Goal: Use online tool/utility: Utilize a website feature to perform a specific function

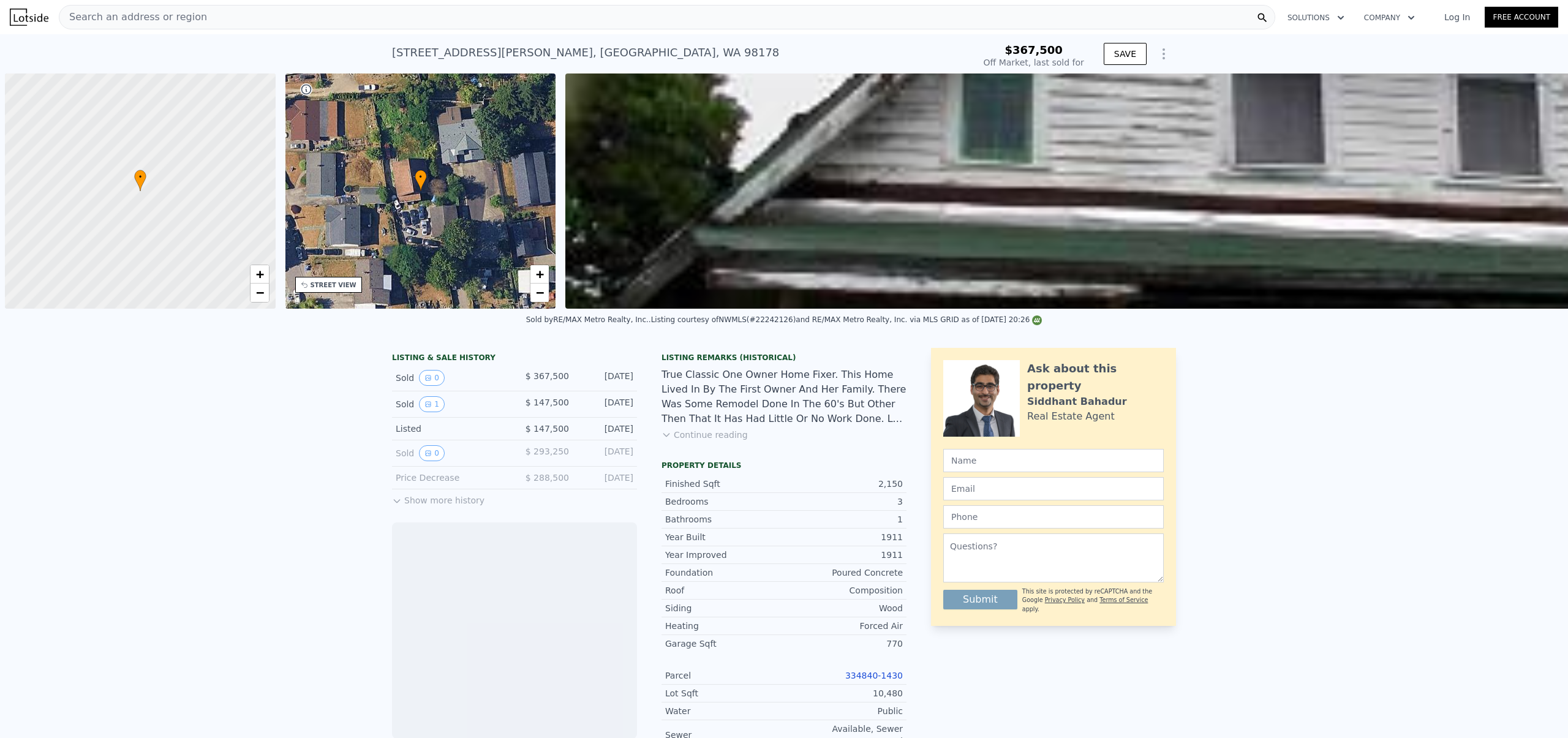
scroll to position [0, 5]
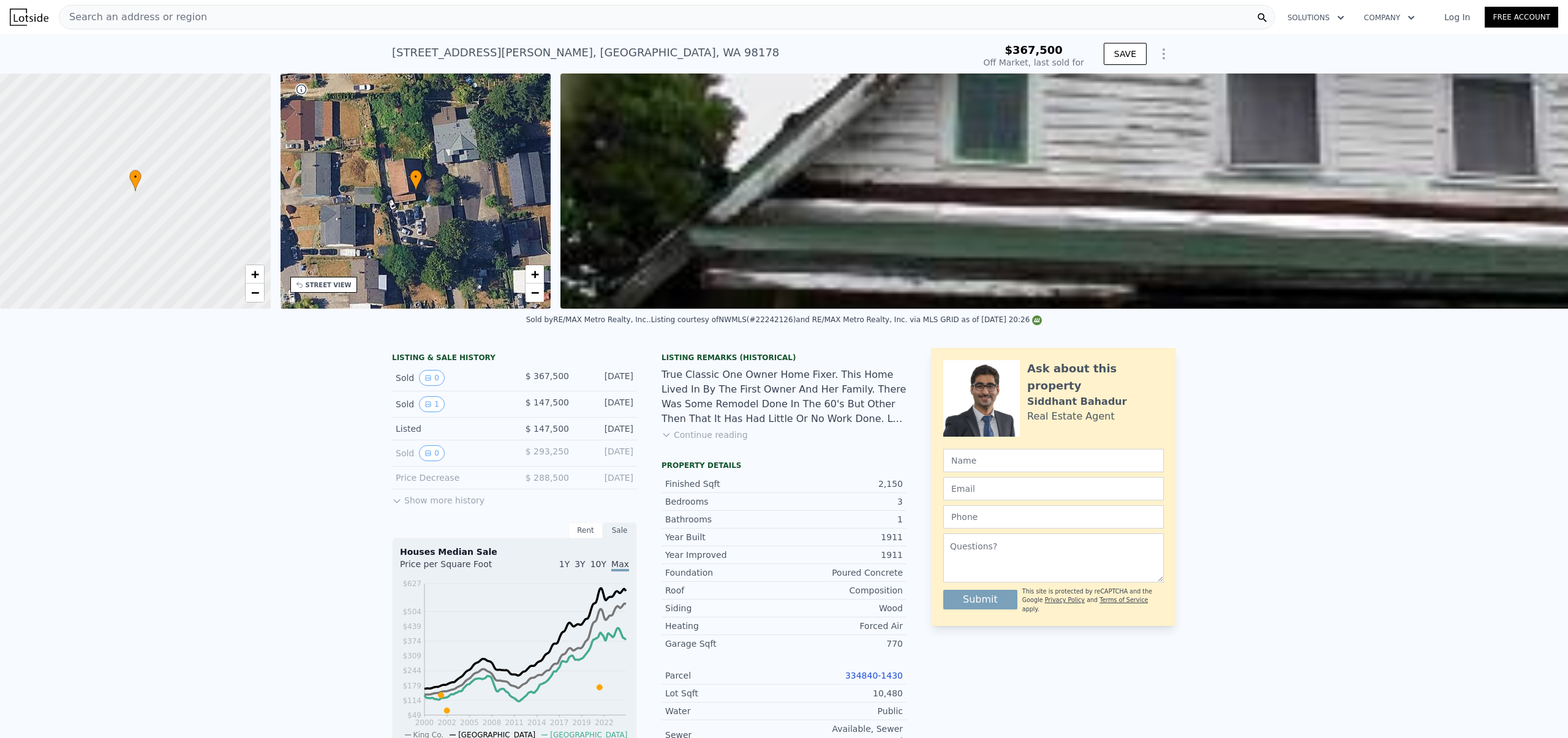
click at [676, 441] on button "Continue reading" at bounding box center [704, 434] width 86 height 12
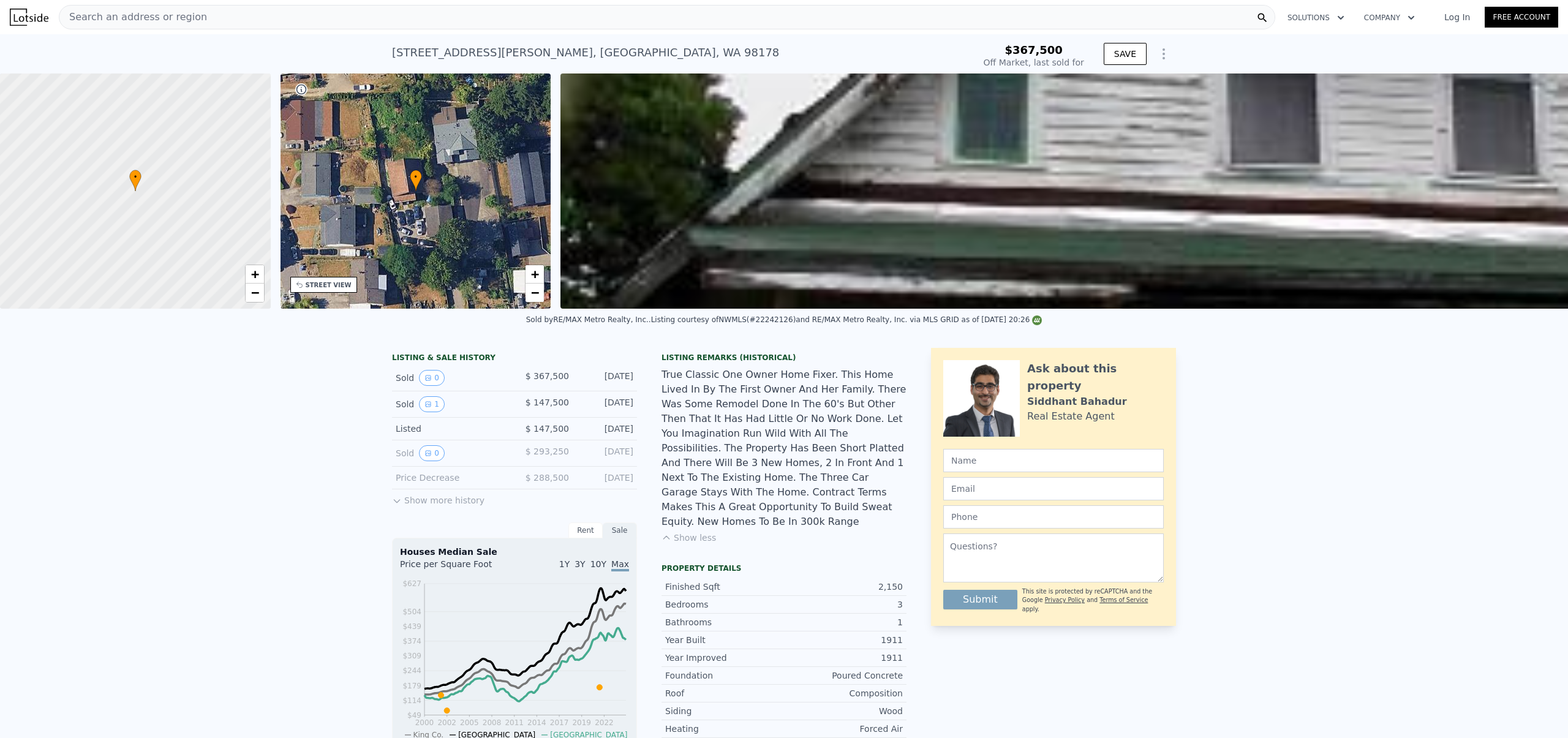
click at [727, 377] on div "True Classic One Owner Home Fixer. This Home Lived In By The First Owner And He…" at bounding box center [784, 448] width 245 height 161
click at [720, 390] on div "True Classic One Owner Home Fixer. This Home Lived In By The First Owner And He…" at bounding box center [784, 448] width 245 height 161
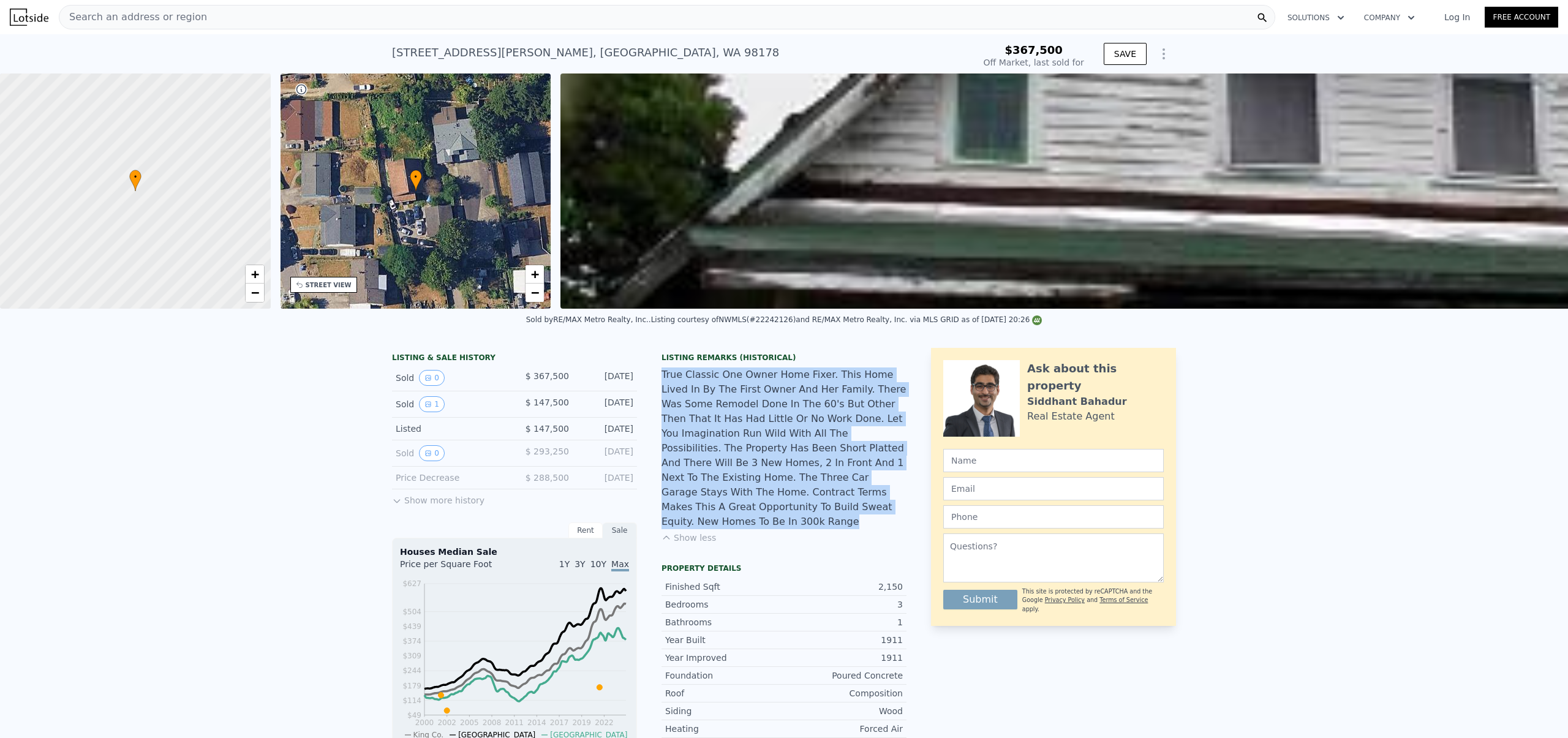
click at [720, 390] on div "True Classic One Owner Home Fixer. This Home Lived In By The First Owner And He…" at bounding box center [784, 448] width 245 height 161
click at [742, 392] on div "True Classic One Owner Home Fixer. This Home Lived In By The First Owner And He…" at bounding box center [784, 448] width 245 height 161
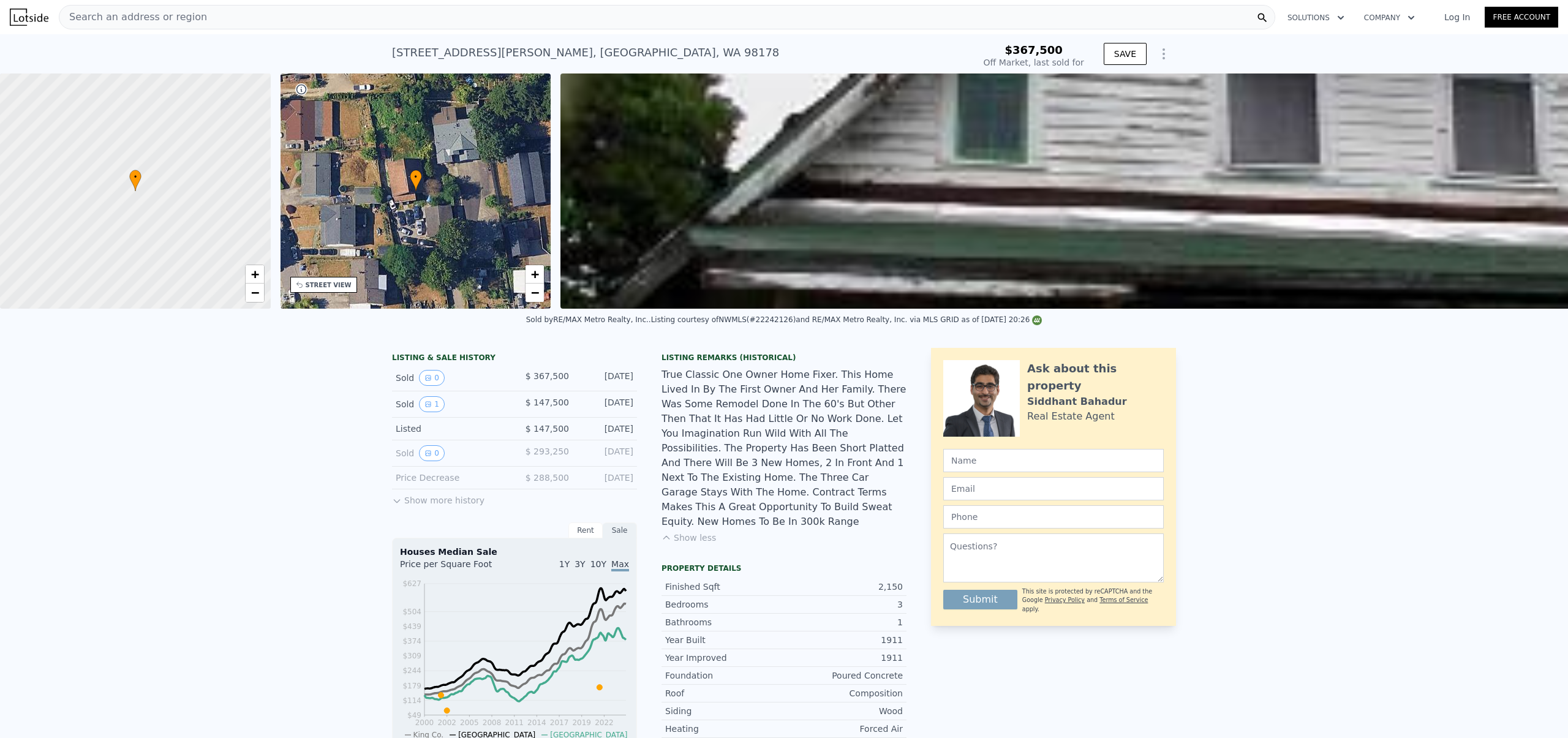
type input "$ 694,000"
type input "$ 478,570"
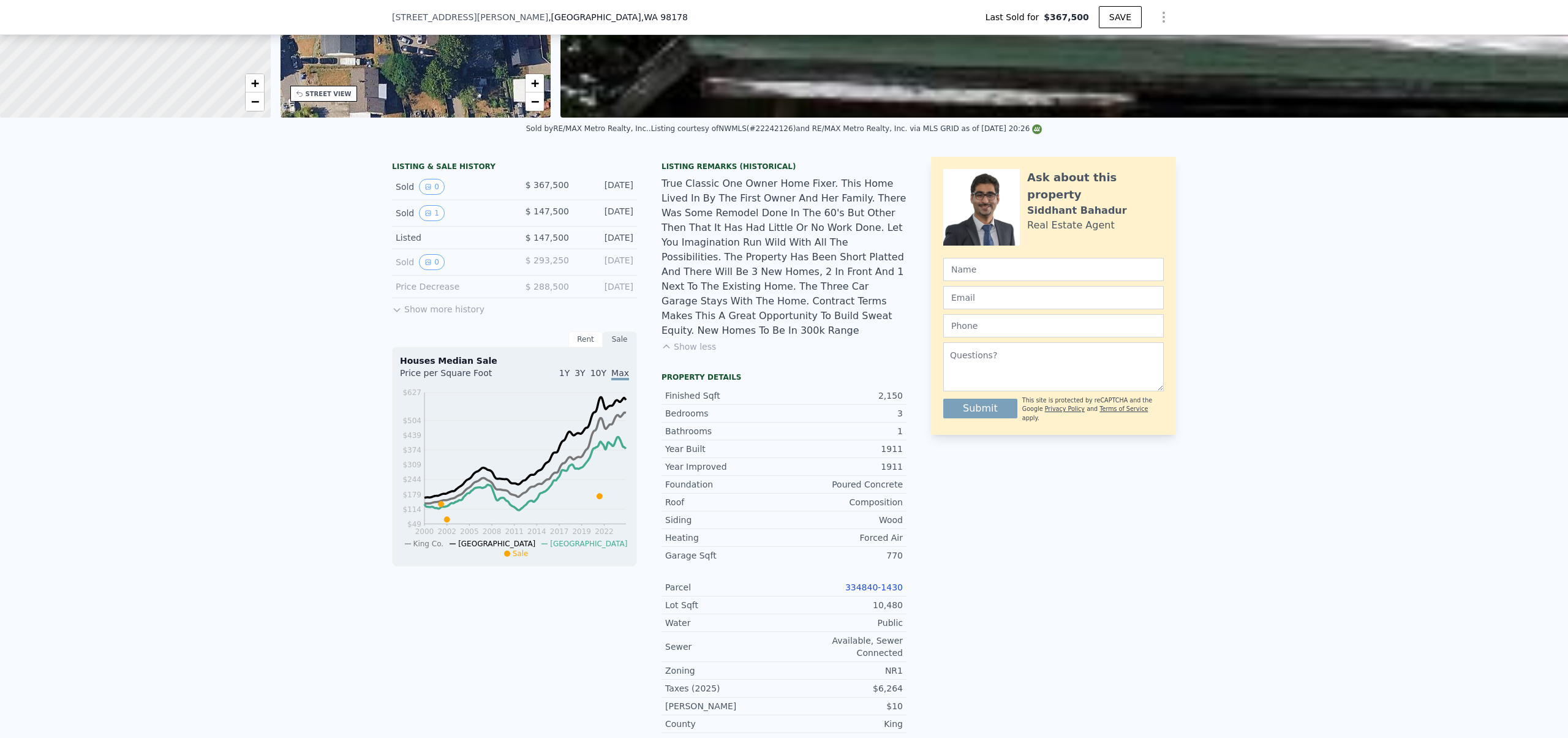
scroll to position [188, 0]
click at [739, 222] on div "True Classic One Owner Home Fixer. This Home Lived In By The First Owner And He…" at bounding box center [784, 255] width 245 height 161
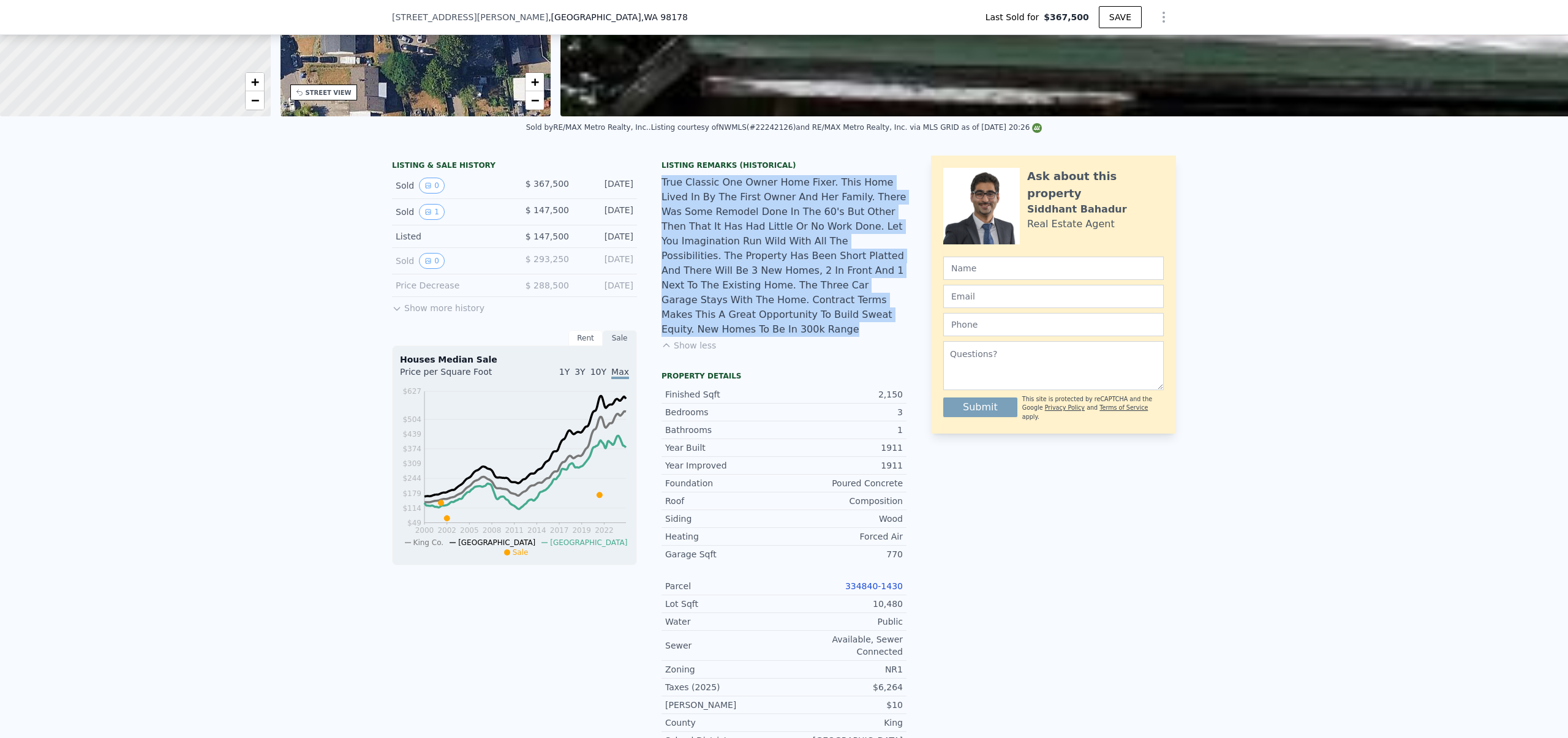
click at [739, 222] on div "True Classic One Owner Home Fixer. This Home Lived In By The First Owner And He…" at bounding box center [784, 255] width 245 height 161
click at [722, 208] on div "True Classic One Owner Home Fixer. This Home Lived In By The First Owner And He…" at bounding box center [784, 255] width 245 height 161
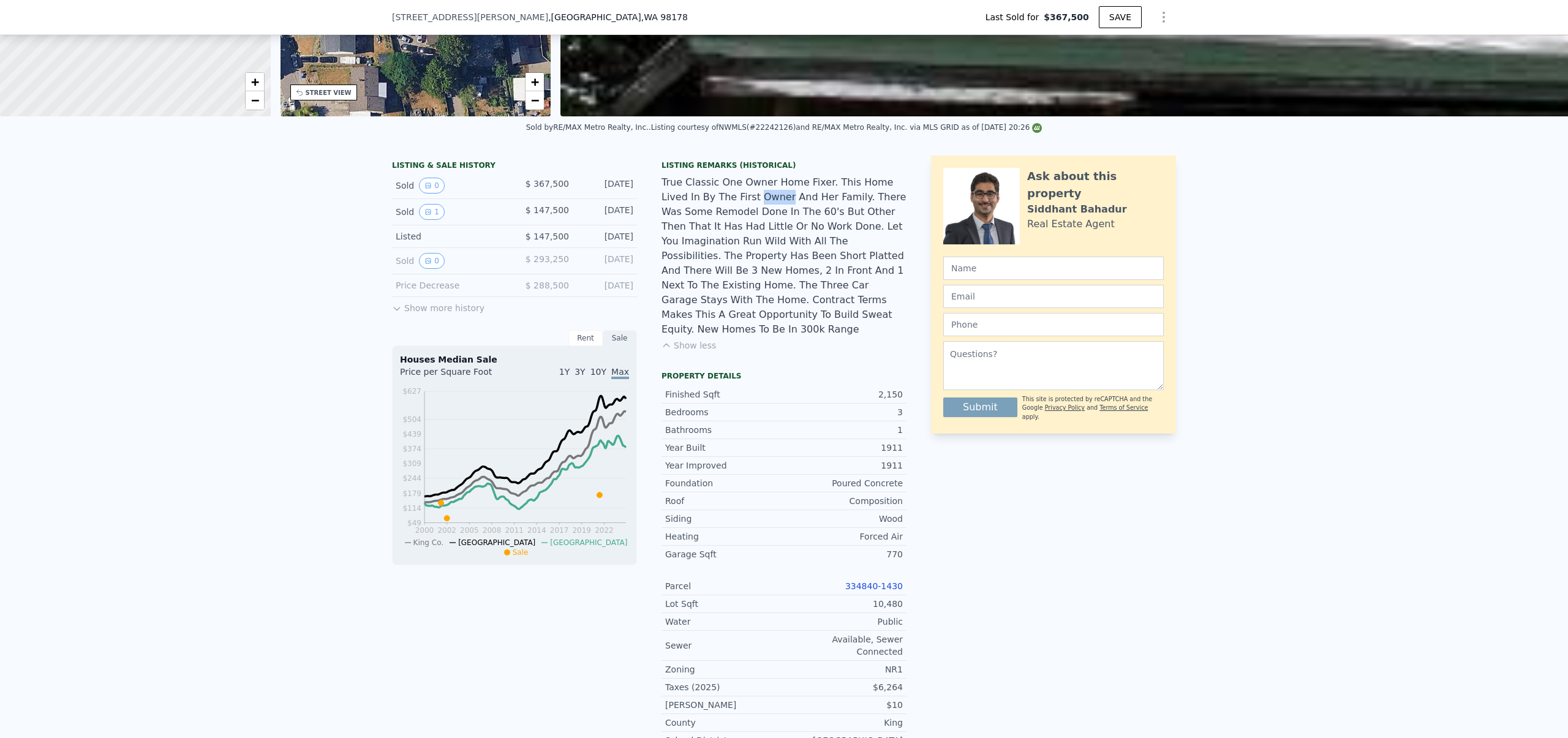
click at [722, 208] on div "True Classic One Owner Home Fixer. This Home Lived In By The First Owner And He…" at bounding box center [784, 255] width 245 height 161
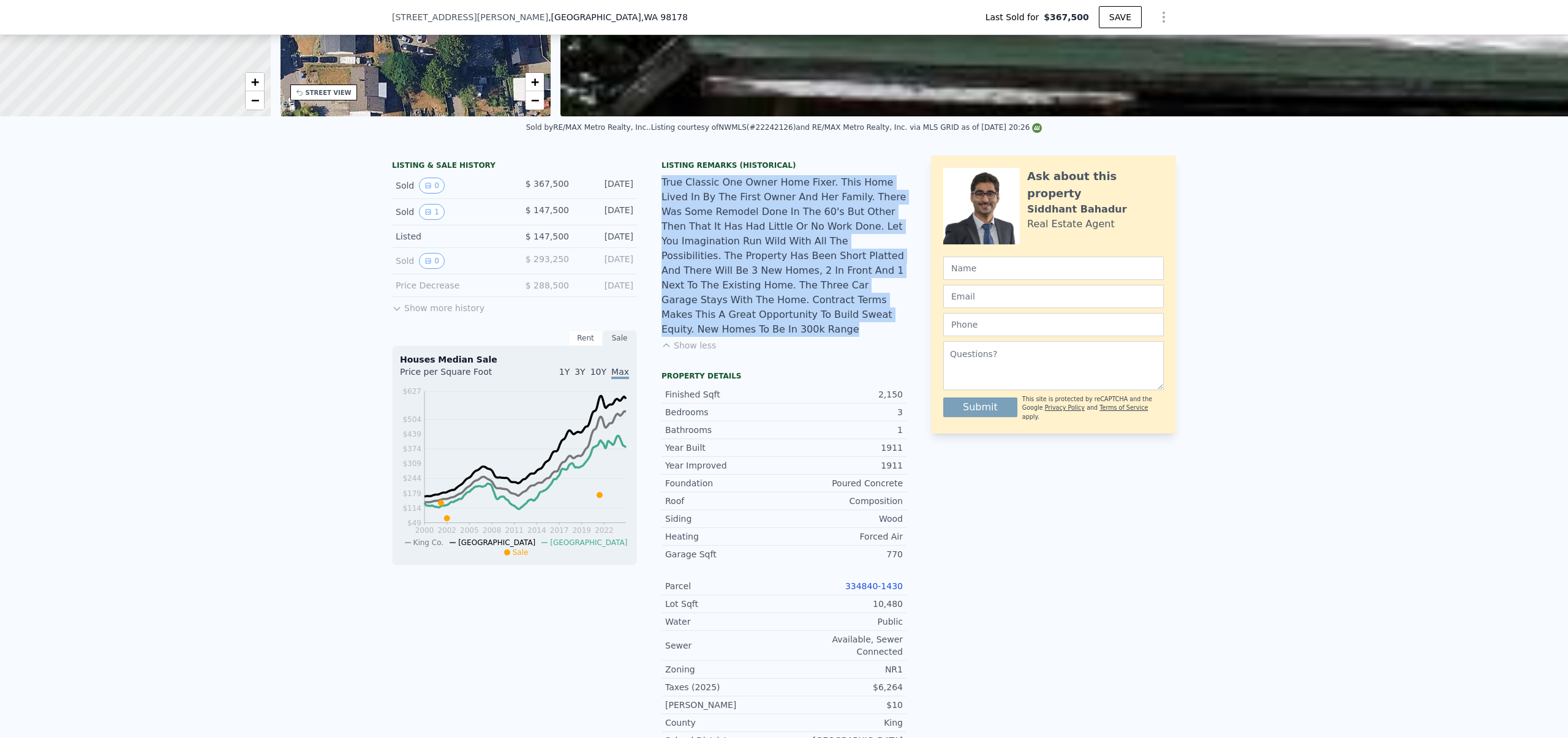
click at [722, 208] on div "True Classic One Owner Home Fixer. This Home Lived In By The First Owner And He…" at bounding box center [784, 255] width 245 height 161
click at [702, 210] on div "True Classic One Owner Home Fixer. This Home Lived In By The First Owner And He…" at bounding box center [784, 255] width 245 height 161
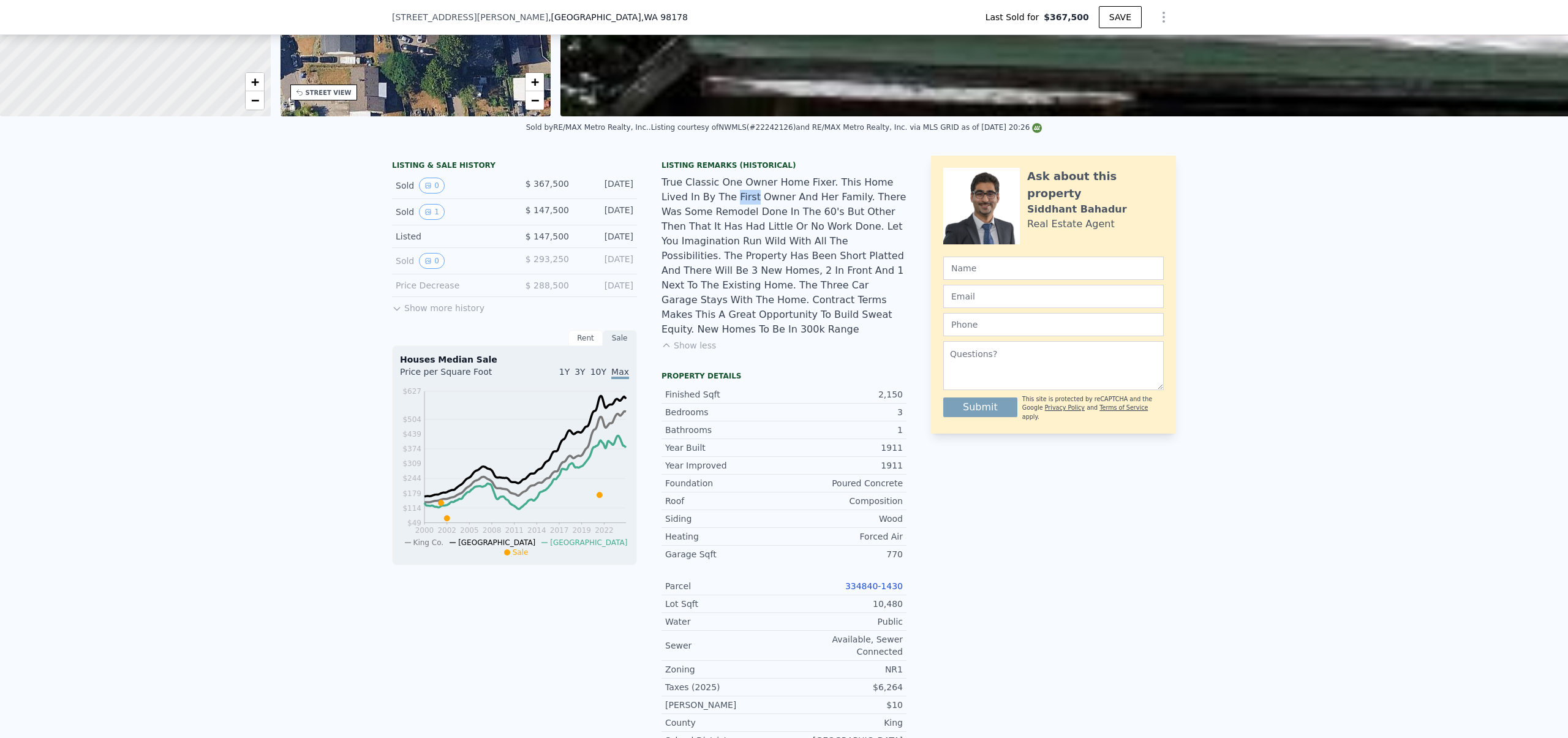
click at [702, 210] on div "True Classic One Owner Home Fixer. This Home Lived In By The First Owner And He…" at bounding box center [784, 255] width 245 height 161
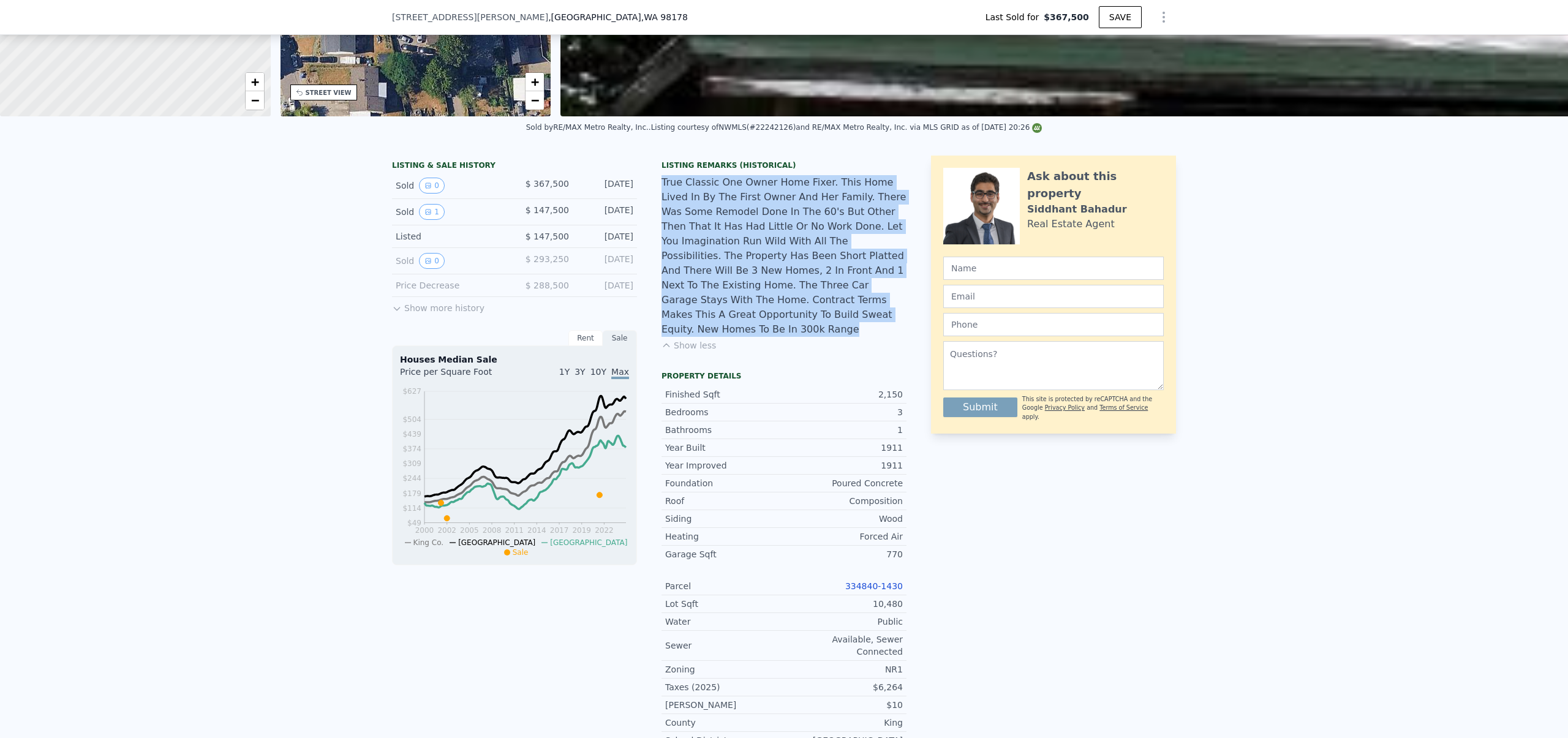
click at [702, 210] on div "True Classic One Owner Home Fixer. This Home Lived In By The First Owner And He…" at bounding box center [784, 255] width 245 height 161
click at [686, 197] on div "True Classic One Owner Home Fixer. This Home Lived In By The First Owner And He…" at bounding box center [784, 255] width 245 height 161
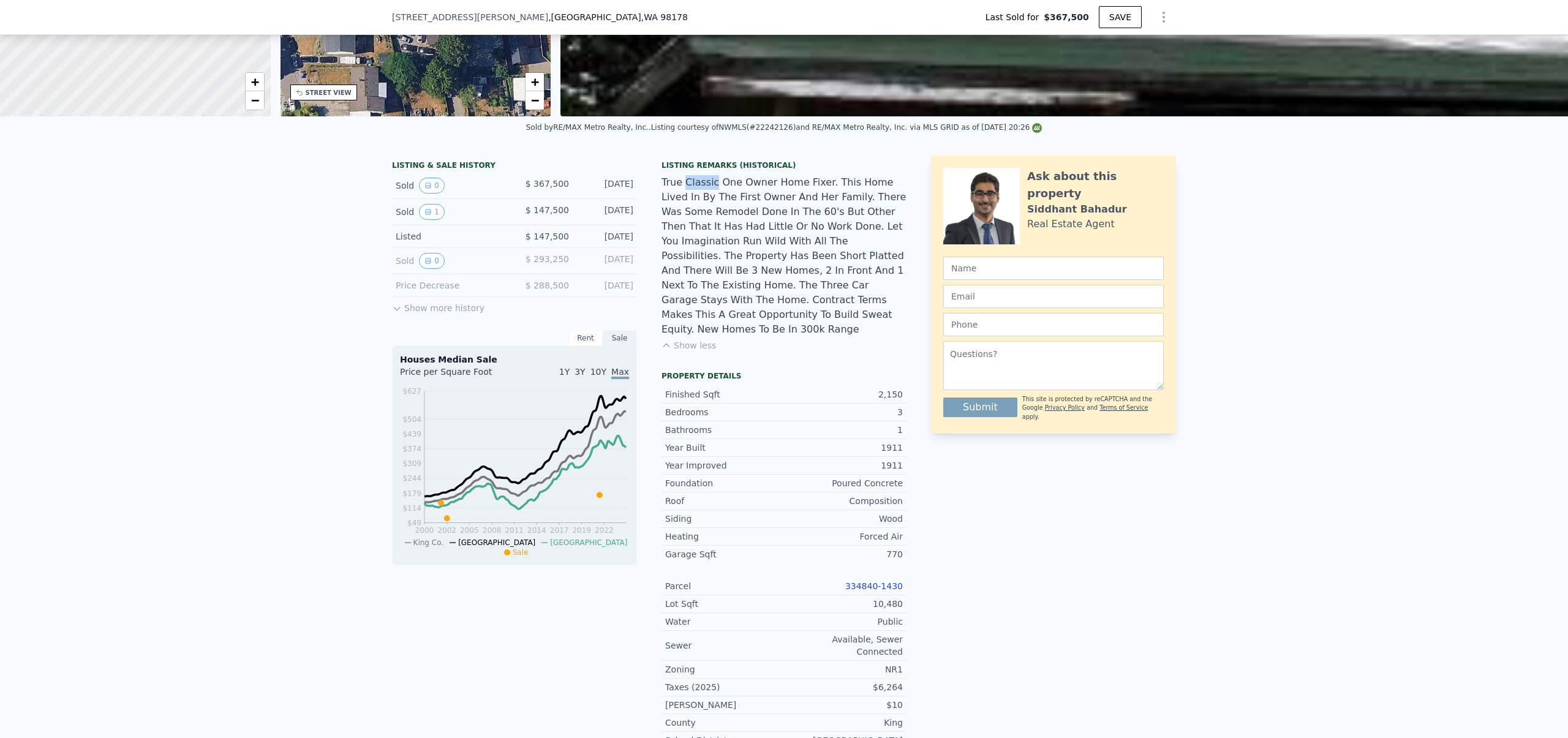
click at [686, 197] on div "True Classic One Owner Home Fixer. This Home Lived In By The First Owner And He…" at bounding box center [784, 255] width 245 height 161
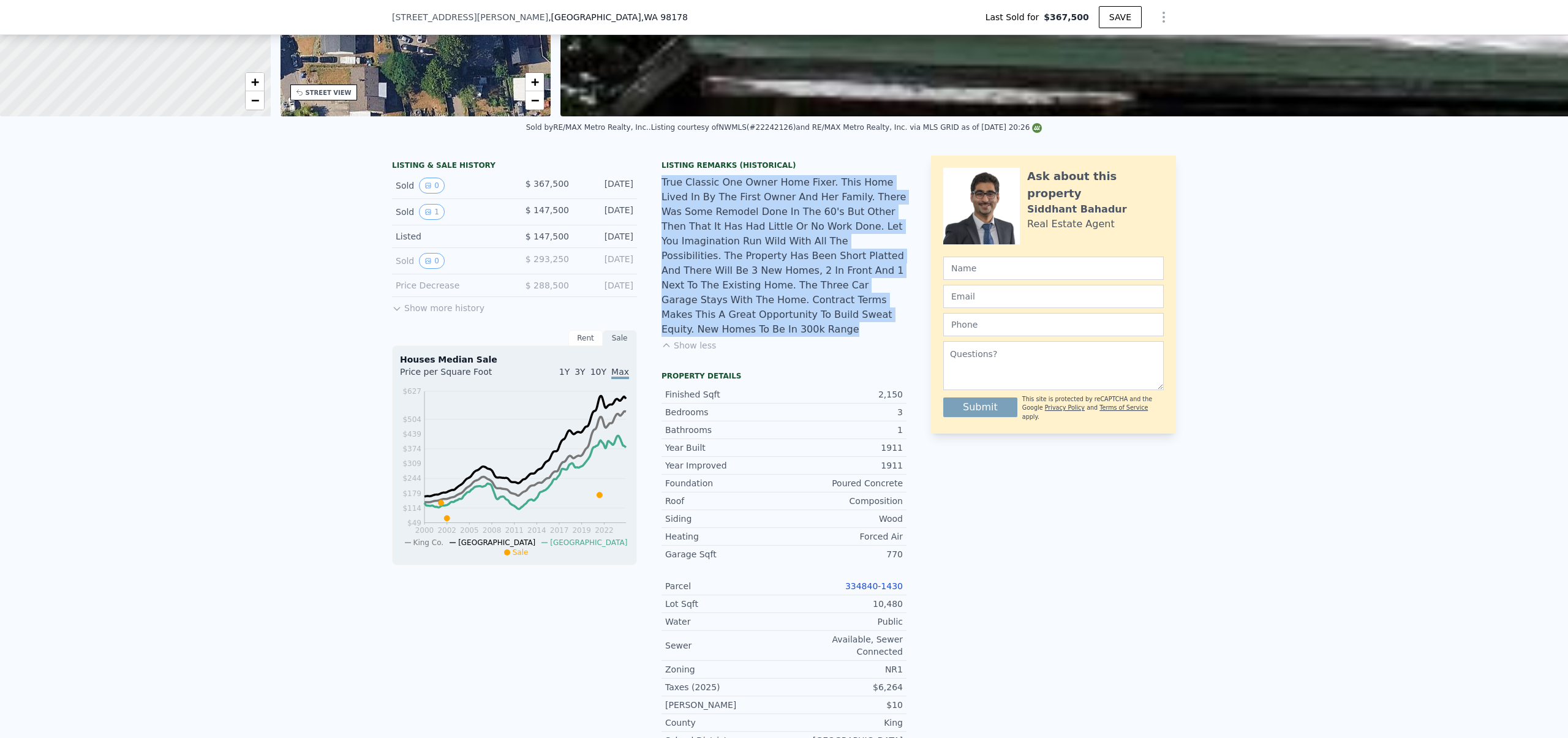
click at [686, 197] on div "True Classic One Owner Home Fixer. This Home Lived In By The First Owner And He…" at bounding box center [784, 255] width 245 height 161
click at [706, 198] on div "True Classic One Owner Home Fixer. This Home Lived In By The First Owner And He…" at bounding box center [784, 255] width 245 height 161
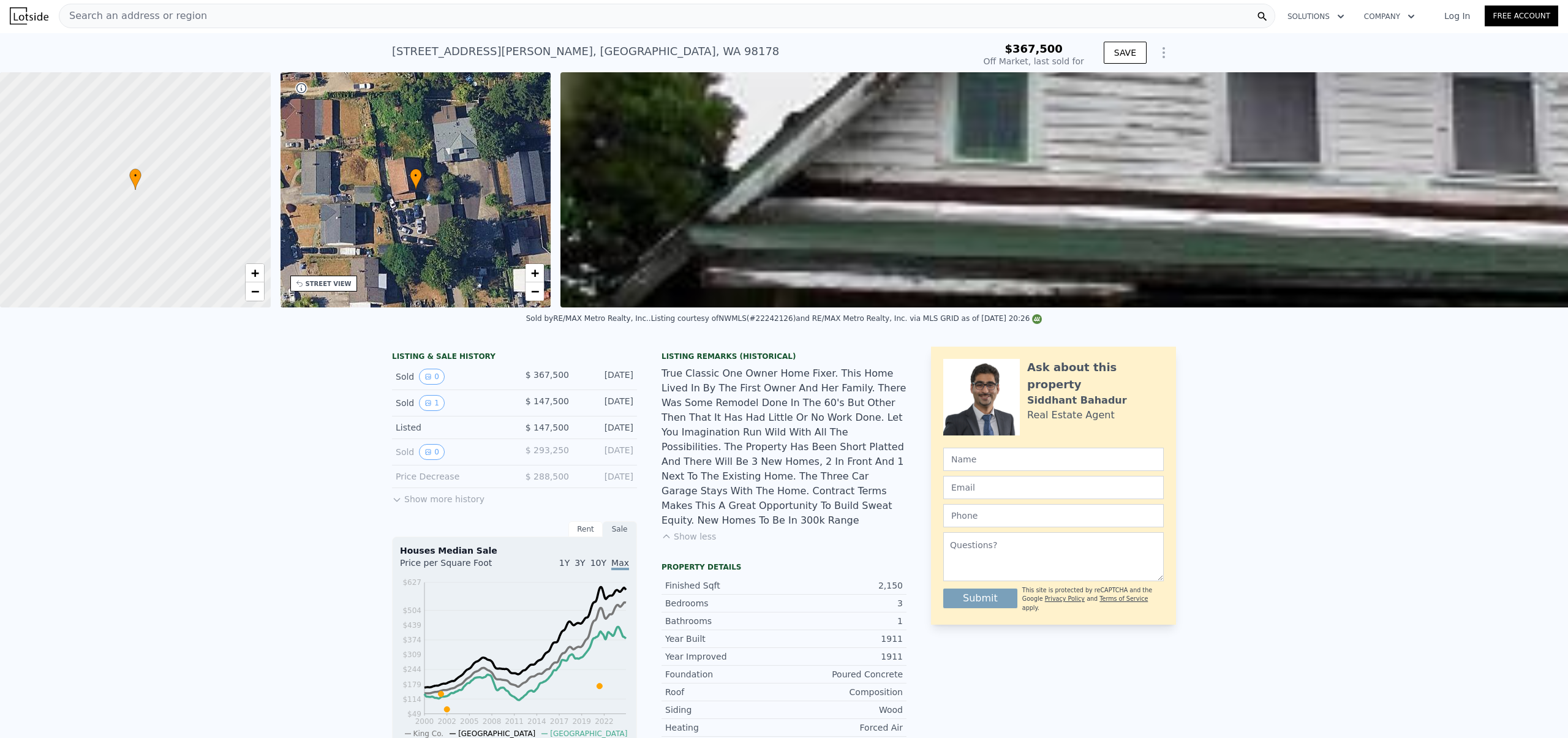
scroll to position [0, 0]
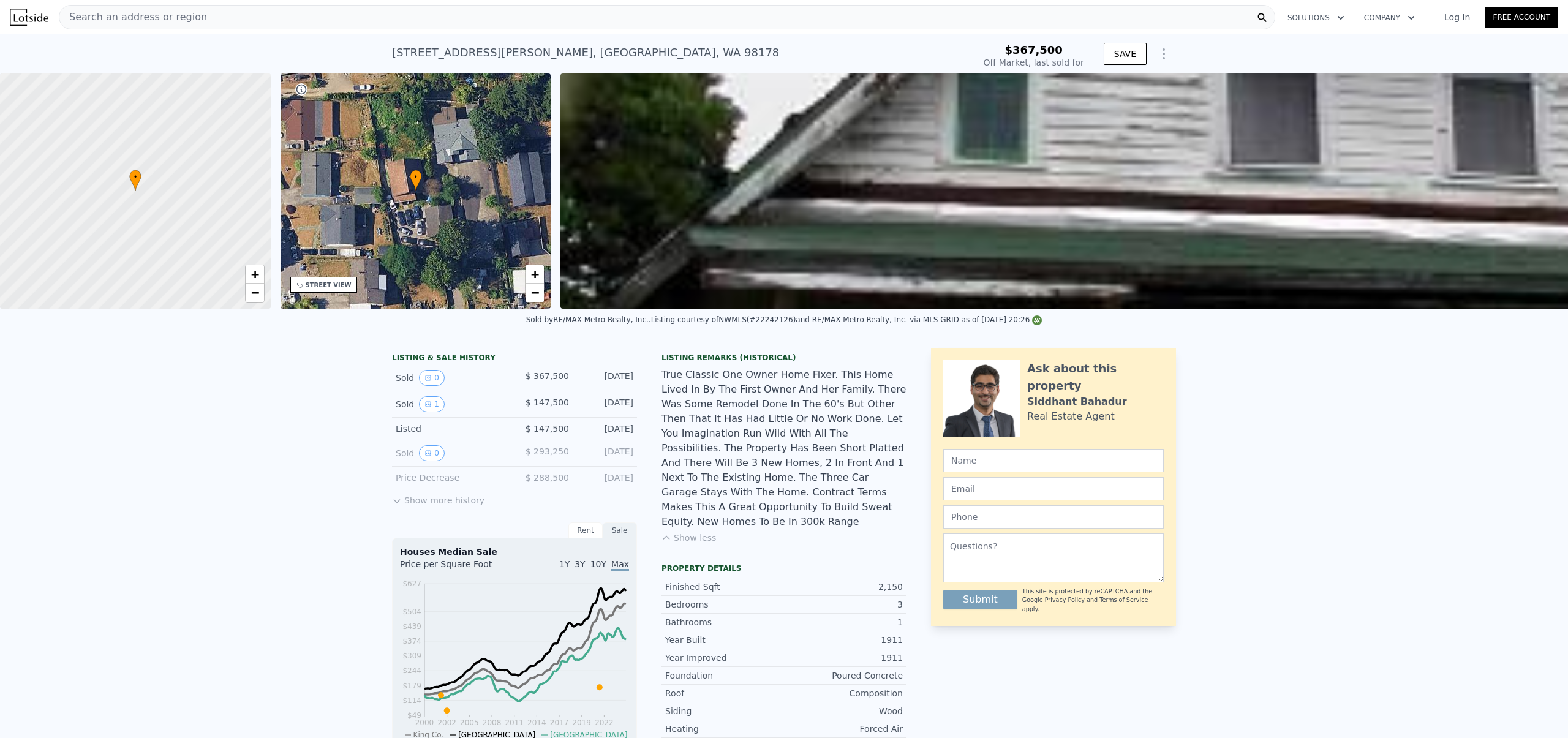
click at [731, 386] on div "True Classic One Owner Home Fixer. This Home Lived In By The First Owner And He…" at bounding box center [784, 448] width 245 height 161
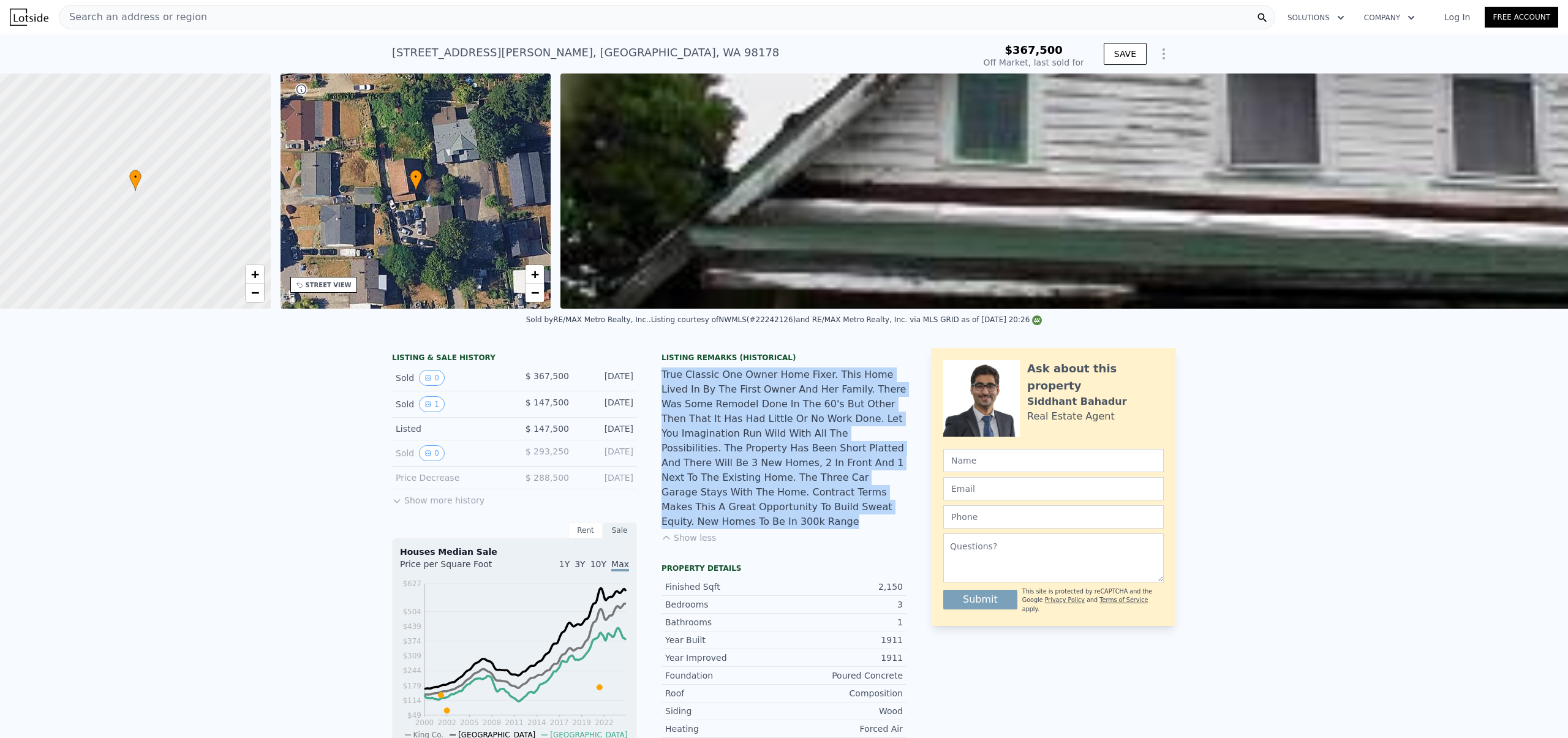
click at [731, 386] on div "True Classic One Owner Home Fixer. This Home Lived In By The First Owner And He…" at bounding box center [784, 448] width 245 height 161
click at [750, 383] on div "True Classic One Owner Home Fixer. This Home Lived In By The First Owner And He…" at bounding box center [784, 448] width 245 height 161
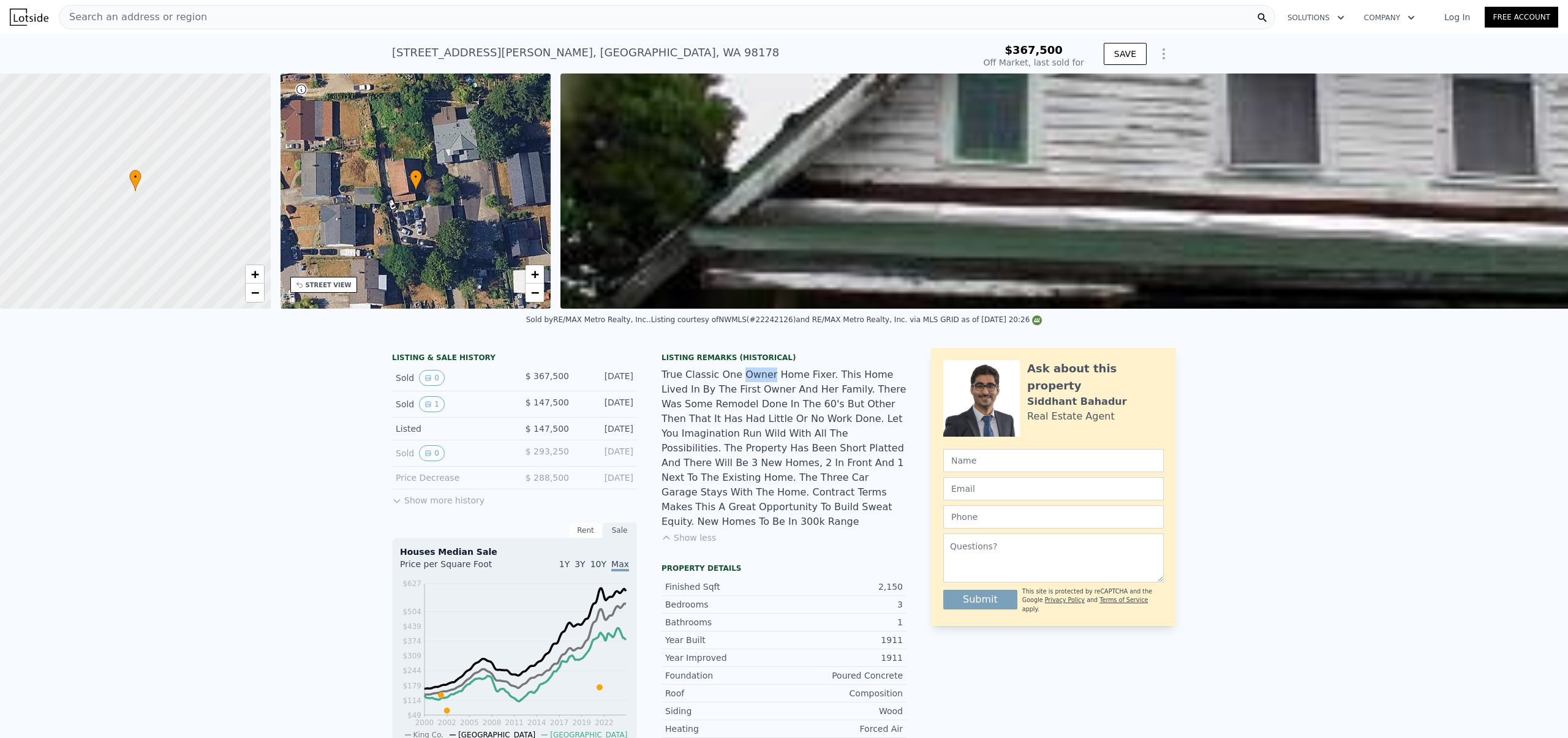
click at [750, 383] on div "True Classic One Owner Home Fixer. This Home Lived In By The First Owner And He…" at bounding box center [784, 448] width 245 height 161
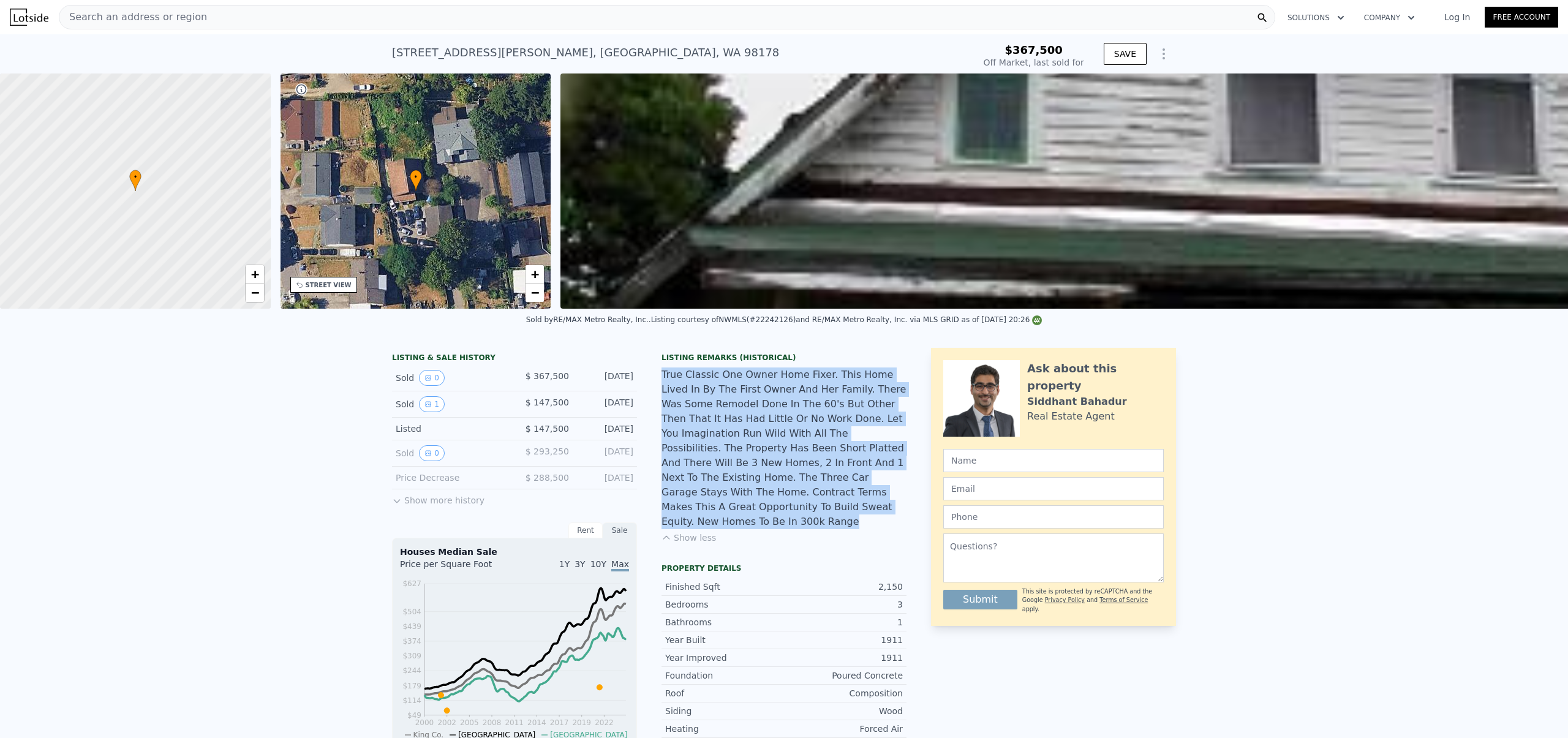
click at [750, 383] on div "True Classic One Owner Home Fixer. This Home Lived In By The First Owner And He…" at bounding box center [784, 448] width 245 height 161
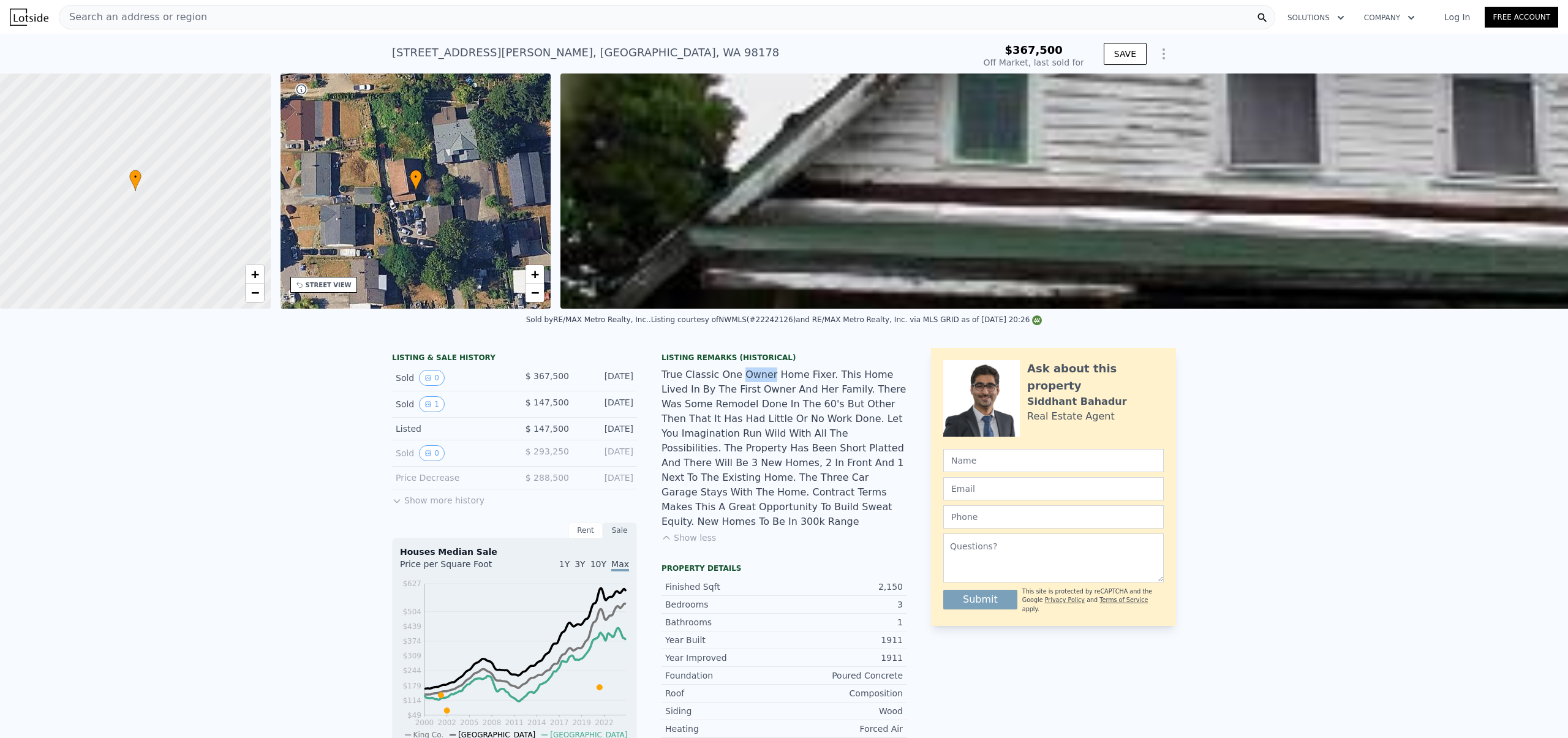
click at [750, 383] on div "True Classic One Owner Home Fixer. This Home Lived In By The First Owner And He…" at bounding box center [784, 448] width 245 height 161
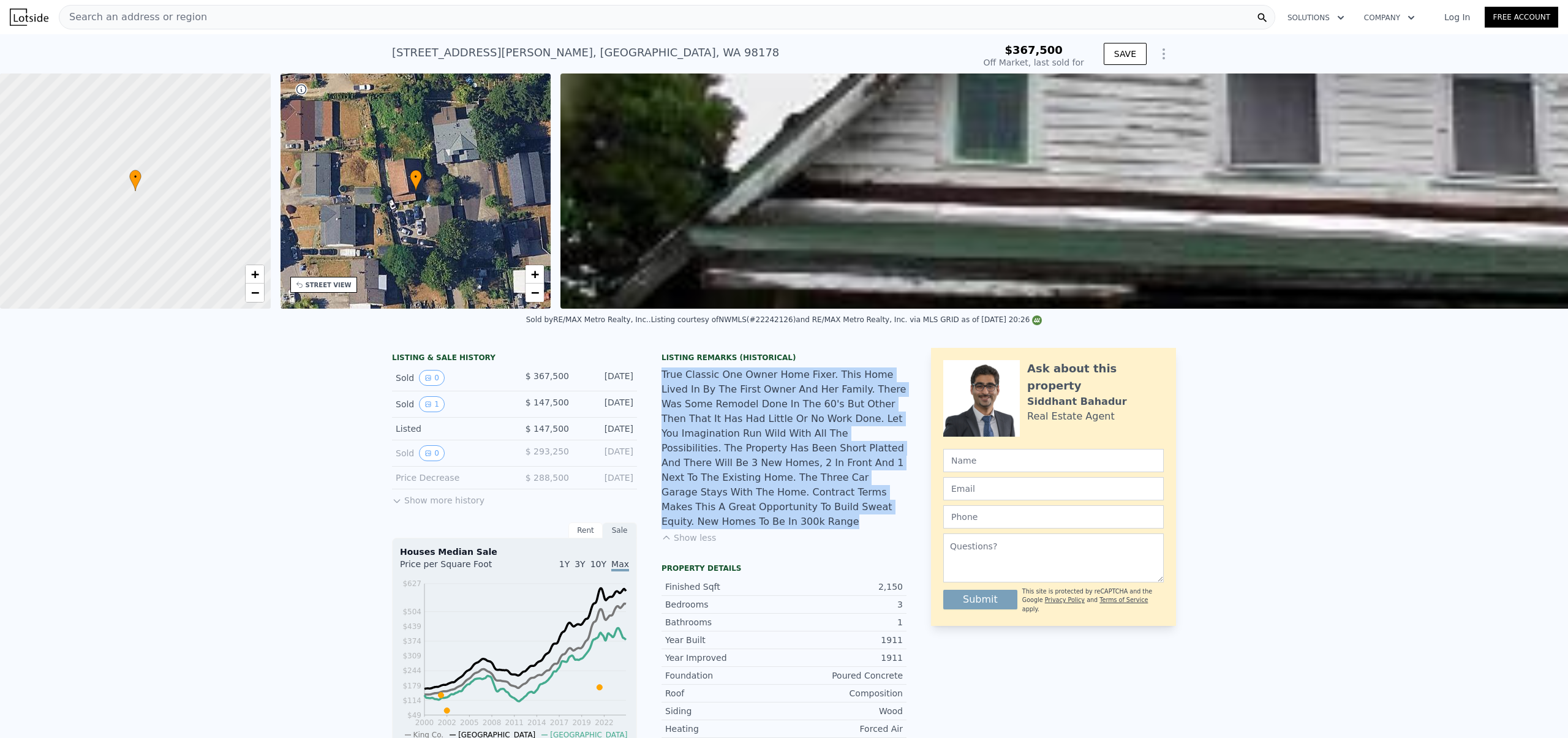
click at [750, 383] on div "True Classic One Owner Home Fixer. This Home Lived In By The First Owner And He…" at bounding box center [784, 448] width 245 height 161
click at [661, 382] on div "True Classic One Owner Home Fixer. This Home Lived In By The First Owner And He…" at bounding box center [784, 448] width 245 height 161
drag, startPoint x: 658, startPoint y: 380, endPoint x: 783, endPoint y: 512, distance: 181.8
click at [783, 512] on div "True Classic One Owner Home Fixer. This Home Lived In By The First Owner And He…" at bounding box center [784, 448] width 245 height 161
click at [719, 413] on div "True Classic One Owner Home Fixer. This Home Lived In By The First Owner And He…" at bounding box center [784, 448] width 245 height 161
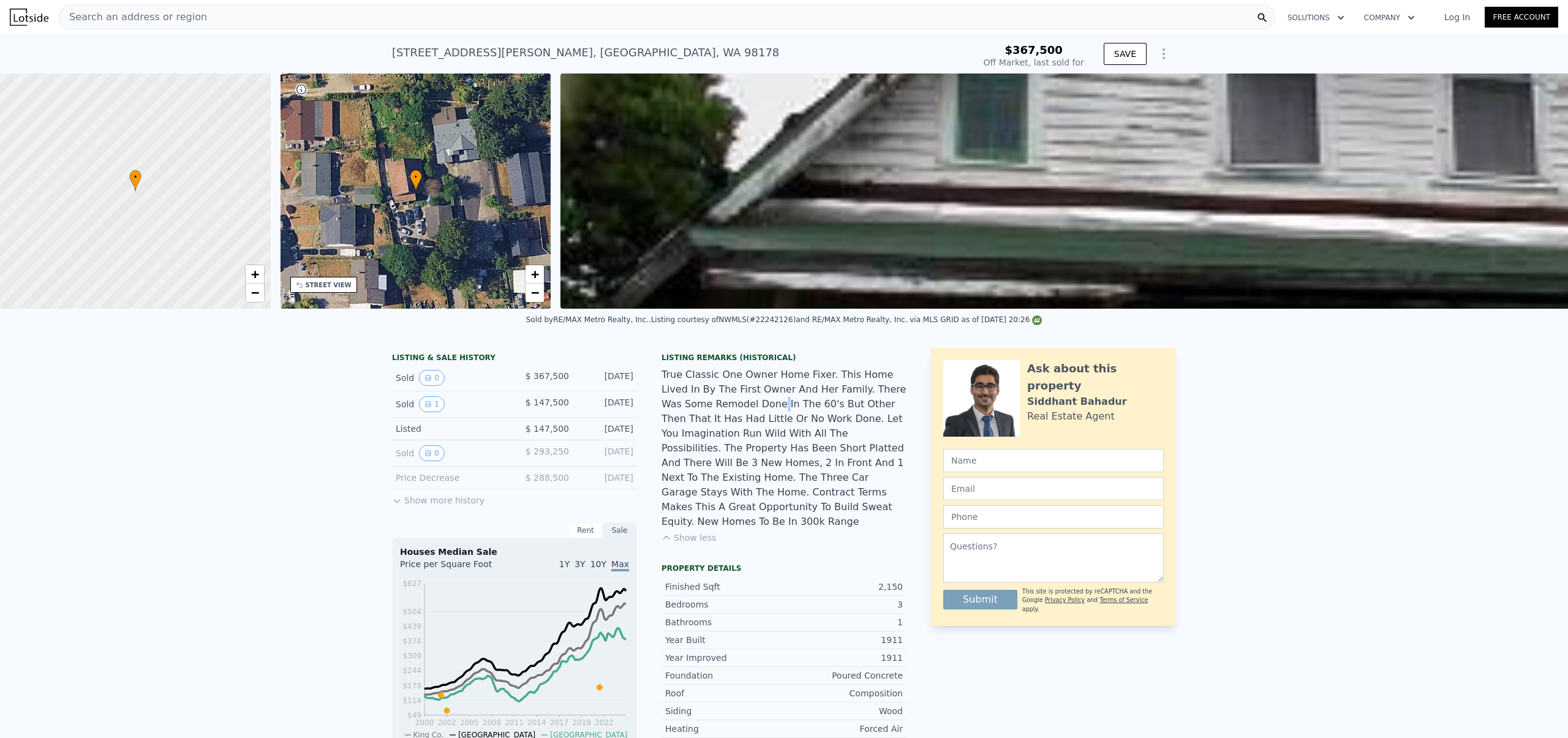
click at [719, 413] on div "True Classic One Owner Home Fixer. This Home Lived In By The First Owner And He…" at bounding box center [784, 448] width 245 height 161
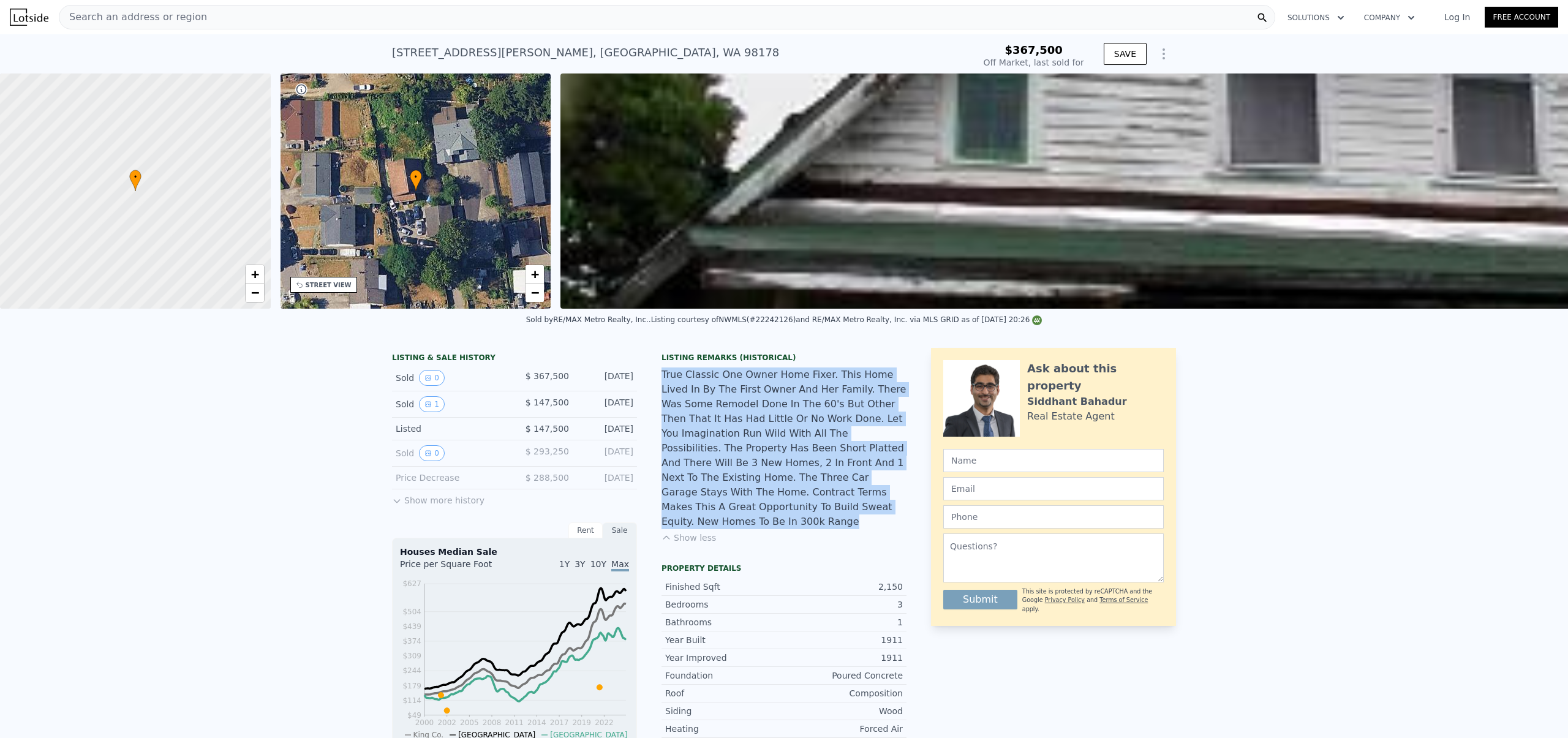
click at [719, 413] on div "True Classic One Owner Home Fixer. This Home Lived In By The First Owner And He…" at bounding box center [784, 448] width 245 height 161
click at [700, 394] on div "True Classic One Owner Home Fixer. This Home Lived In By The First Owner And He…" at bounding box center [784, 448] width 245 height 161
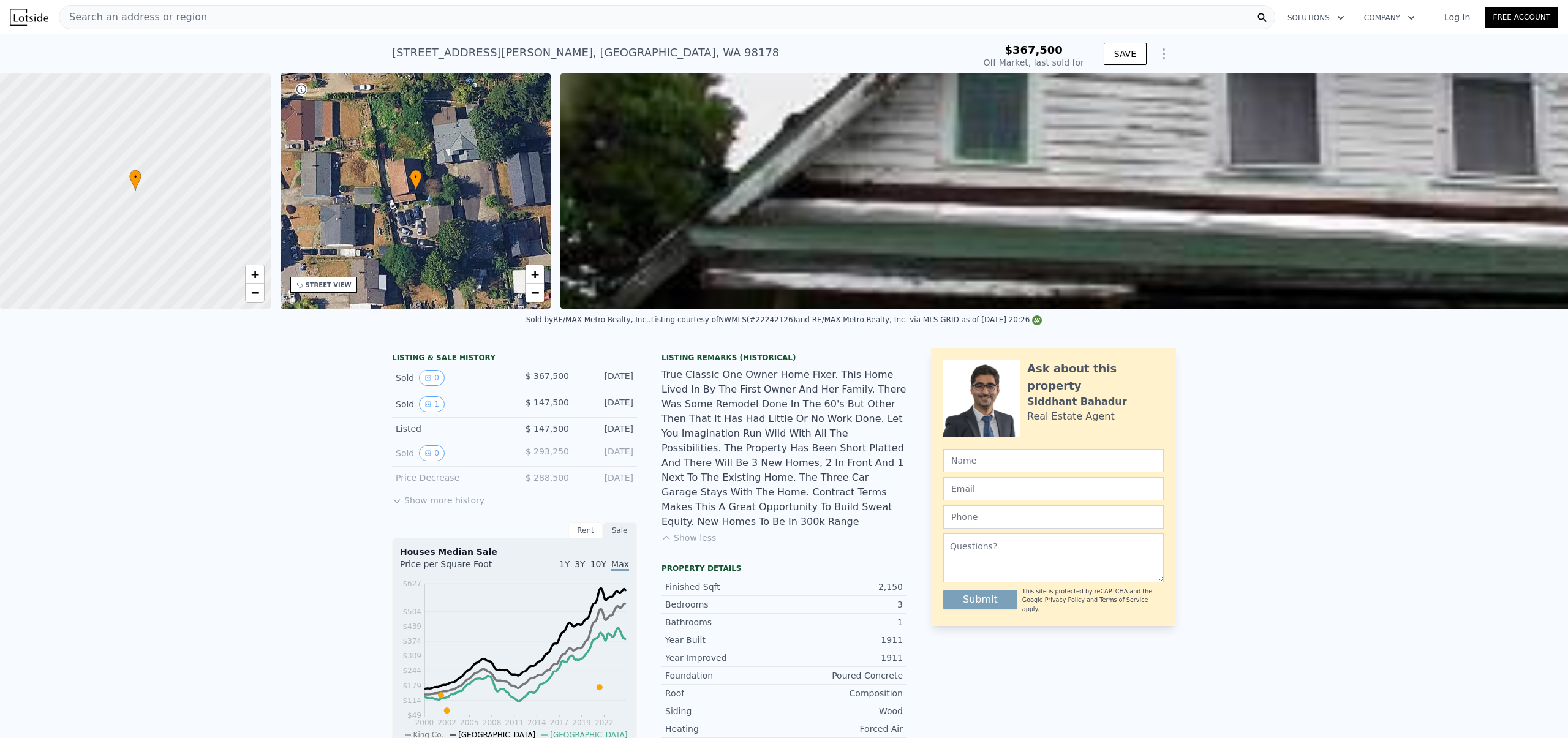
click at [703, 382] on div "True Classic One Owner Home Fixer. This Home Lived In By The First Owner And He…" at bounding box center [784, 448] width 245 height 161
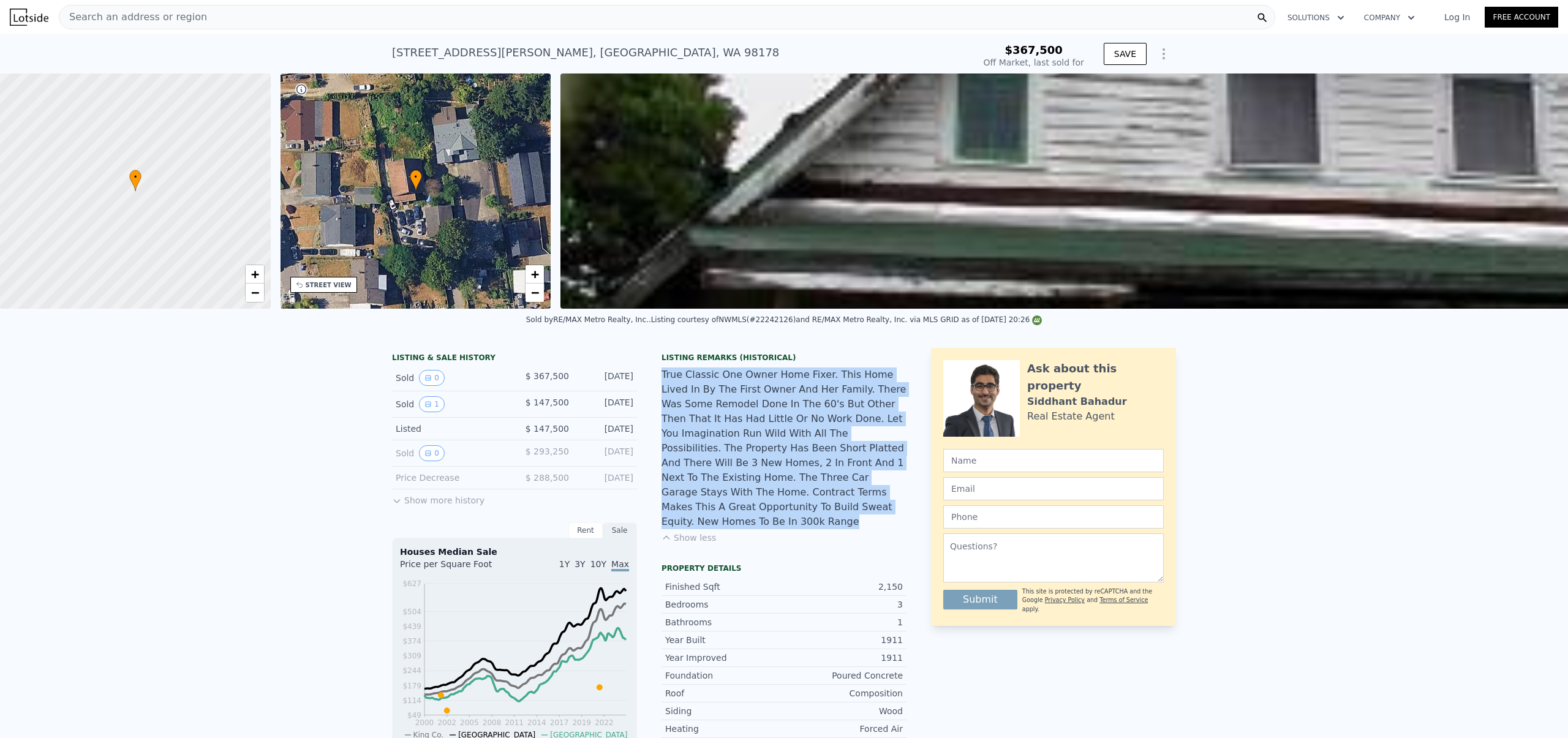
click at [703, 382] on div "True Classic One Owner Home Fixer. This Home Lived In By The First Owner And He…" at bounding box center [784, 448] width 245 height 161
click at [700, 383] on div "True Classic One Owner Home Fixer. This Home Lived In By The First Owner And He…" at bounding box center [784, 448] width 245 height 161
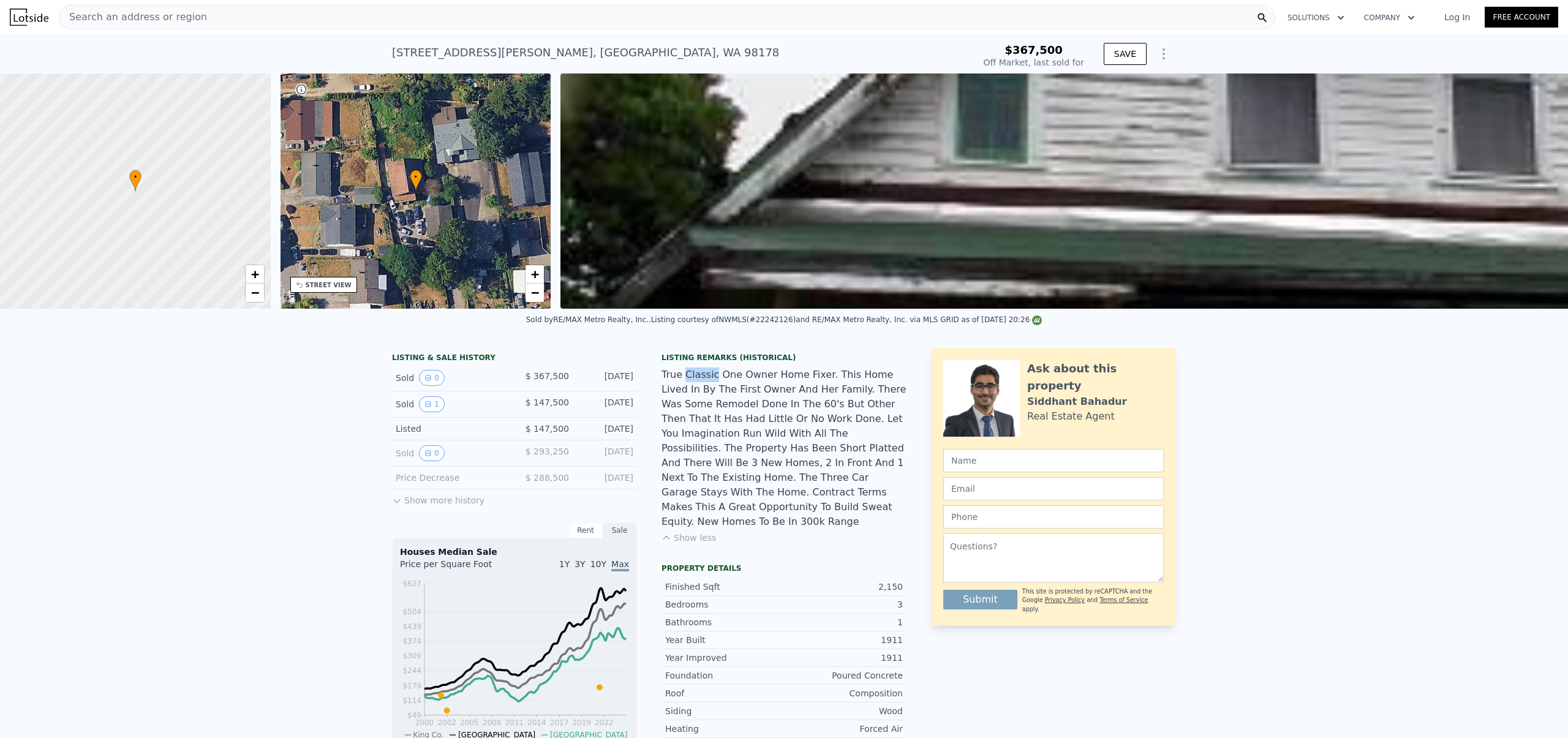
click at [700, 383] on div "True Classic One Owner Home Fixer. This Home Lived In By The First Owner And He…" at bounding box center [784, 448] width 245 height 161
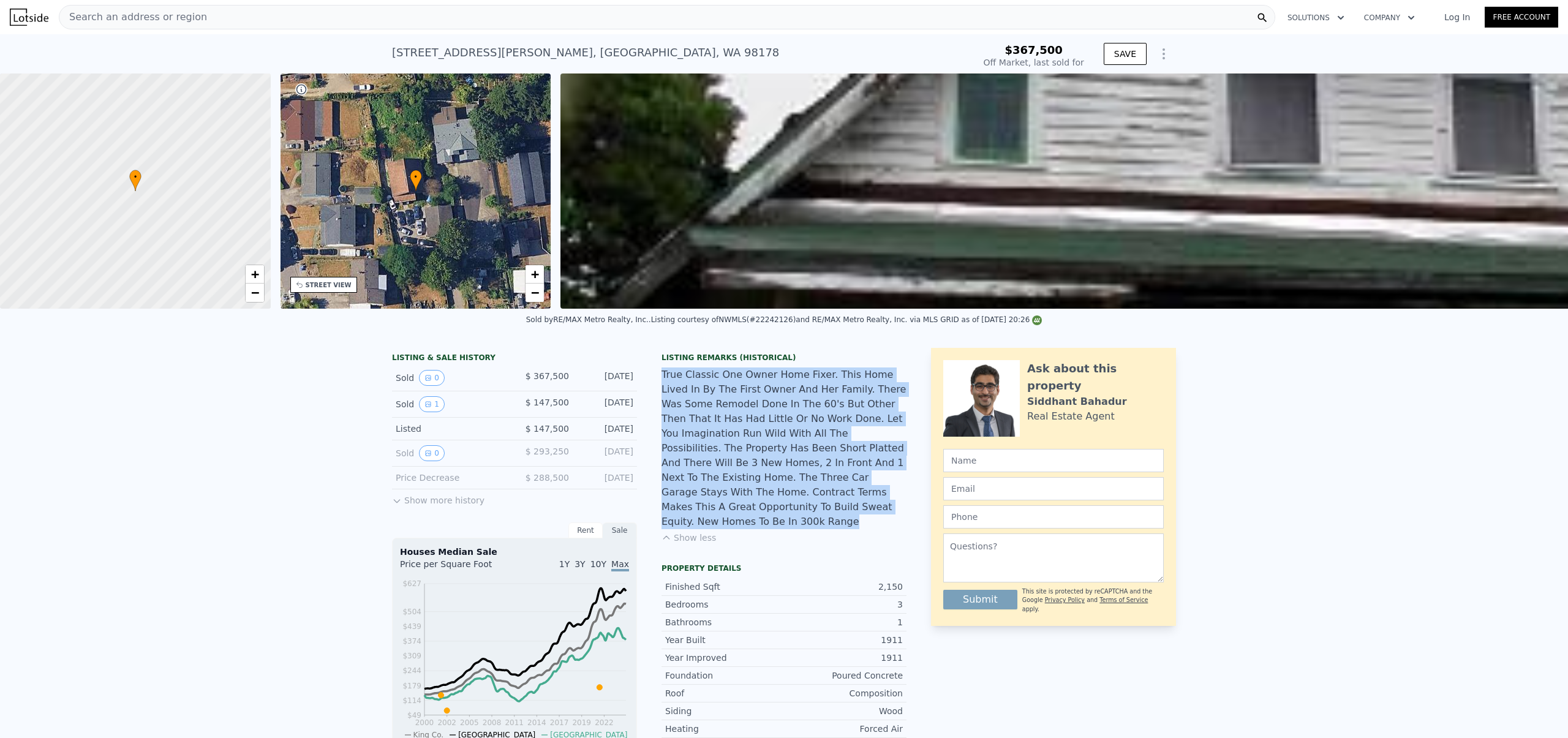
click at [700, 383] on div "True Classic One Owner Home Fixer. This Home Lived In By The First Owner And He…" at bounding box center [784, 448] width 245 height 161
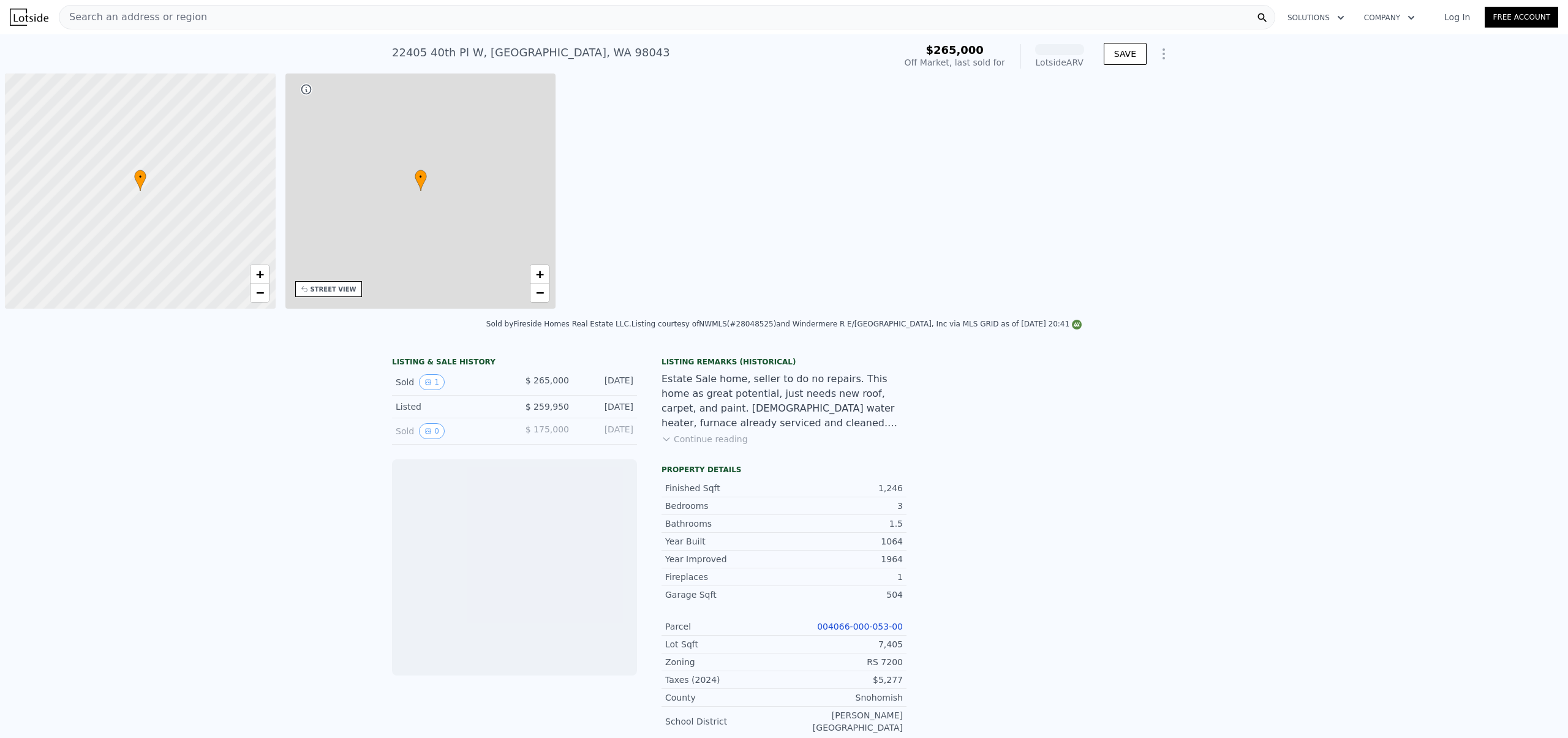
scroll to position [0, 5]
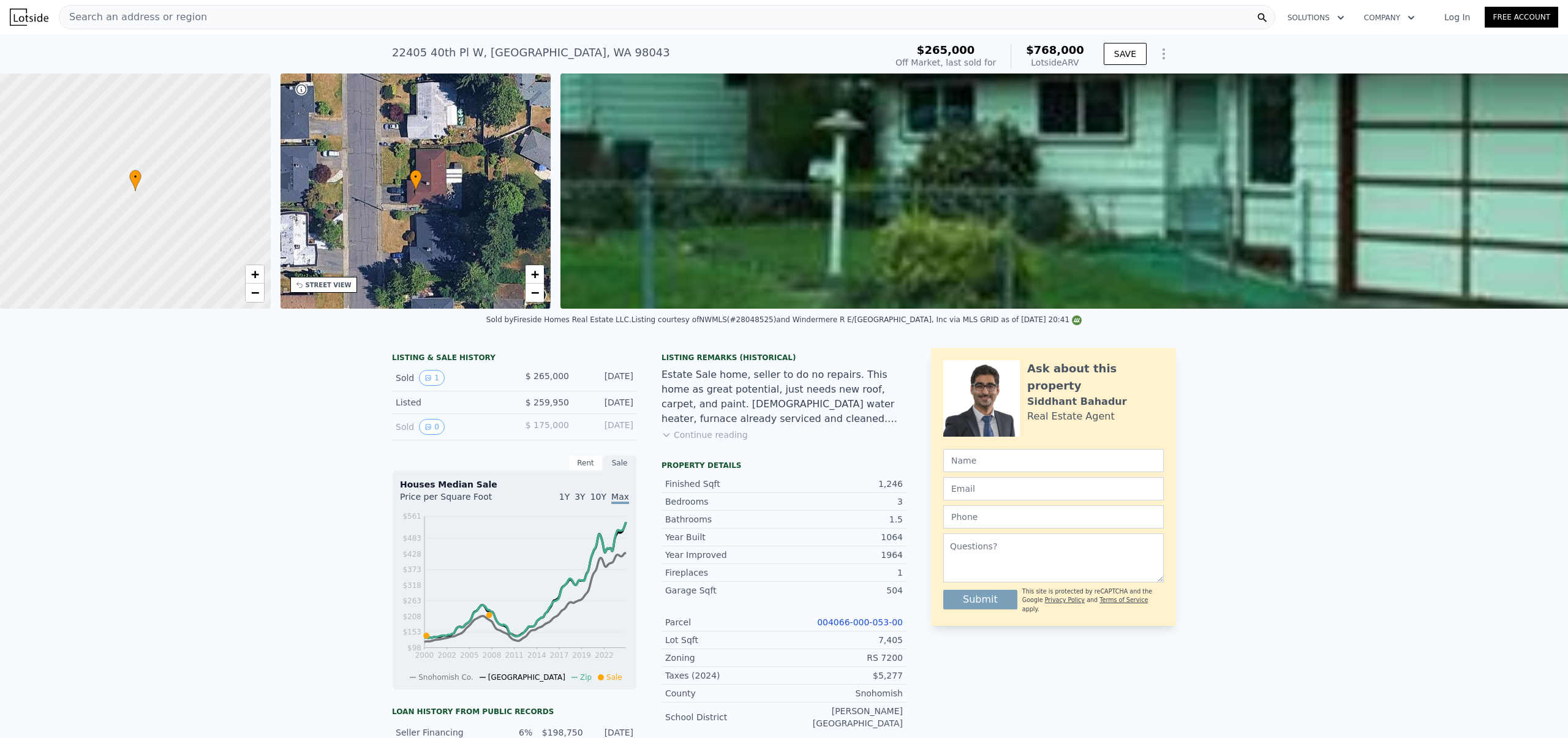
click at [540, 48] on div "[STREET_ADDRESS]" at bounding box center [530, 53] width 278 height 17
click at [540, 48] on div "[STREET_ADDRESS]" at bounding box center [530, 53] width 278 height 17
copy div "[STREET_ADDRESS] Sold [DATE] for $265k (~ARV $768k )"
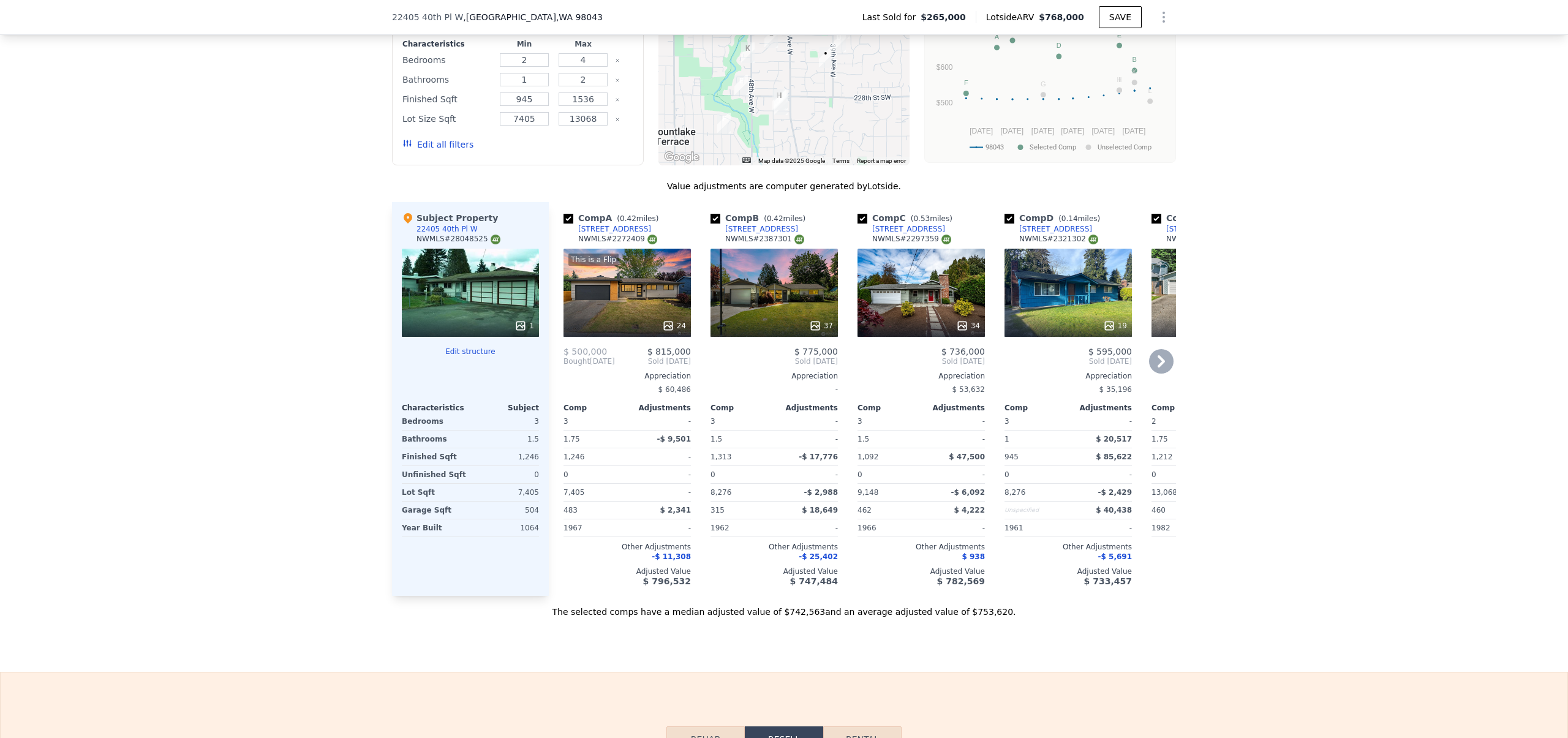
scroll to position [1678, 0]
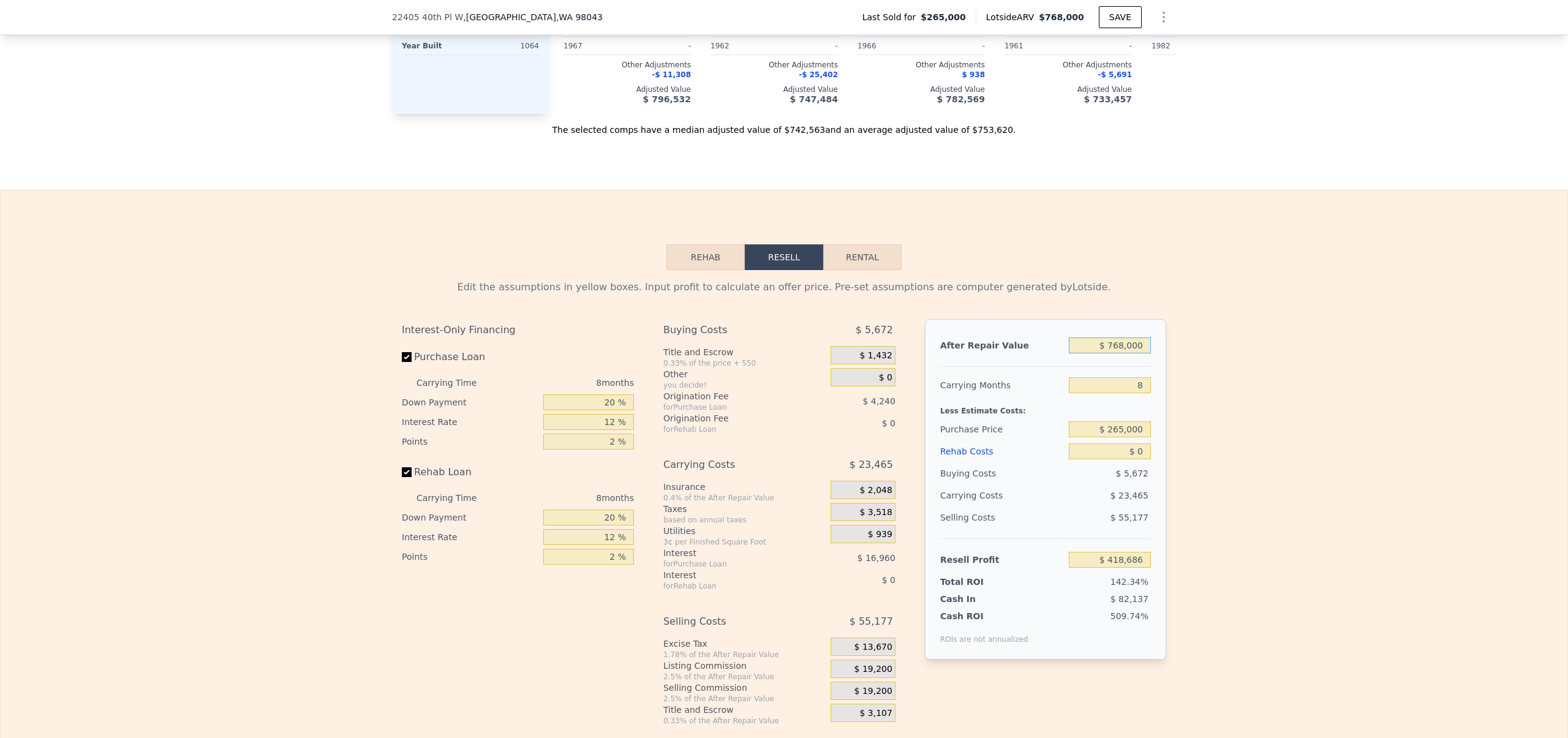
click at [1111, 353] on input "$ 768,000" at bounding box center [1109, 345] width 82 height 16
type input "$ 738,000"
type input "$ 390,899"
type input "$ 738,000"
click at [1188, 407] on div "Edit the assumptions in yellow boxes. Input profit to calculate an offer price.…" at bounding box center [784, 498] width 1567 height 456
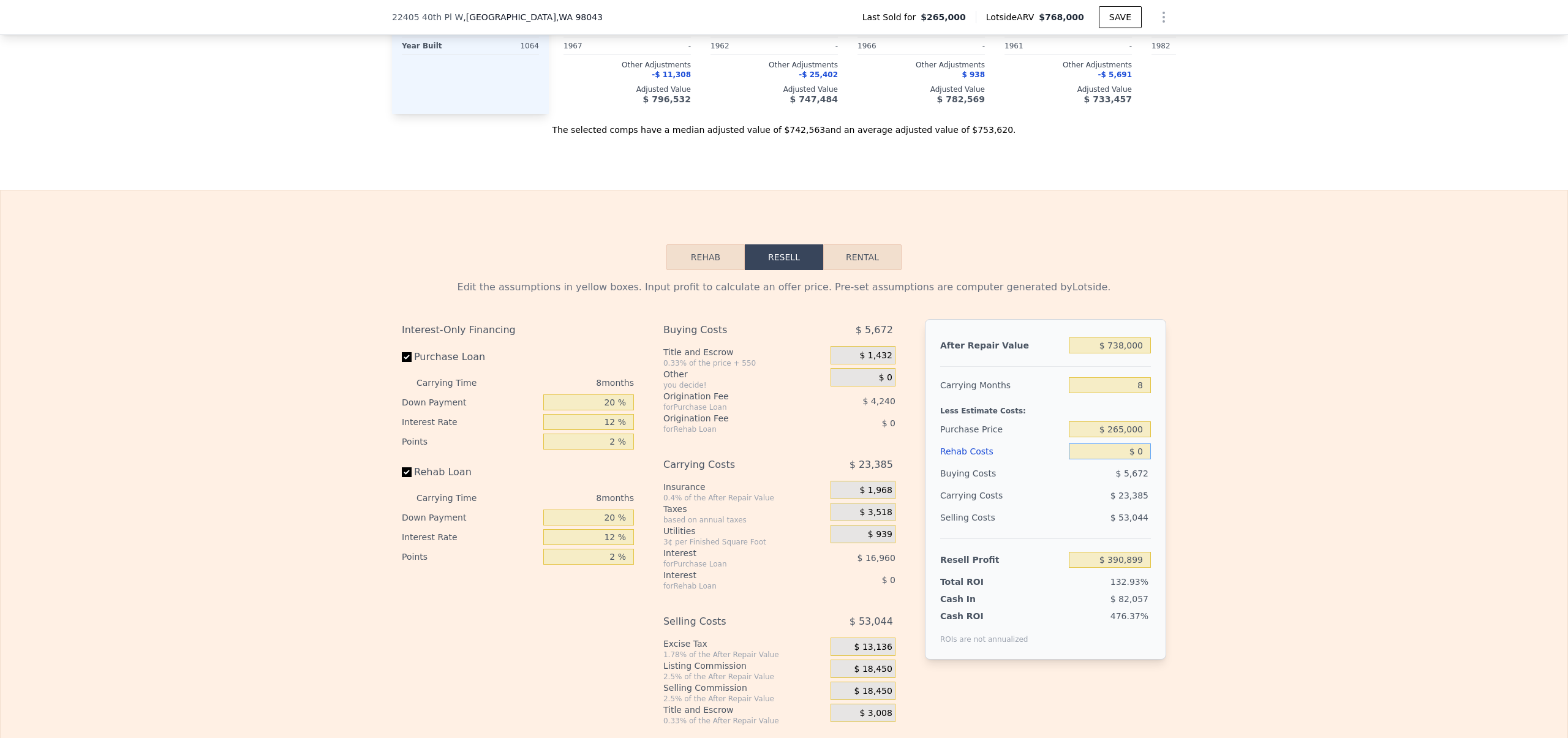
click at [1133, 458] on input "$ 0" at bounding box center [1109, 451] width 82 height 16
type input "$ 6"
type input "$ 390,893"
type input "$ 620"
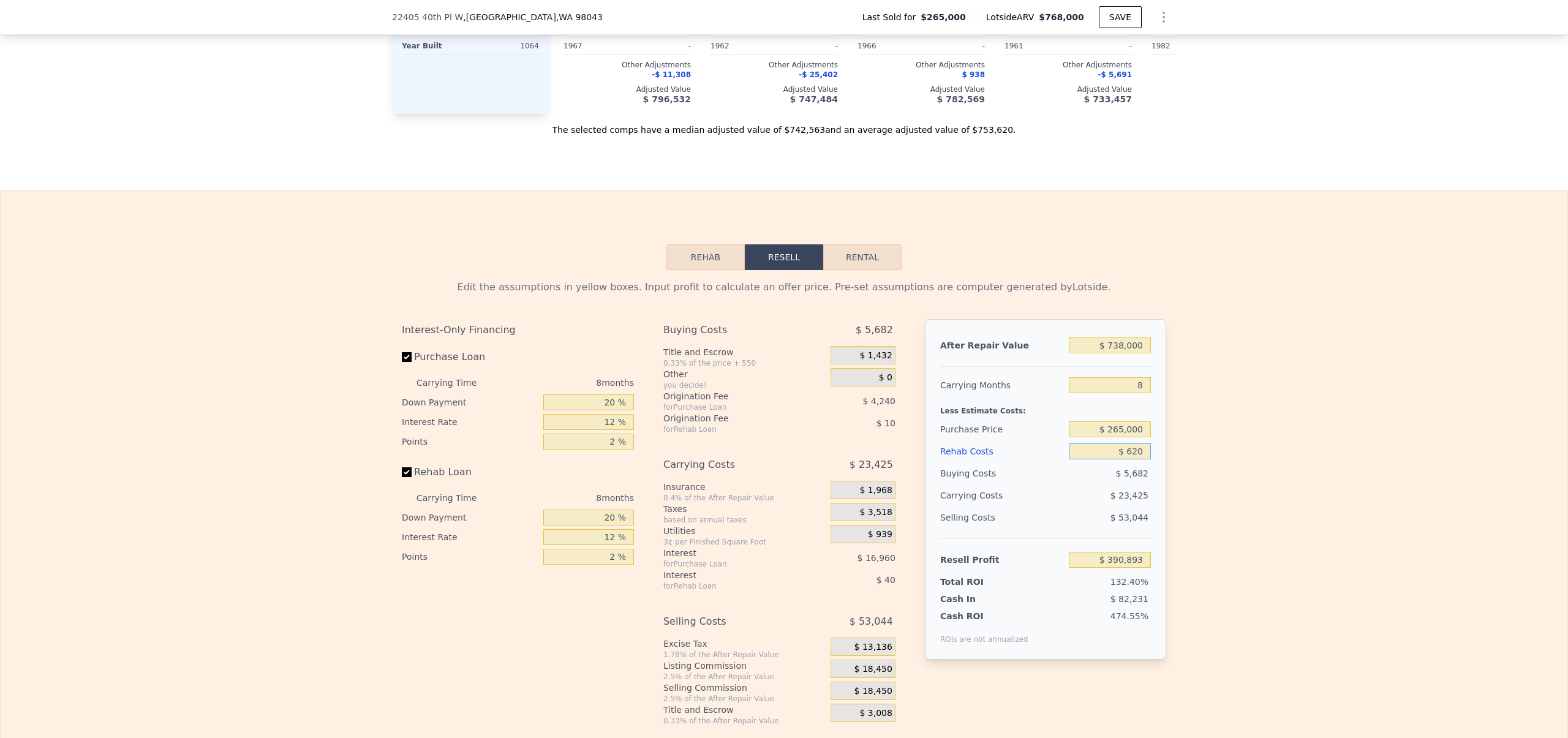
type input "$ 390,229"
type input "$ 620"
click at [1242, 508] on div "Edit the assumptions in yellow boxes. Input profit to calculate an offer price.…" at bounding box center [784, 498] width 1567 height 456
click at [1131, 565] on input "$ 390,229" at bounding box center [1109, 560] width 82 height 16
drag, startPoint x: 1114, startPoint y: 434, endPoint x: 1105, endPoint y: 434, distance: 9.0
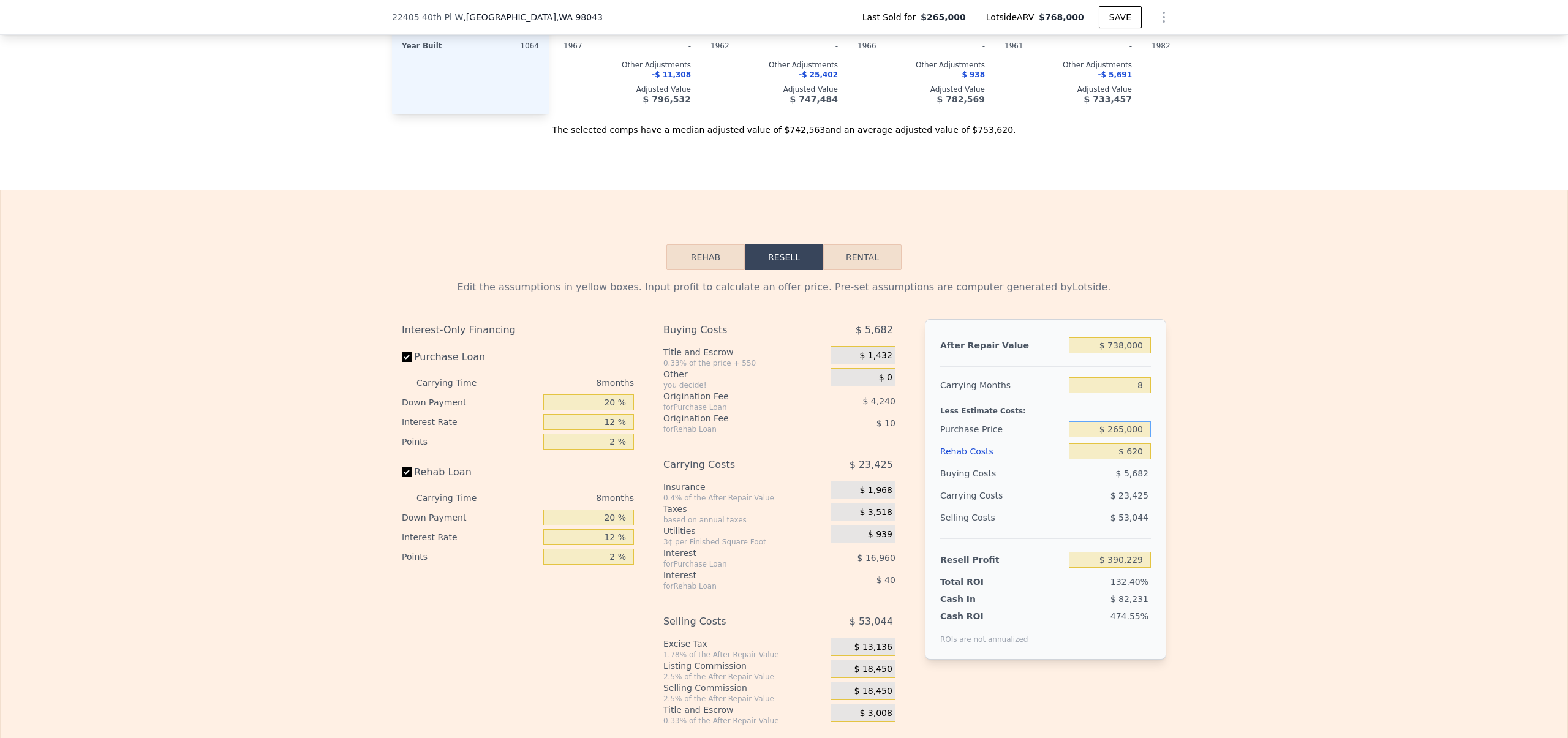
click at [1105, 434] on input "$ 265,000" at bounding box center [1109, 429] width 82 height 16
type input "$ 620,000"
click at [1273, 464] on div "Edit the assumptions in yellow boxes. Input profit to calculate an offer price.…" at bounding box center [784, 498] width 1567 height 456
type input "$ 5,646"
click at [1129, 456] on input "$ 620" at bounding box center [1109, 451] width 82 height 16
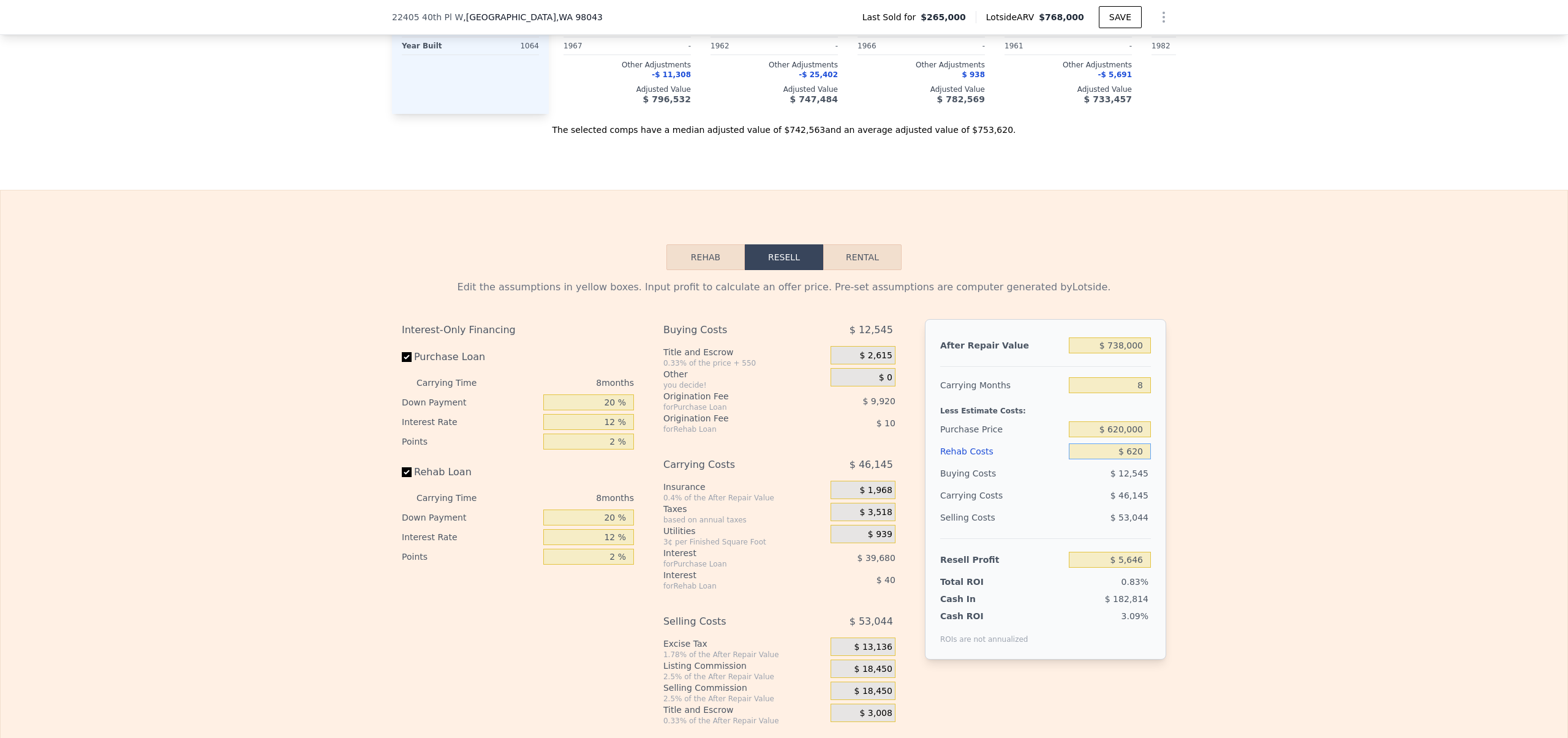
click at [1129, 456] on input "$ 620" at bounding box center [1109, 451] width 82 height 16
type input "$ 10"
type input "$ 6,306"
type input "$ 100"
type input "$ 6,206"
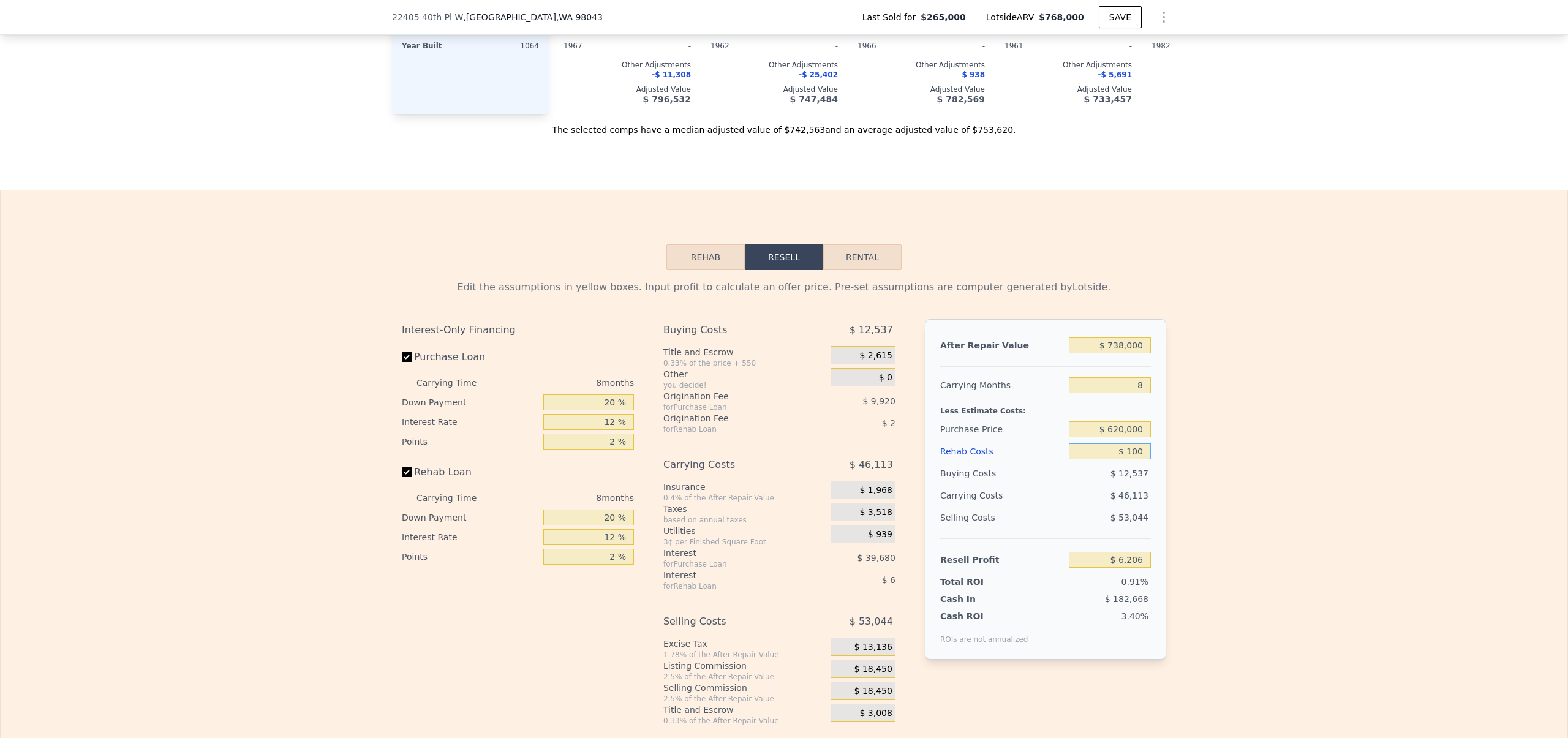
type input "$ 1,000"
type input "$ 5,236"
type input "$ 100"
type input "$ 6,206"
type input "$ 10"
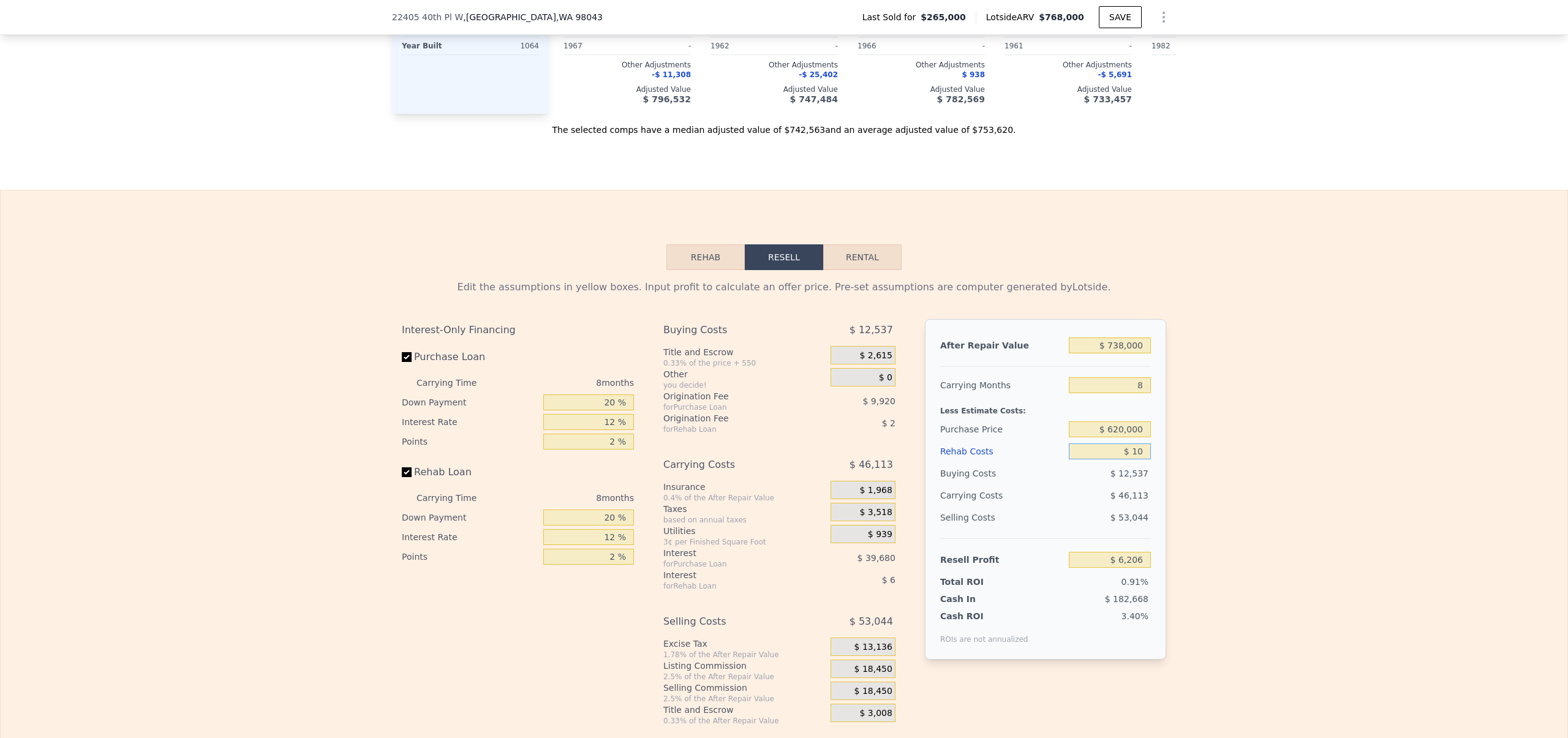
type input "$ 6,306"
type input "$ 1"
type input "$ 6,315"
type input "$ 5"
type input "$ 6,311"
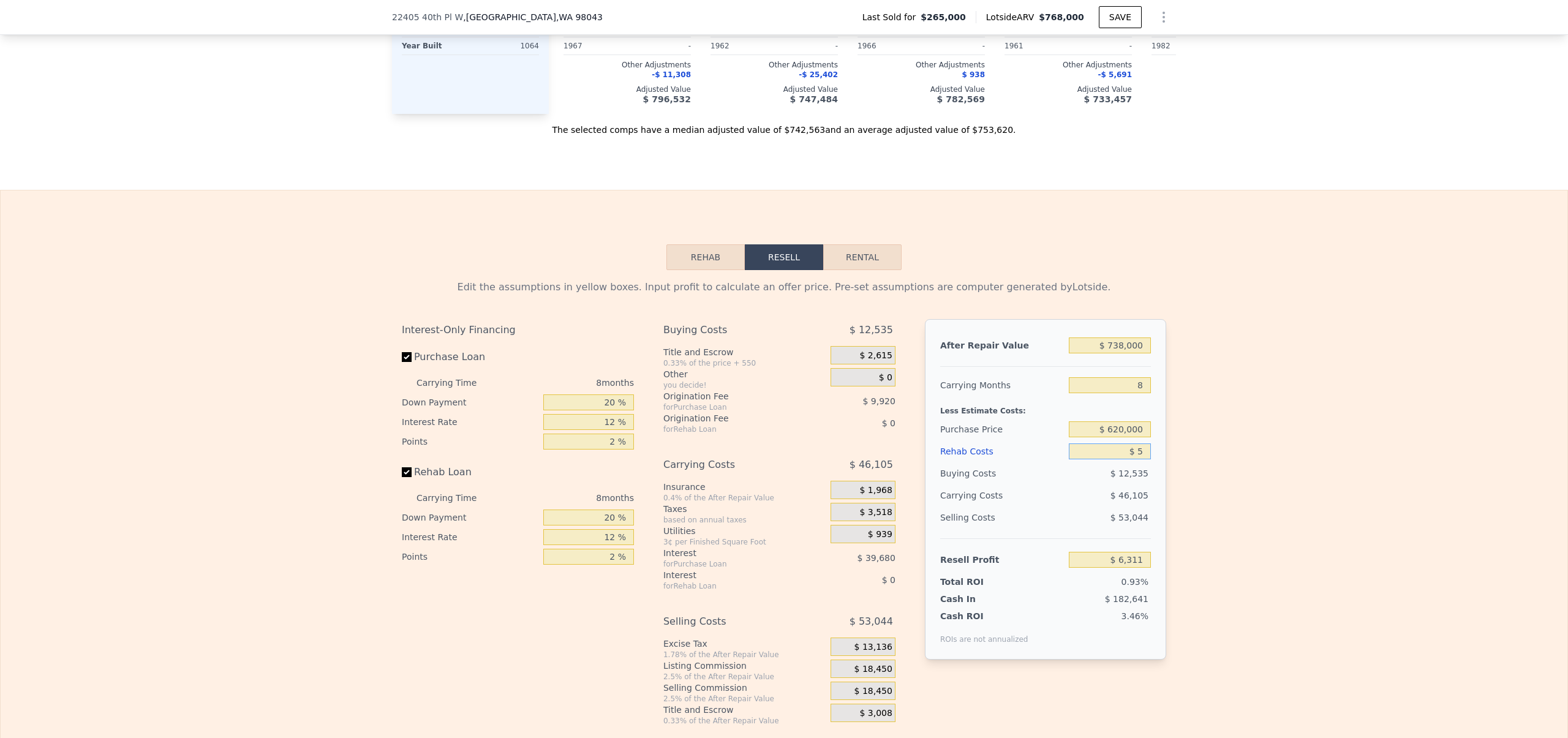
type input "$ 50"
type input "$ 6,265"
type input "$ 500"
type input "$ 5,776"
type input "$ 5,000"
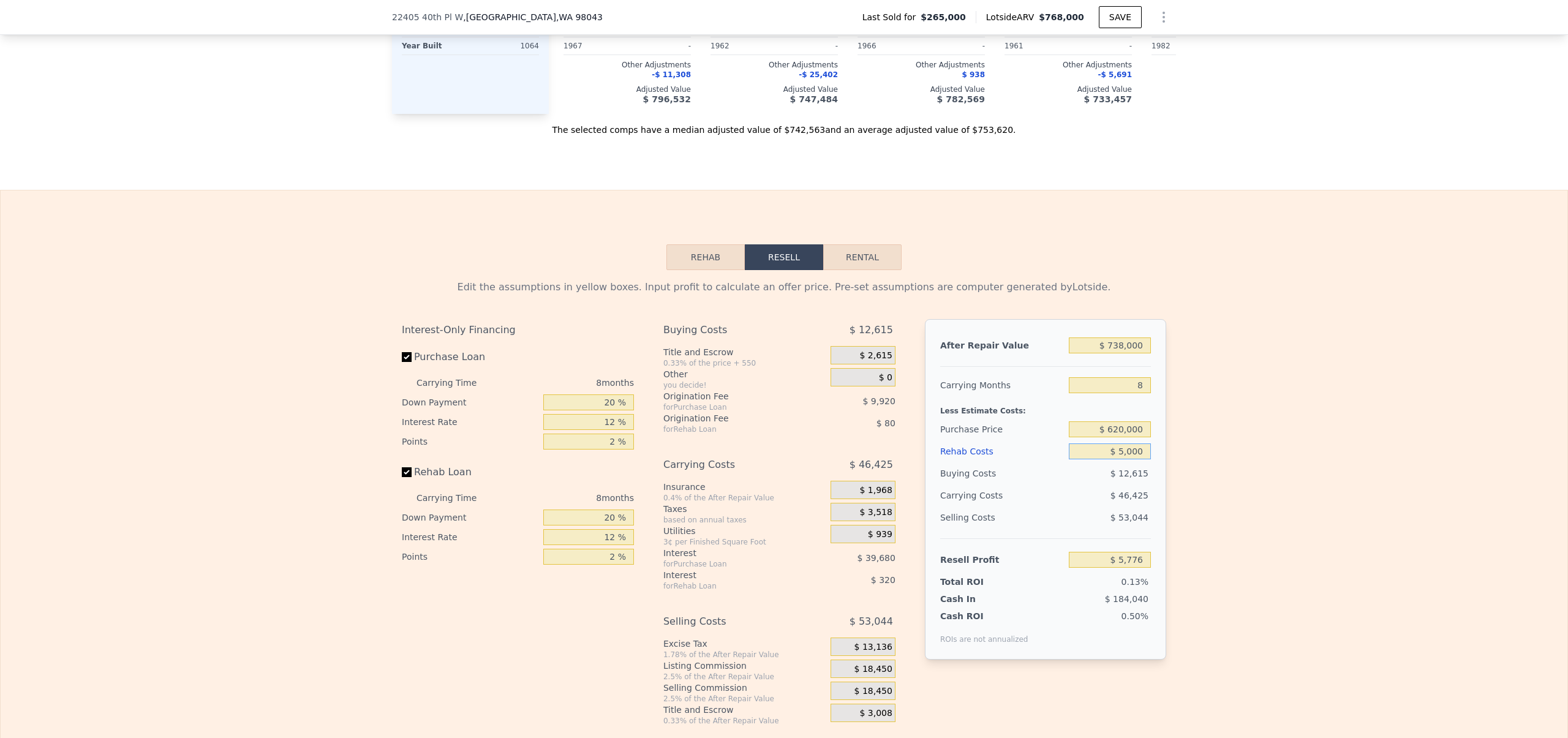
type input "$ 916"
type input "$ 50,000"
type input "-$ 47,684"
type input "$ 50,000"
click at [1254, 480] on div "Edit the assumptions in yellow boxes. Input profit to calculate an offer price.…" at bounding box center [784, 498] width 1567 height 456
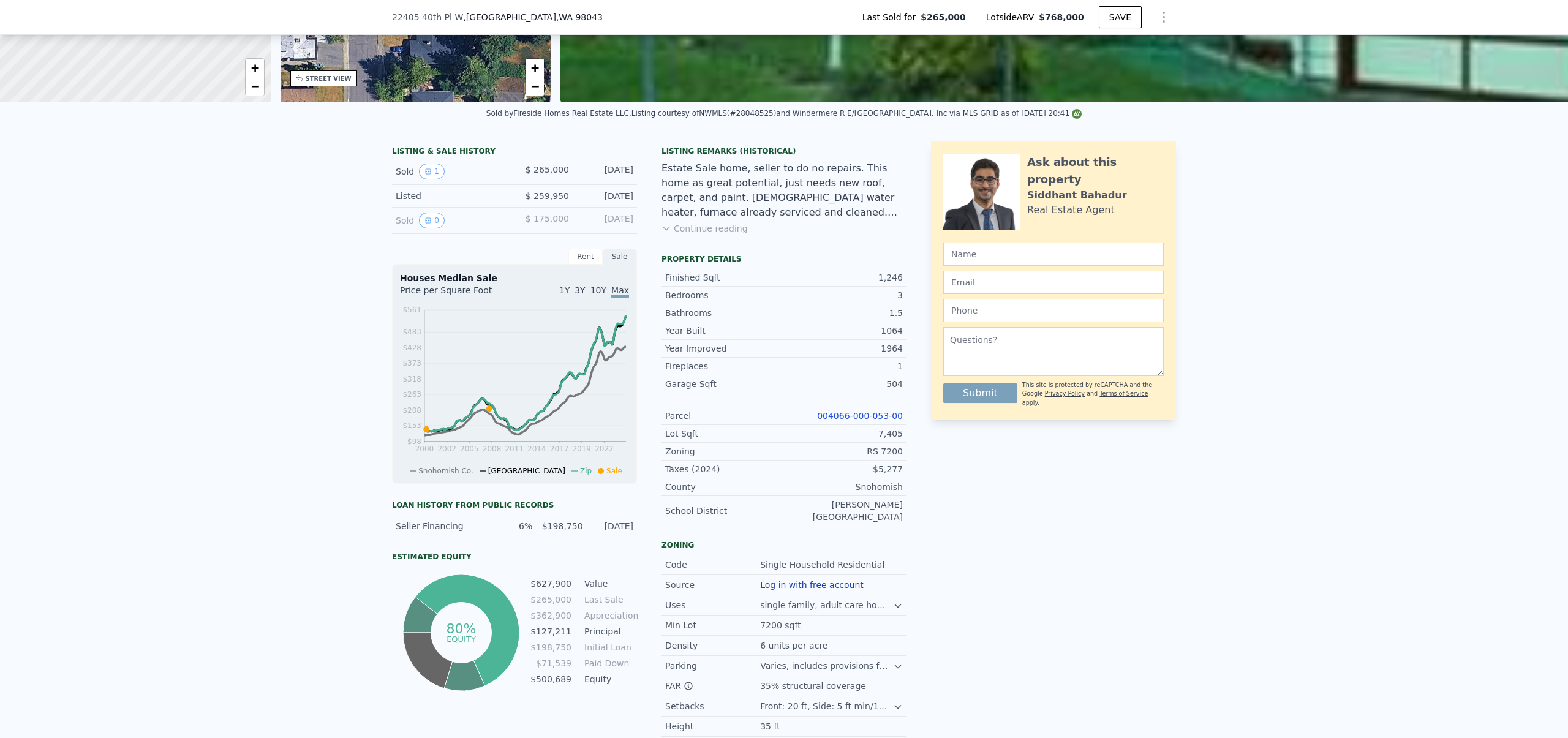
scroll to position [0, 0]
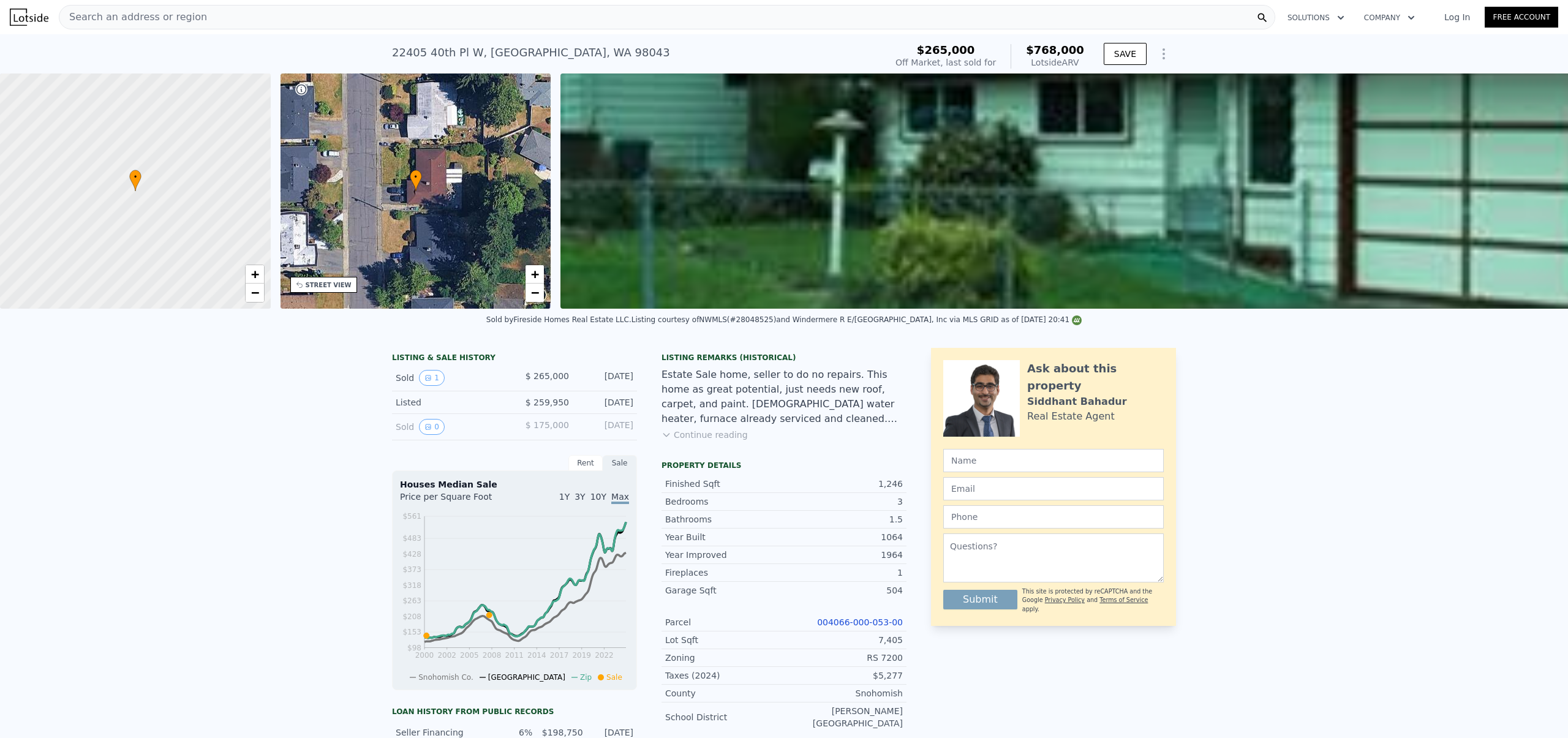
type input "$ 768,000"
type input "$ 0"
type input "$ 418,686"
drag, startPoint x: 477, startPoint y: 52, endPoint x: 570, endPoint y: 50, distance: 93.0
click at [570, 50] on div "[STREET_ADDRESS]" at bounding box center [530, 53] width 278 height 17
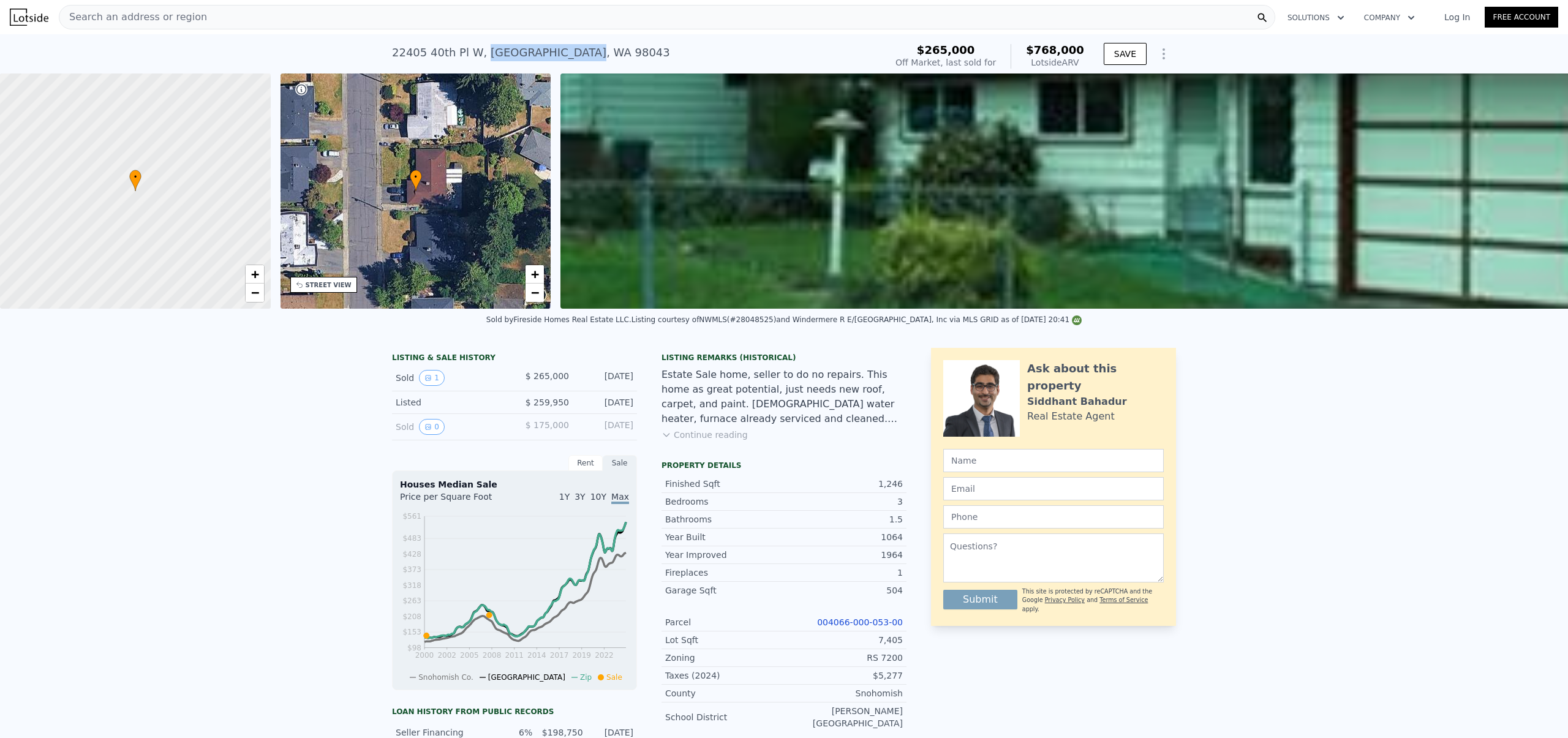
copy div "[GEOGRAPHIC_DATA]"
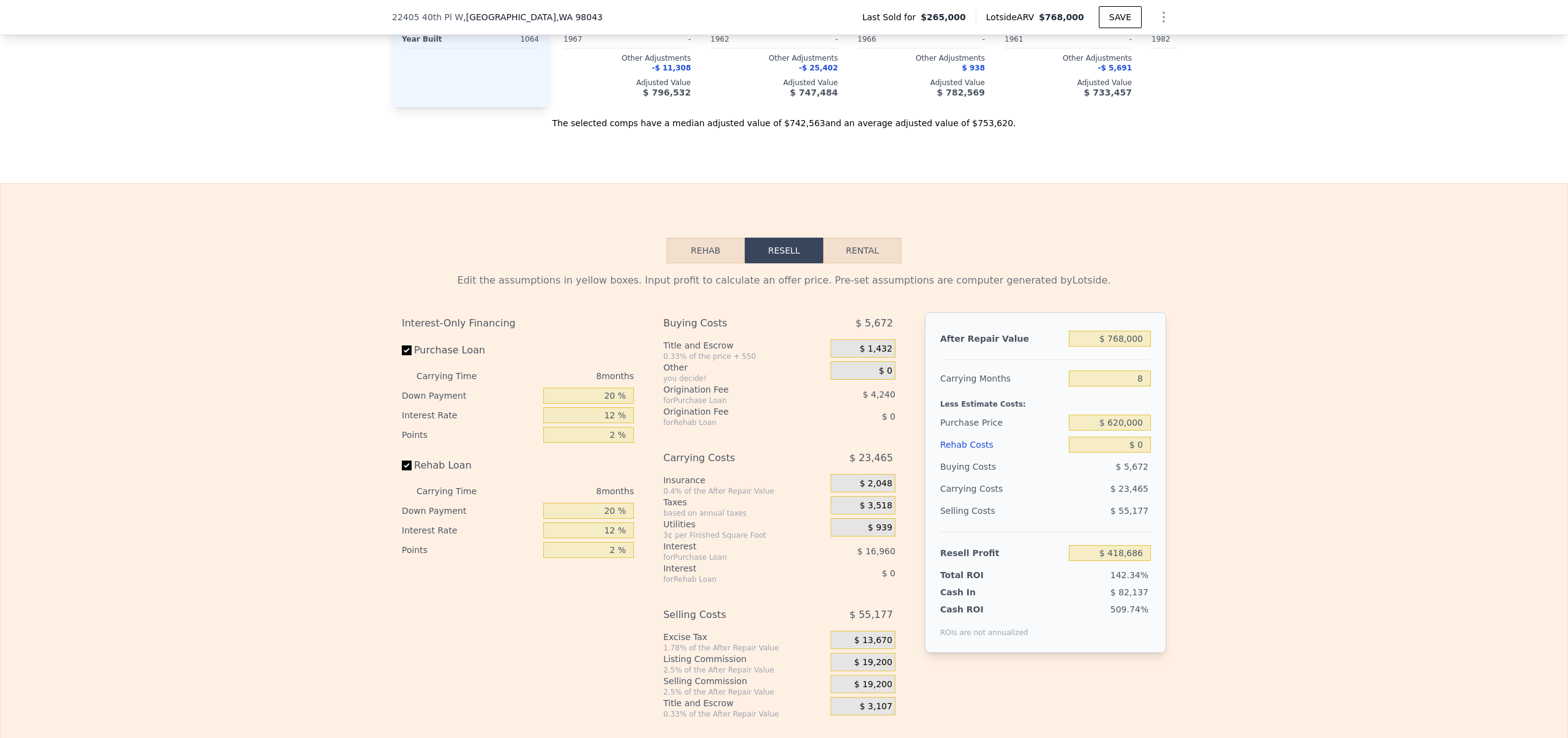
scroll to position [1864, 0]
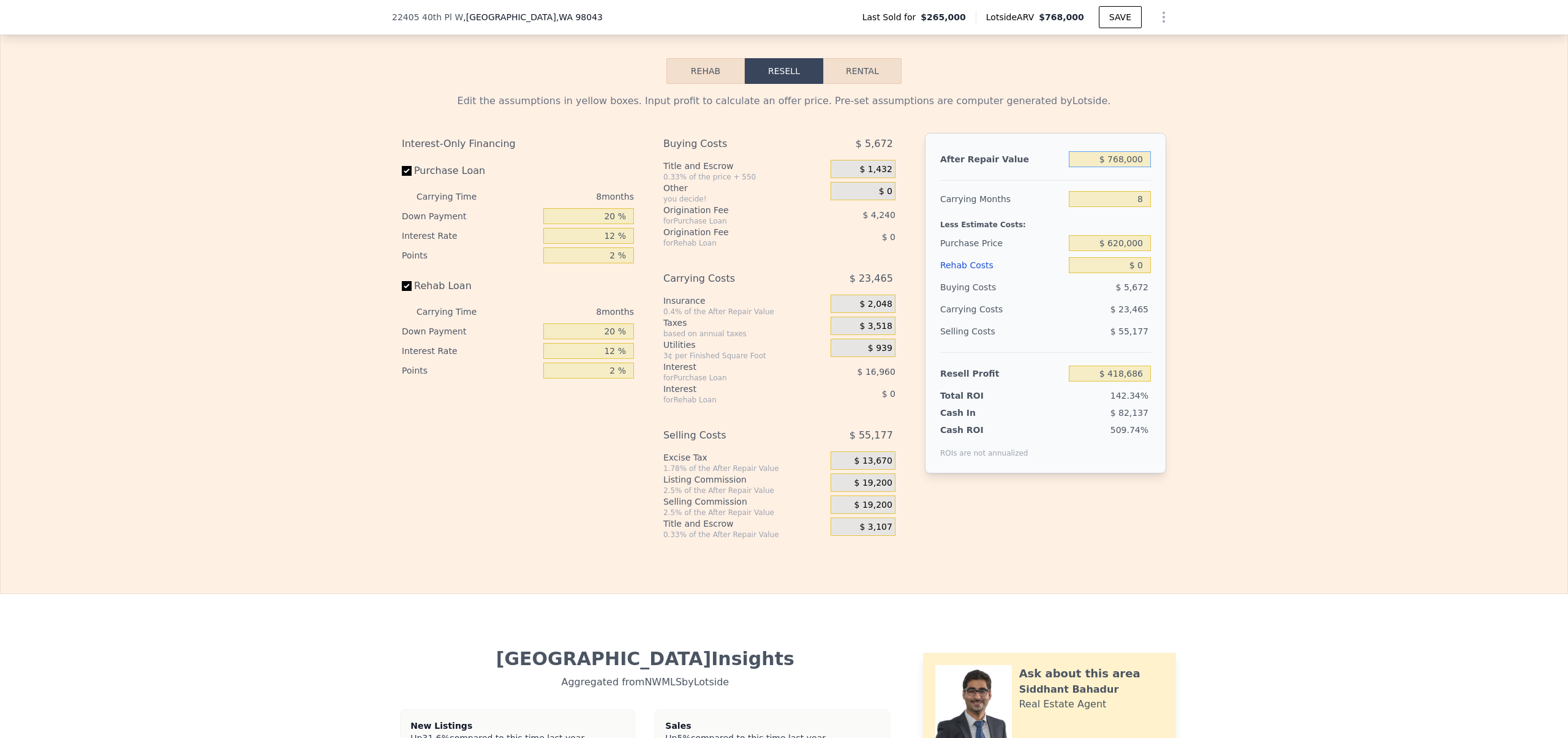
click at [1115, 162] on input "$ 768,000" at bounding box center [1109, 159] width 82 height 16
drag, startPoint x: 1111, startPoint y: 164, endPoint x: 1119, endPoint y: 166, distance: 8.2
click at [1119, 166] on input "$ 768,000" at bounding box center [1109, 159] width 82 height 16
type input "$ 730,000"
type input "$ 383,489"
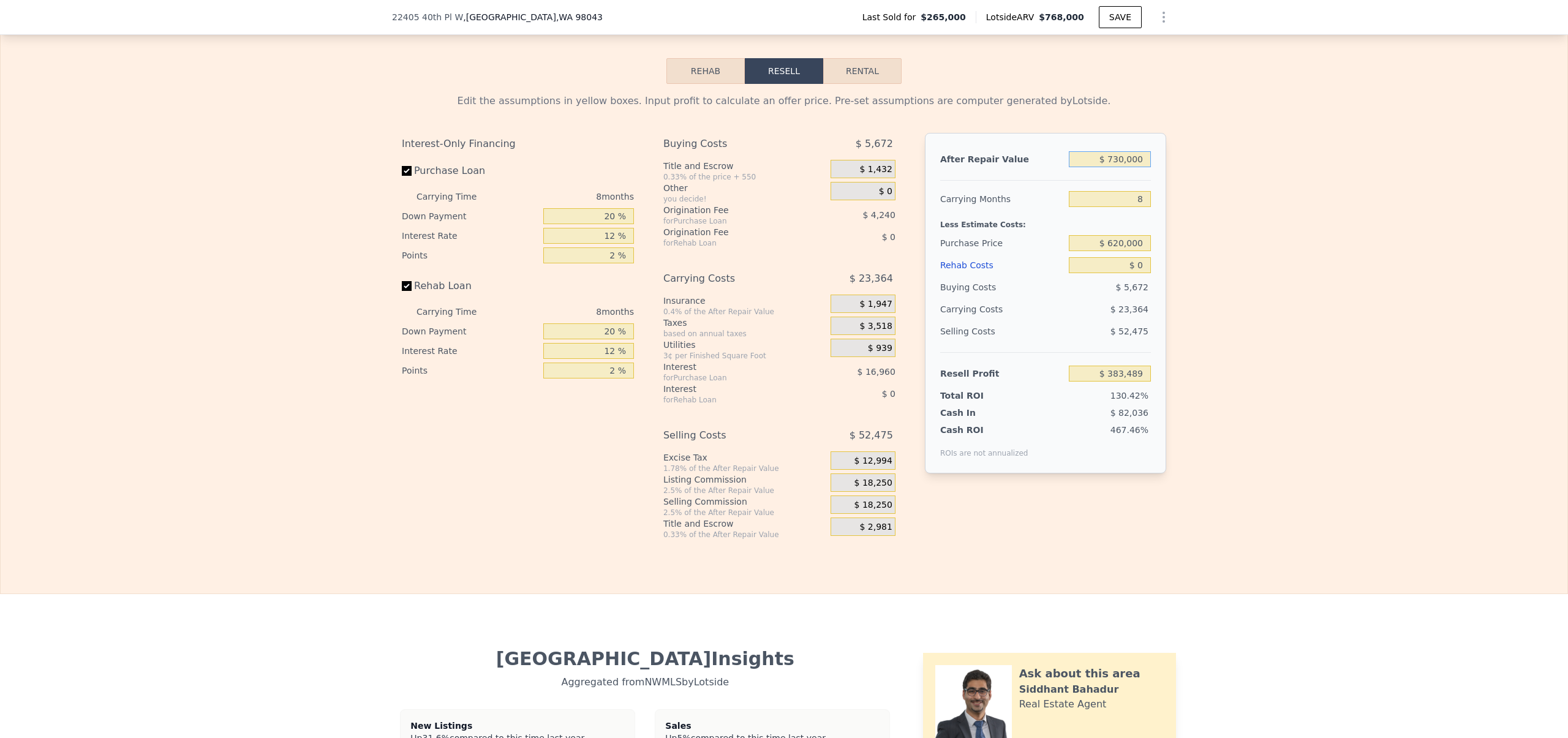
type input "$ 730,000"
click at [1175, 224] on div "Edit the assumptions in yellow boxes. Input profit to calculate an offer price.…" at bounding box center [784, 311] width 1567 height 456
click at [1215, 307] on div "Edit the assumptions in yellow boxes. Input profit to calculate an offer price.…" at bounding box center [784, 311] width 1567 height 456
click at [1136, 272] on input "$ 0" at bounding box center [1109, 265] width 82 height 16
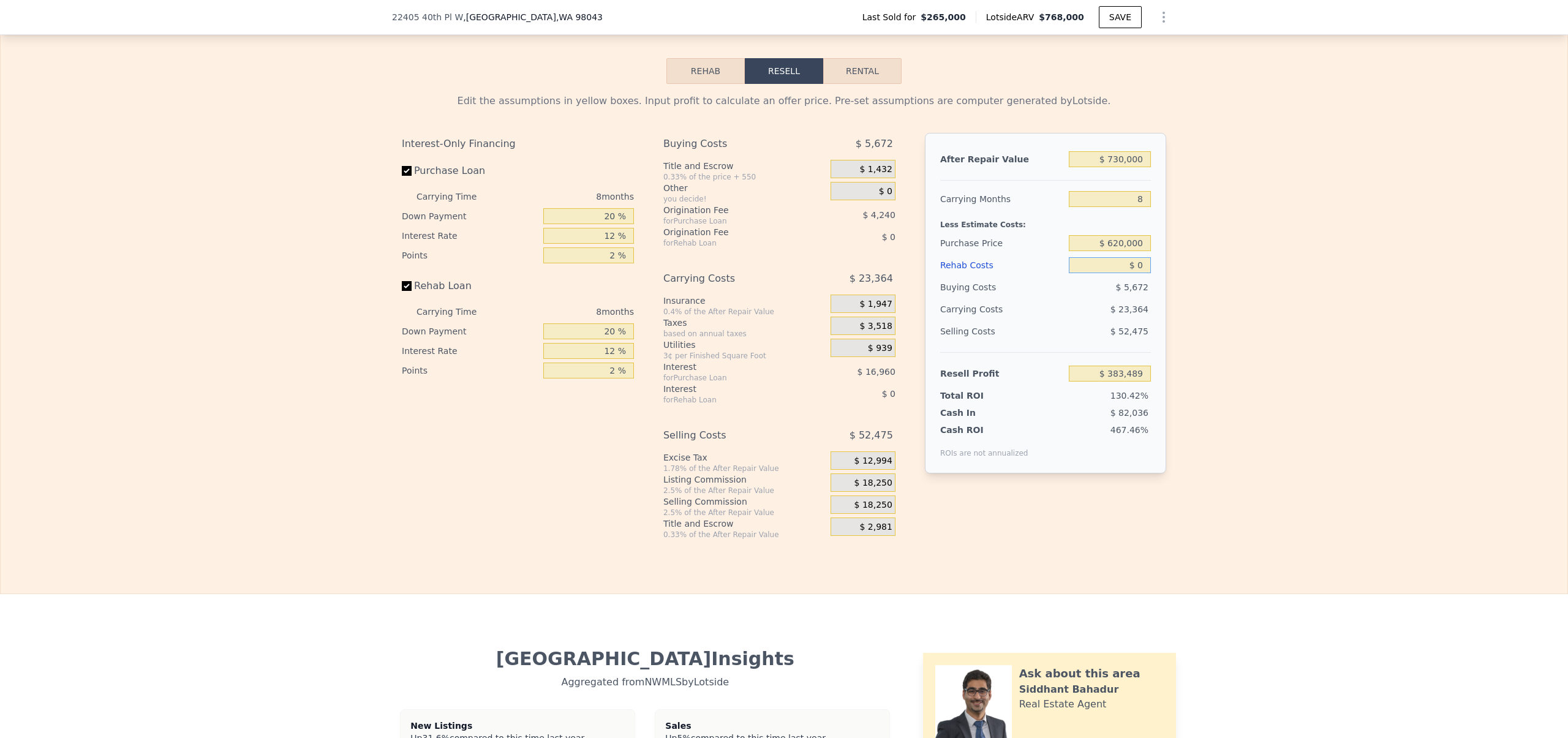
type input "$ 5"
type input "$ 383,484"
type input "$ 50"
type input "$ 383,438"
type input "$ 500"
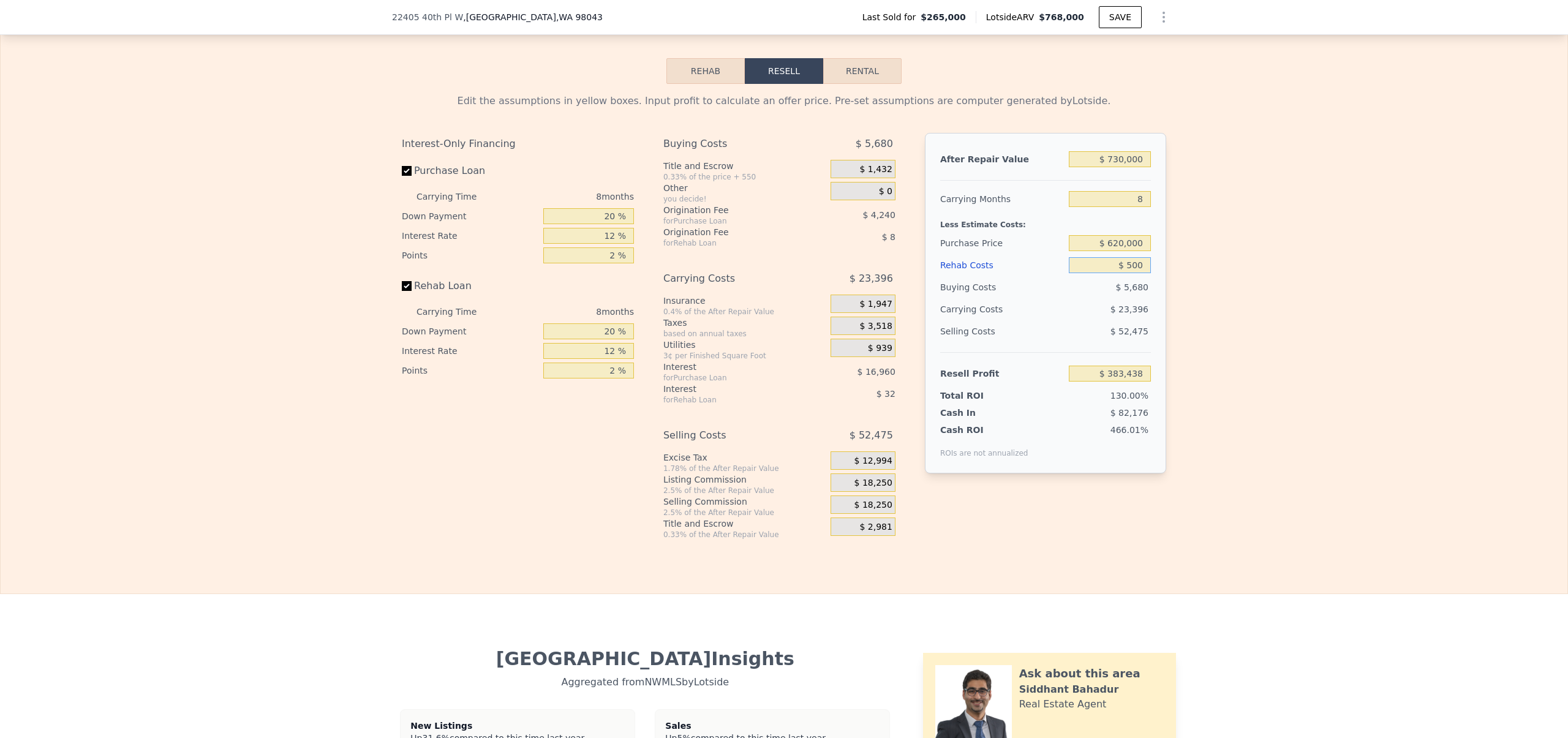
type input "$ 382,949"
type input "$ 5,000"
type input "$ 378,089"
type input "$ 50,000"
type input "$ 329,489"
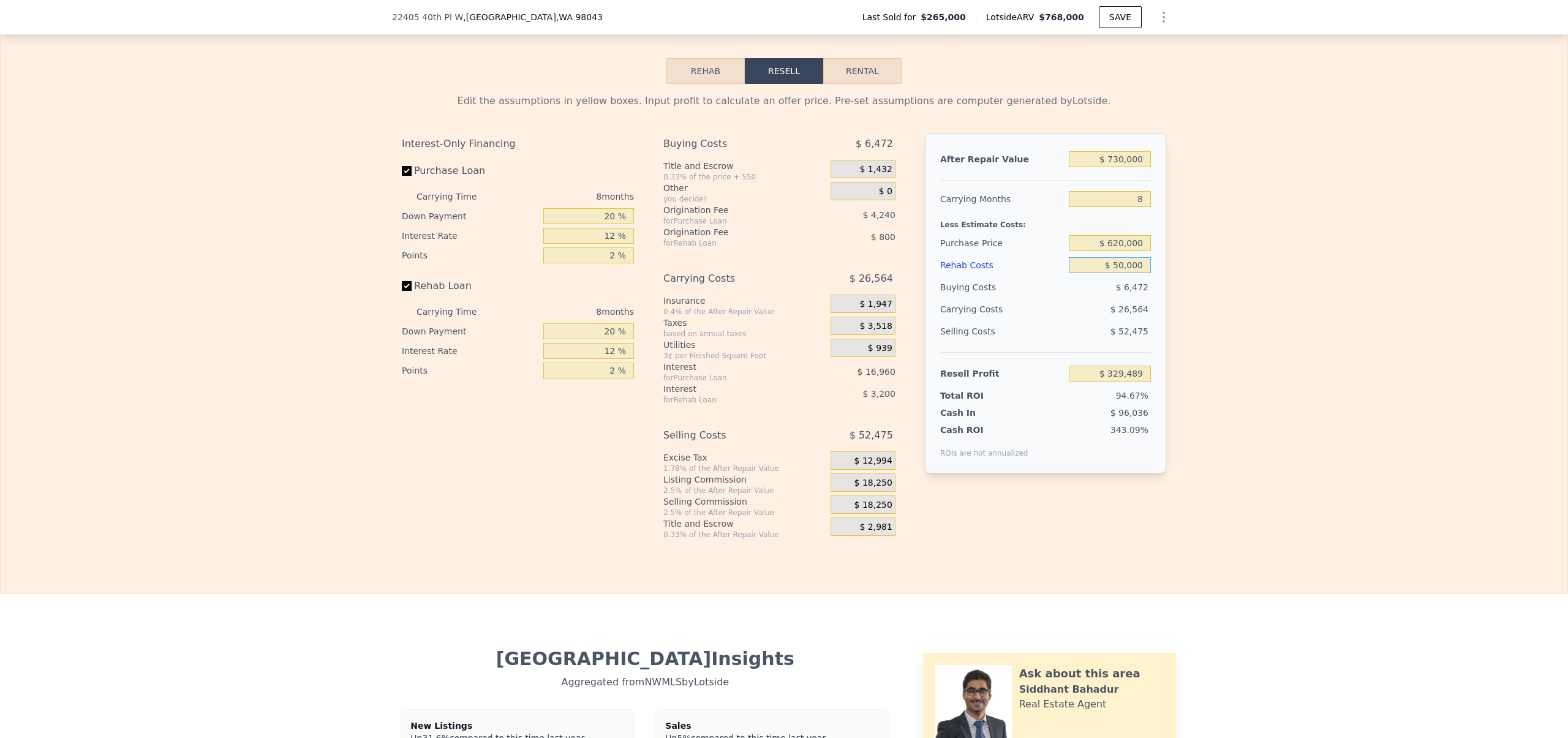
type input "$ 50,000"
click at [1207, 361] on div "Edit the assumptions in yellow boxes. Input profit to calculate an offer price.…" at bounding box center [784, 311] width 1567 height 456
click at [1118, 251] on input "$ 620,000" at bounding box center [1109, 243] width 82 height 16
click at [1118, 250] on input "$ 620,000" at bounding box center [1109, 243] width 82 height 16
type input "$ 621,000"
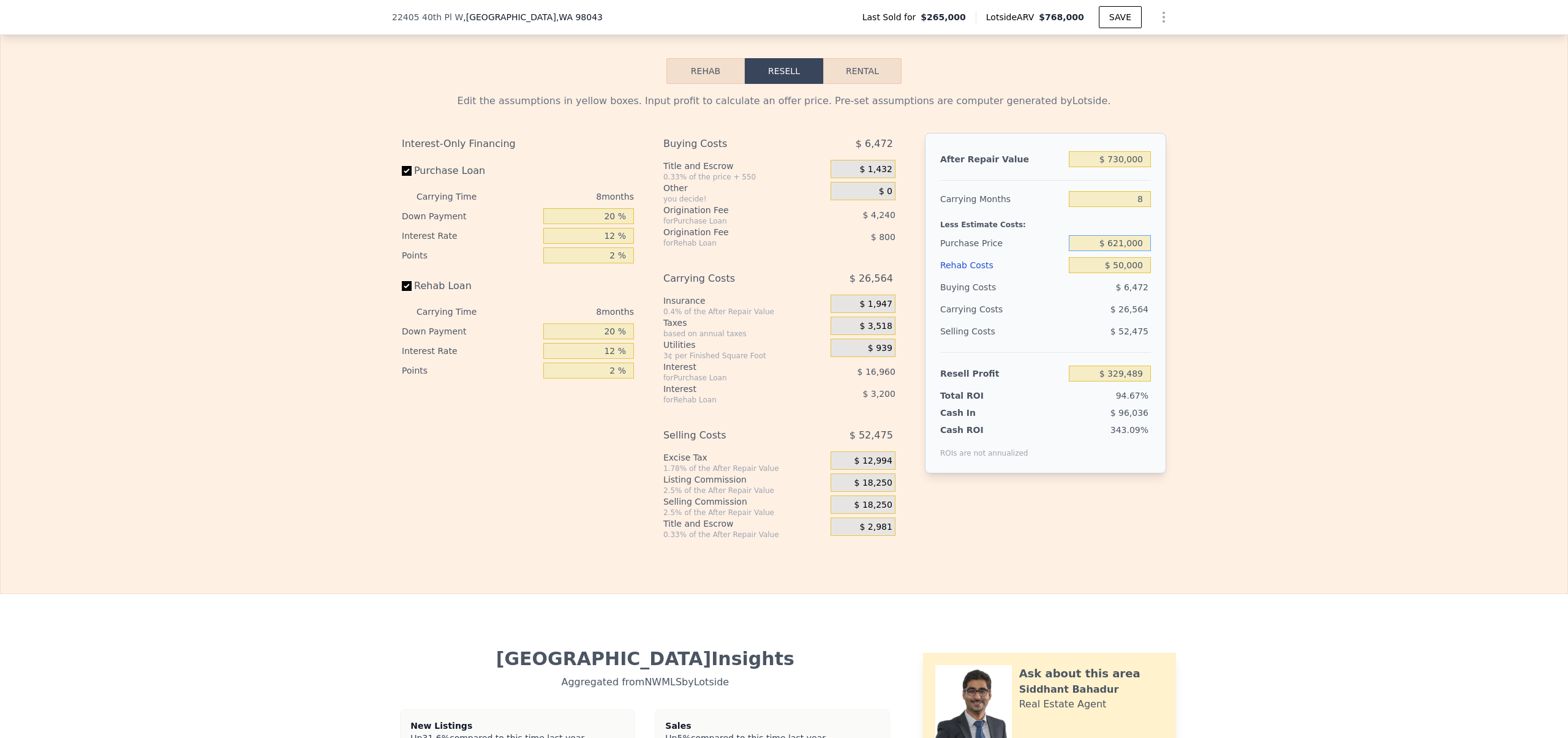
type input "-$ 56,177"
click at [1194, 317] on div "Edit the assumptions in yellow boxes. Input profit to calculate an offer price.…" at bounding box center [784, 311] width 1567 height 456
click at [1117, 273] on input "$ 50,000" at bounding box center [1109, 265] width 82 height 16
drag, startPoint x: 1114, startPoint y: 314, endPoint x: 1139, endPoint y: 336, distance: 33.3
click at [1139, 336] on div "After Repair Value $ 730,000 Carrying Months 8 Less Estimate Costs: Purchase Pr…" at bounding box center [1045, 303] width 241 height 341
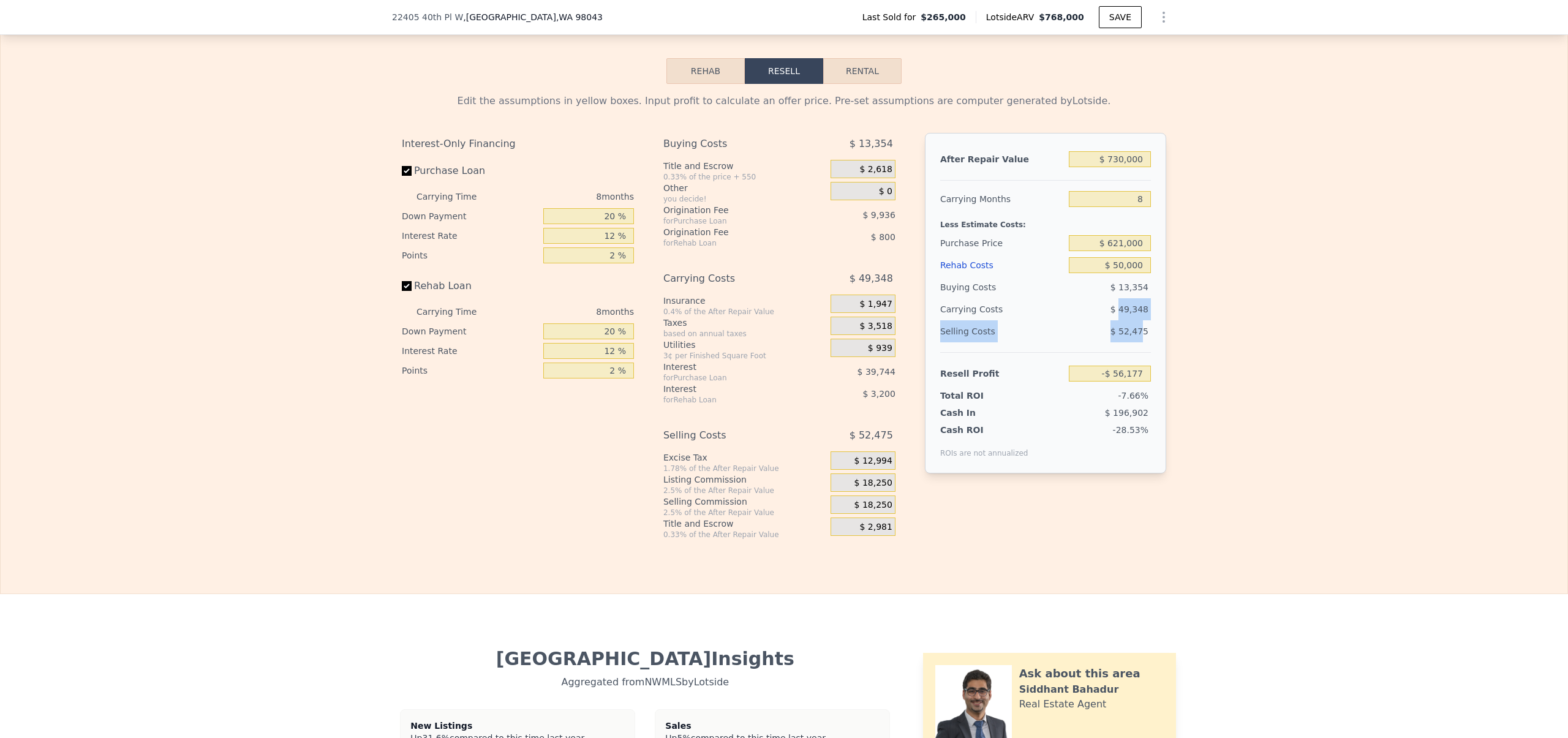
click at [1120, 320] on div "$ 49,348" at bounding box center [1086, 309] width 129 height 22
drag, startPoint x: 1111, startPoint y: 315, endPoint x: 1145, endPoint y: 337, distance: 40.5
click at [1144, 337] on div "After Repair Value $ 730,000 Carrying Months 8 Less Estimate Costs: Purchase Pr…" at bounding box center [1045, 303] width 241 height 341
click at [1239, 328] on div "Edit the assumptions in yellow boxes. Input profit to calculate an offer price.…" at bounding box center [784, 311] width 1567 height 456
click at [1109, 166] on input "$ 730,000" at bounding box center [1109, 159] width 82 height 16
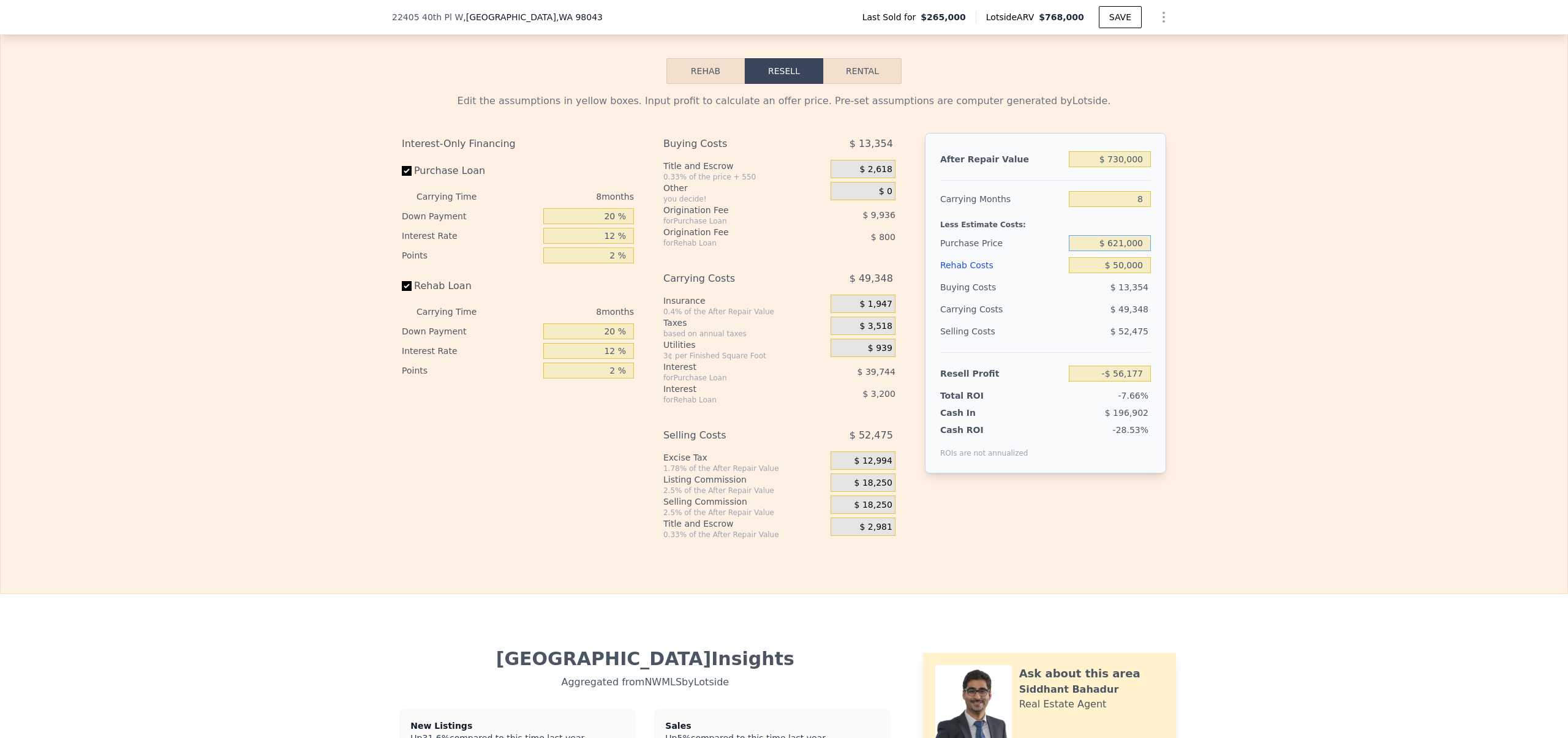
click at [1109, 250] on input "$ 621,000" at bounding box center [1109, 243] width 82 height 16
type input "$ 521,000"
click at [1200, 307] on div "Edit the assumptions in yellow boxes. Input profit to calculate an offer price.…" at bounding box center [784, 311] width 1567 height 456
type input "$ 52,156"
click at [1119, 250] on input "$ 521,000" at bounding box center [1109, 243] width 82 height 16
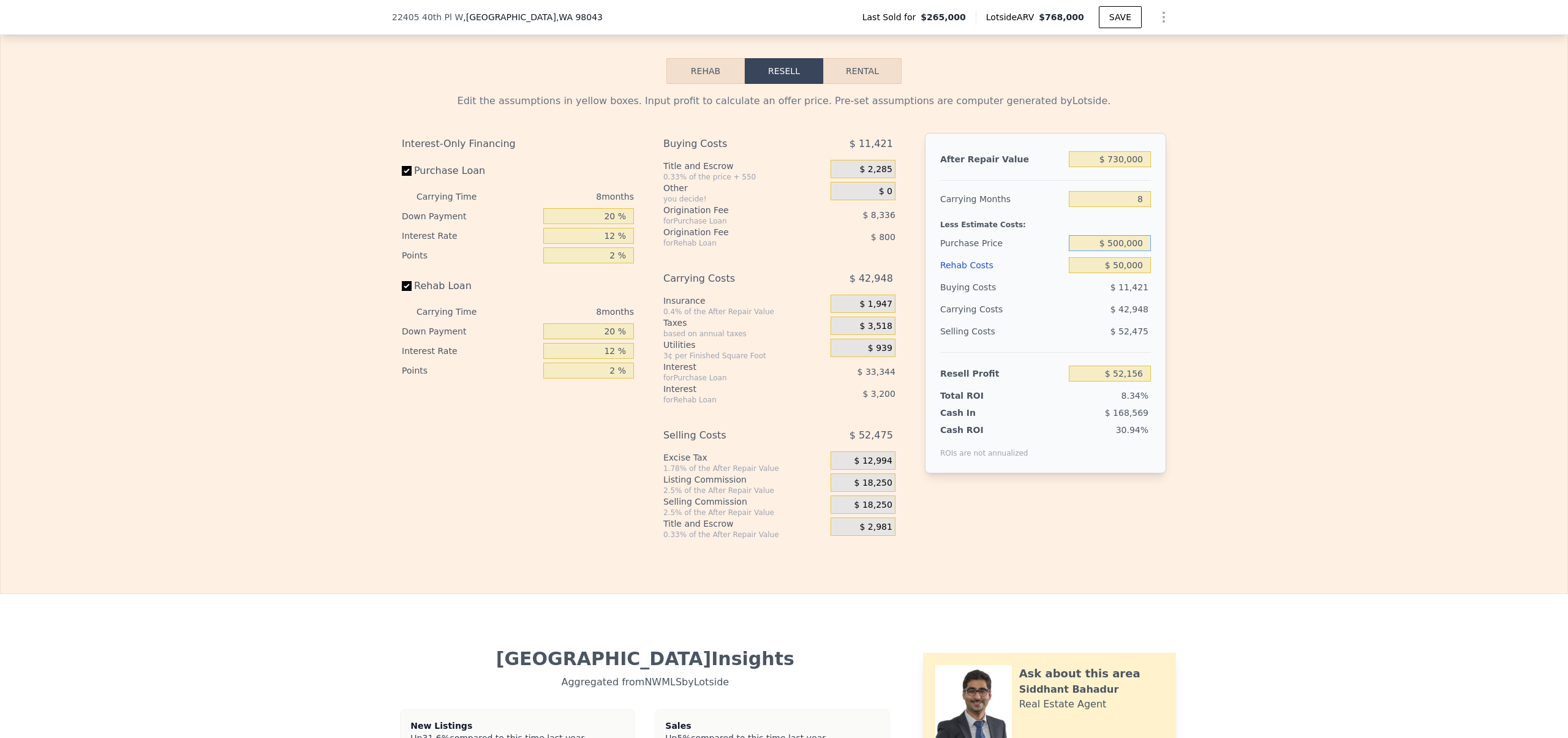
type input "$ 500,000"
click at [1207, 318] on div "Edit the assumptions in yellow boxes. Input profit to calculate an offer price.…" at bounding box center [784, 311] width 1567 height 456
type input "$ 74,906"
click at [1116, 251] on input "$ 500,000" at bounding box center [1109, 243] width 82 height 16
type input "$ 768,000"
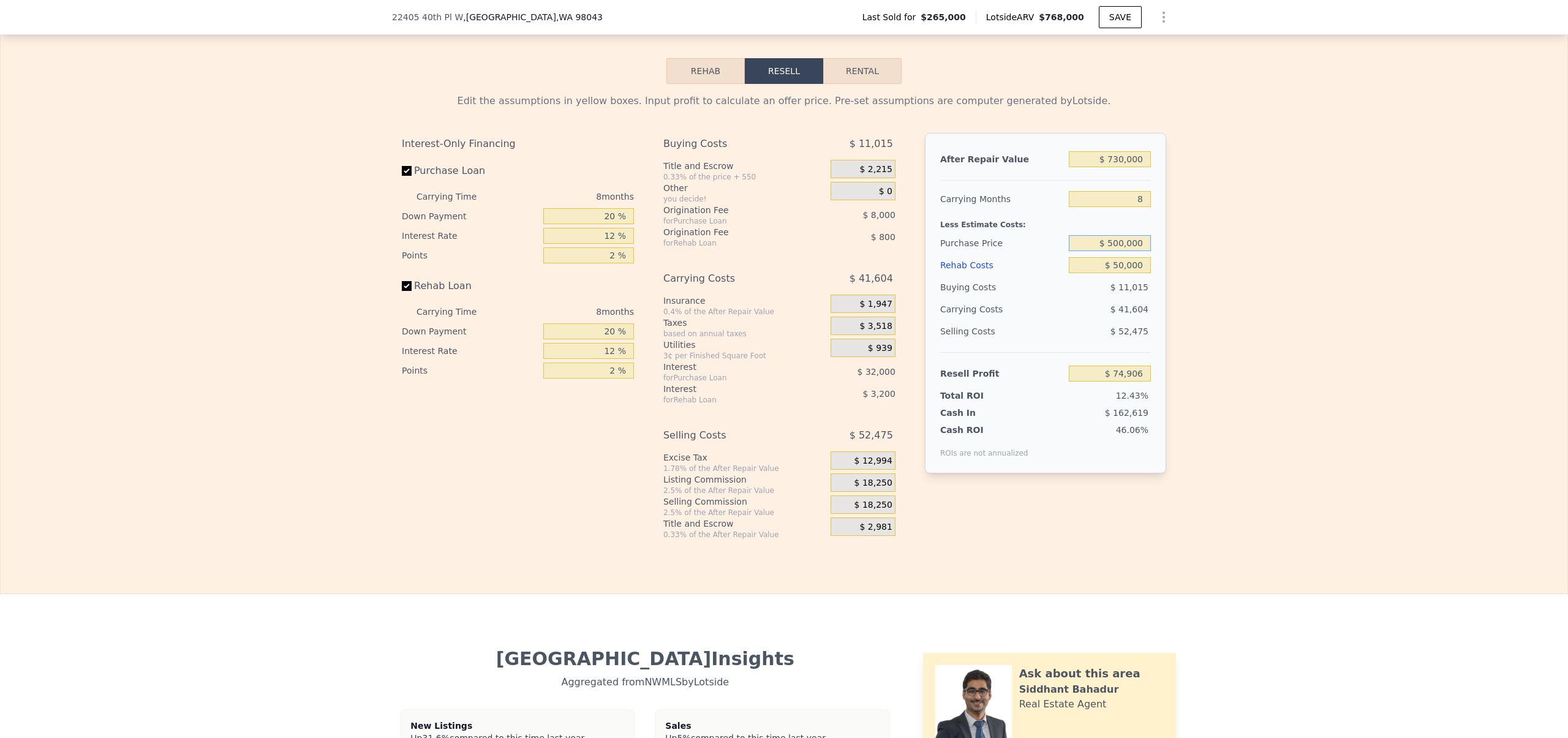
type input "$ 0"
click at [1136, 271] on input "$ 0" at bounding box center [1109, 265] width 82 height 16
type input "$ 164,103"
click at [1136, 271] on input "$ 0" at bounding box center [1109, 265] width 82 height 16
type input "$ 5"
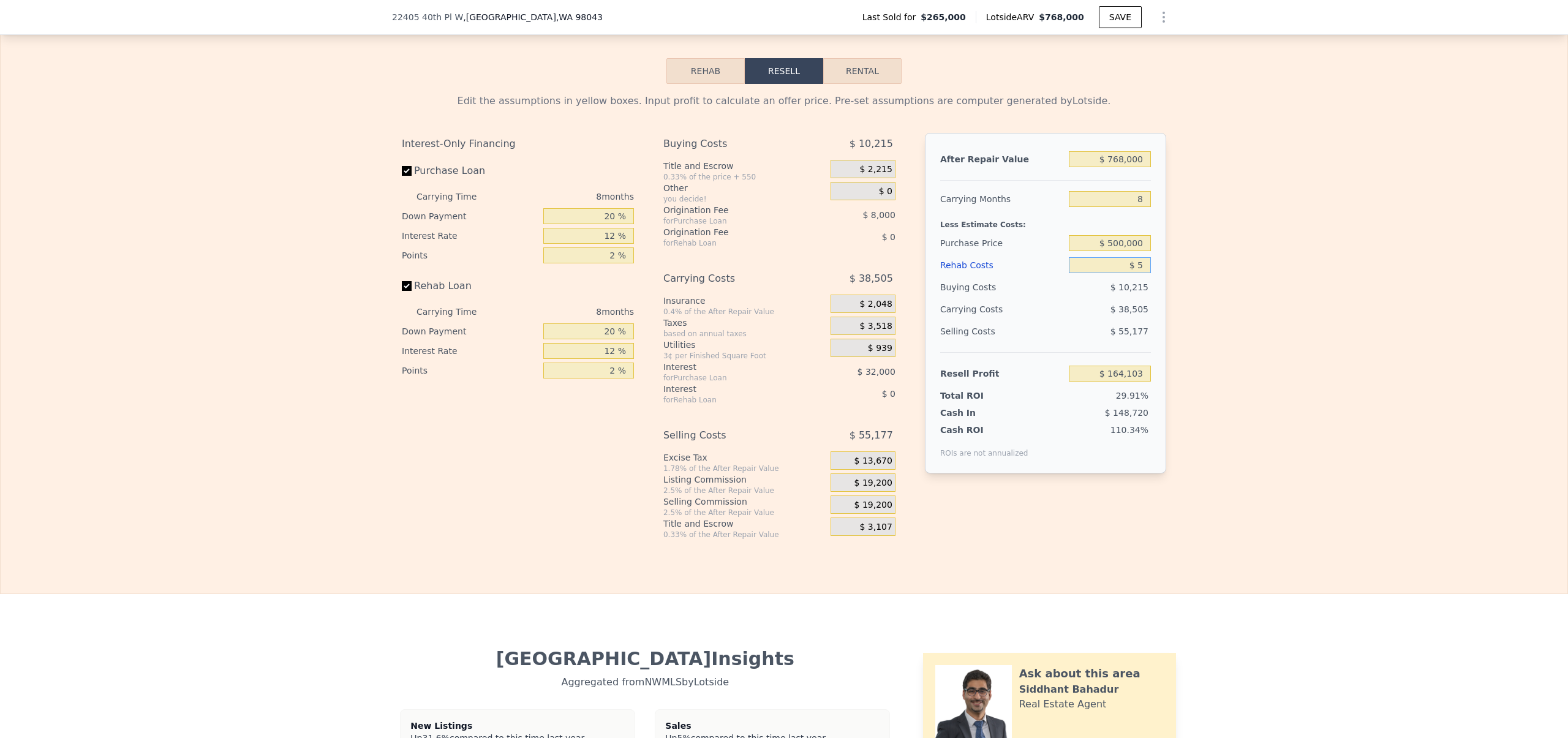
type input "$ 164,098"
type input "$ 50"
type input "$ 164,052"
type input "$ 500"
type input "$ 163,563"
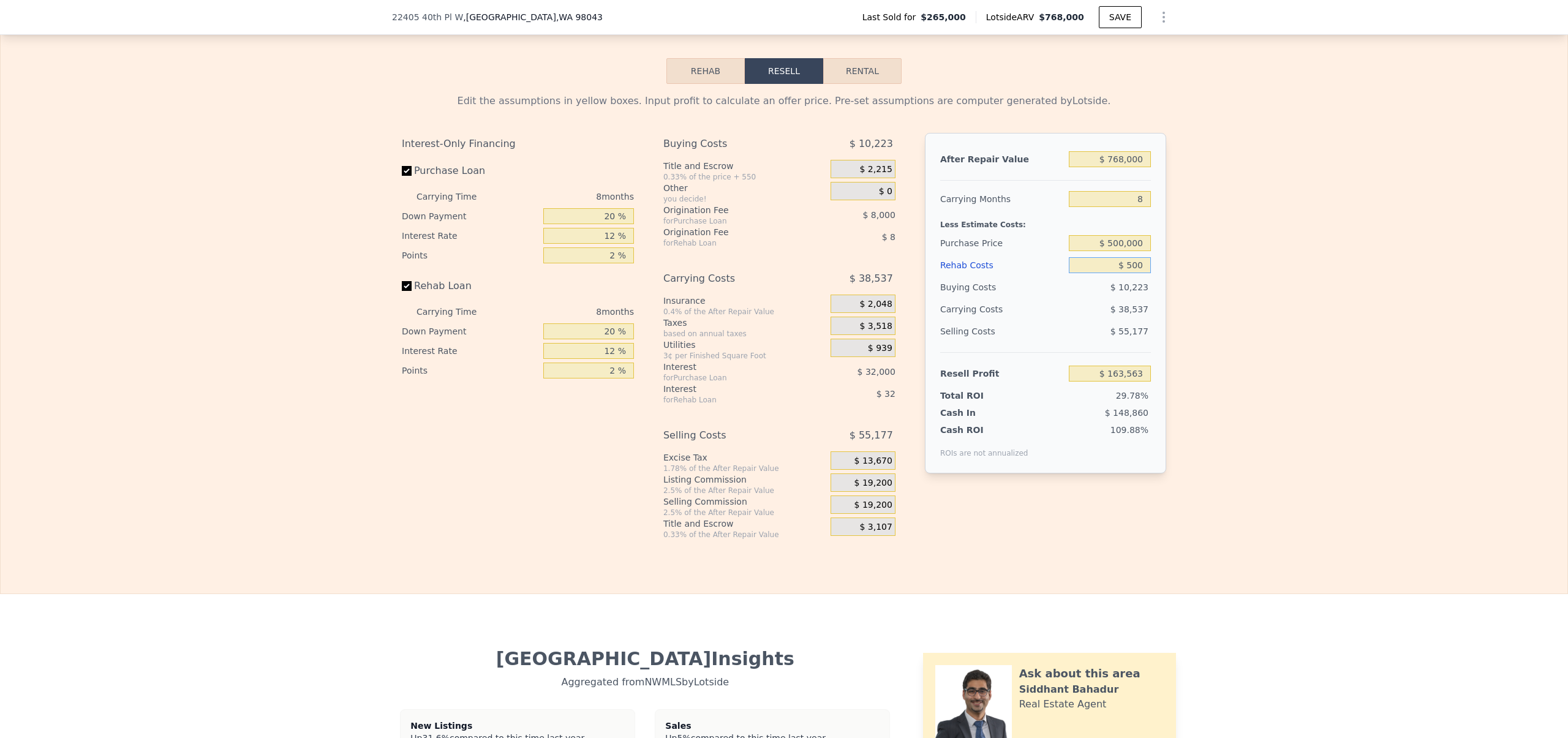
type input "$ 5,000"
type input "$ 158,703"
type input "$ 50,000"
type input "$ 110,103"
type input "$ 50,000"
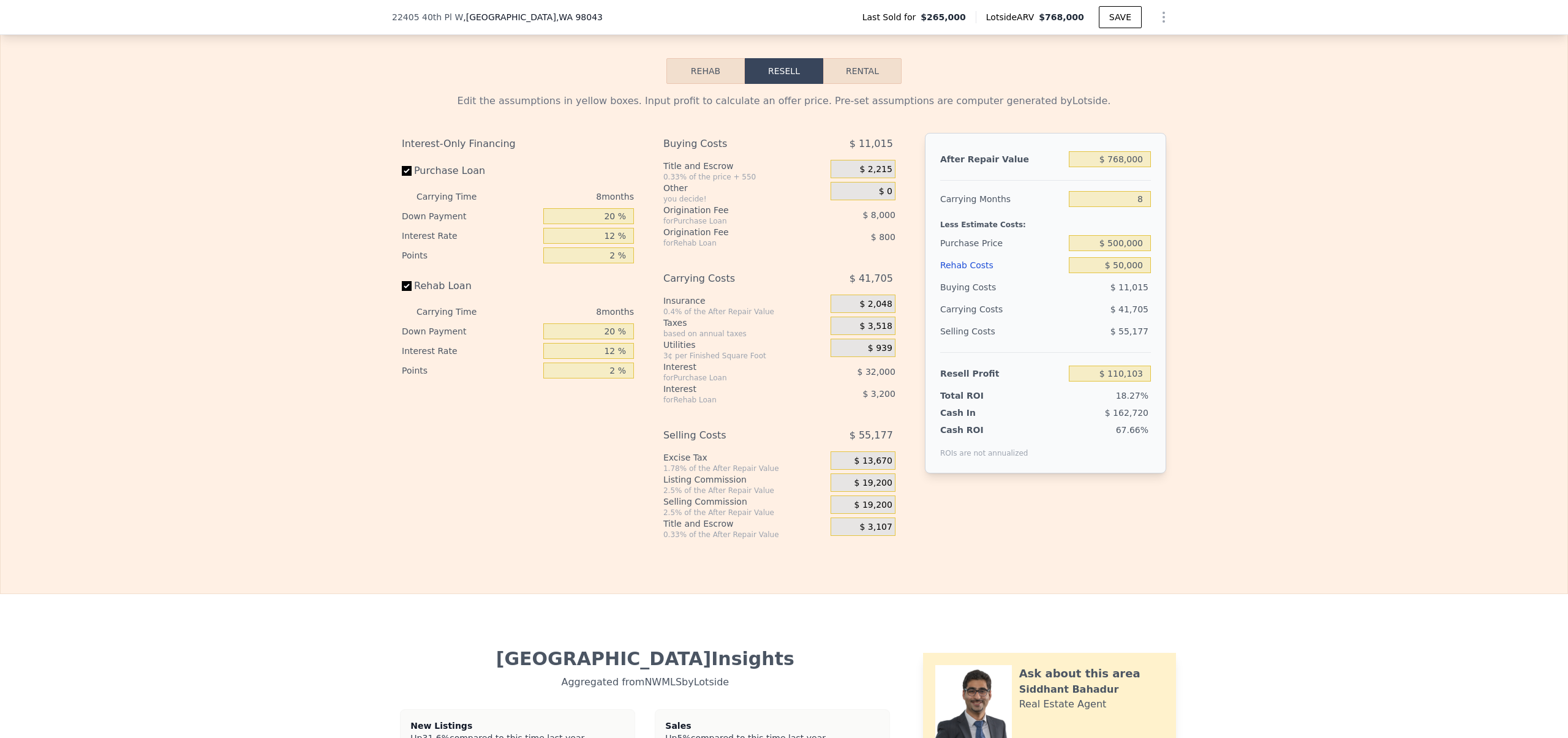
click at [1254, 346] on div "Edit the assumptions in yellow boxes. Input profit to calculate an offer price.…" at bounding box center [784, 311] width 1567 height 456
drag, startPoint x: 1110, startPoint y: 166, endPoint x: 1119, endPoint y: 166, distance: 9.0
click at [1119, 166] on input "$ 768,000" at bounding box center [1109, 159] width 82 height 16
type input "$ 73,000"
type input "-$ 533,609"
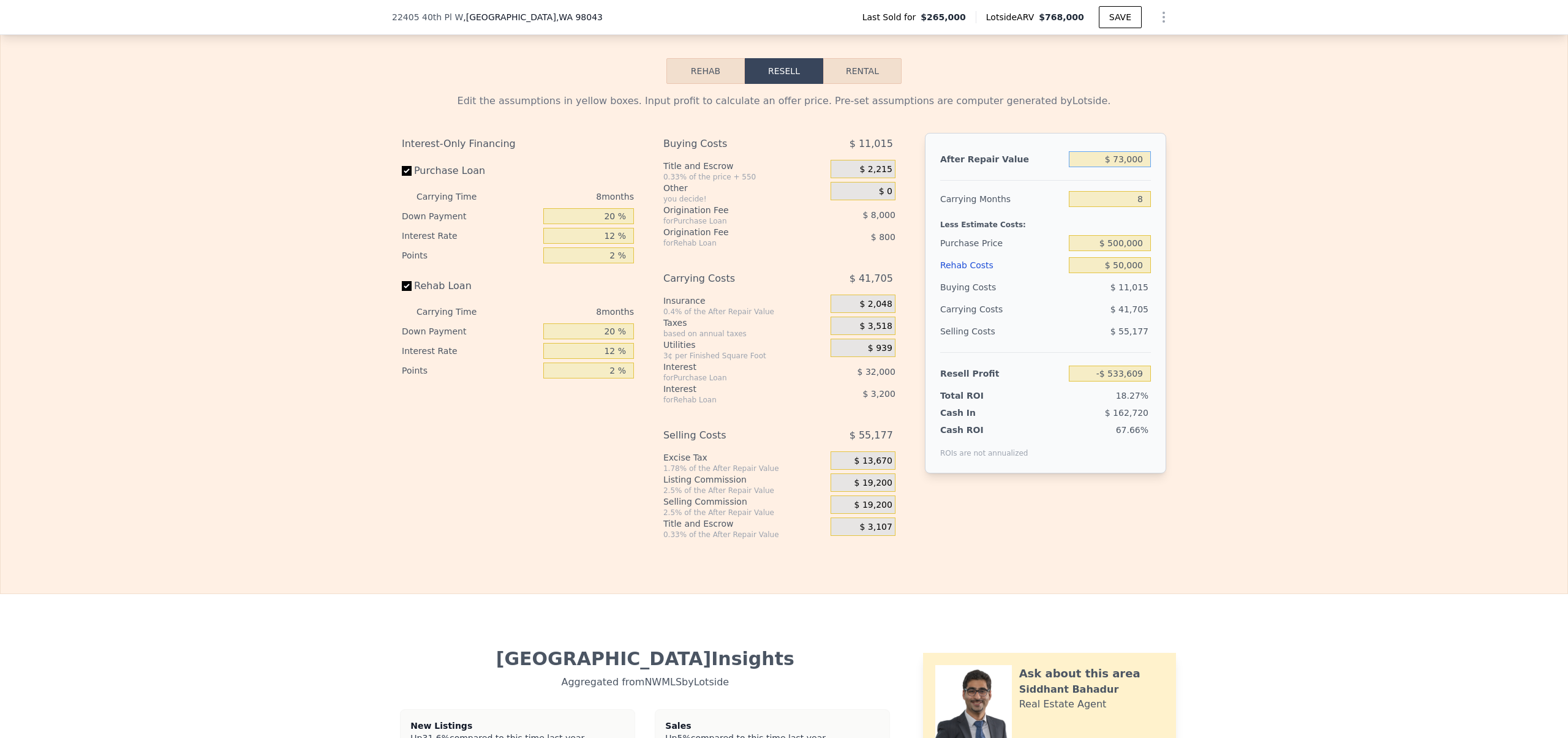
type input "$ 730,000"
type input "$ 74,906"
click at [1198, 289] on div "Edit the assumptions in yellow boxes. Input profit to calculate an offer price.…" at bounding box center [784, 311] width 1567 height 456
click at [1210, 346] on div "Edit the assumptions in yellow boxes. Input profit to calculate an offer price.…" at bounding box center [784, 311] width 1567 height 456
type input "$ 768,000"
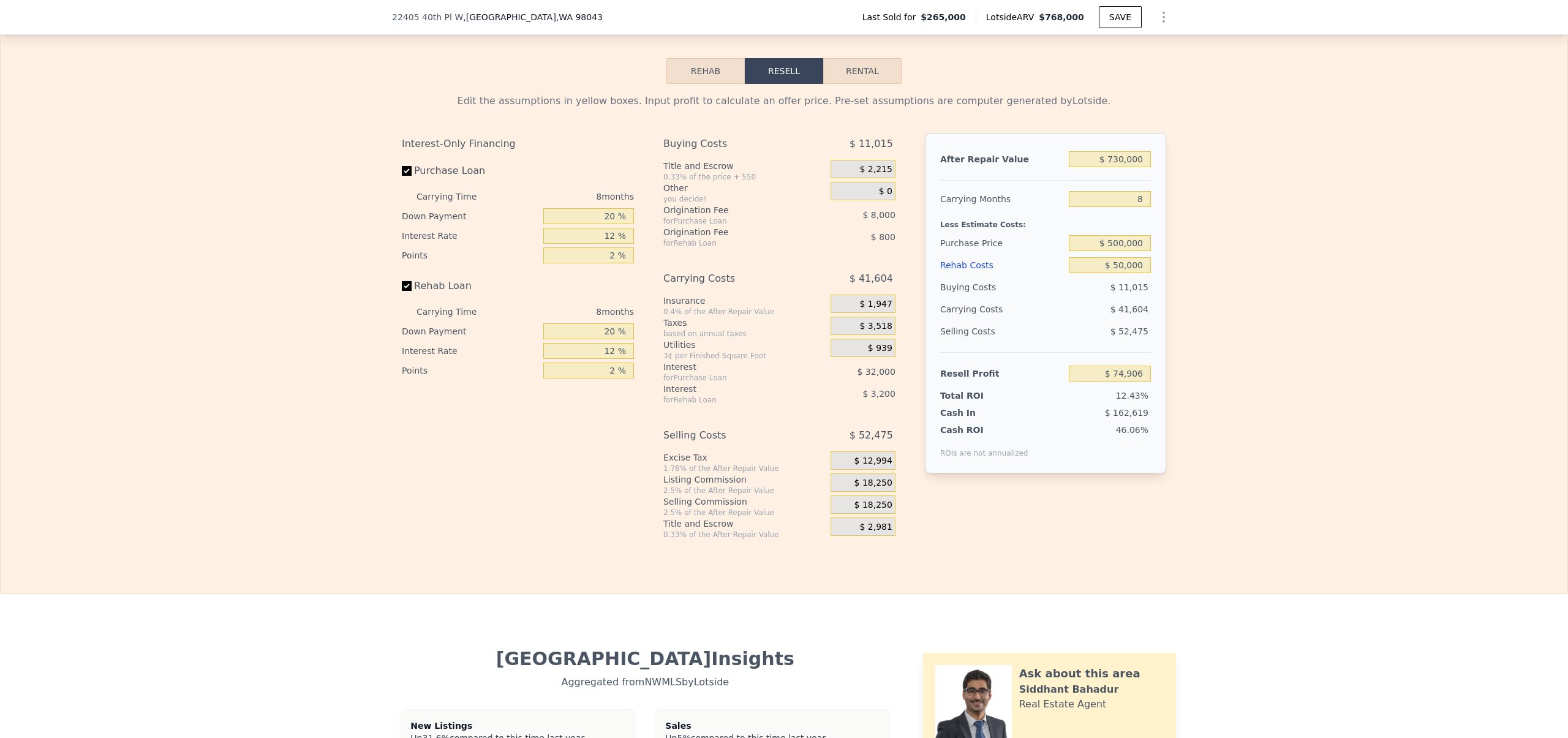
type input "$ 0"
type input "$ 418,686"
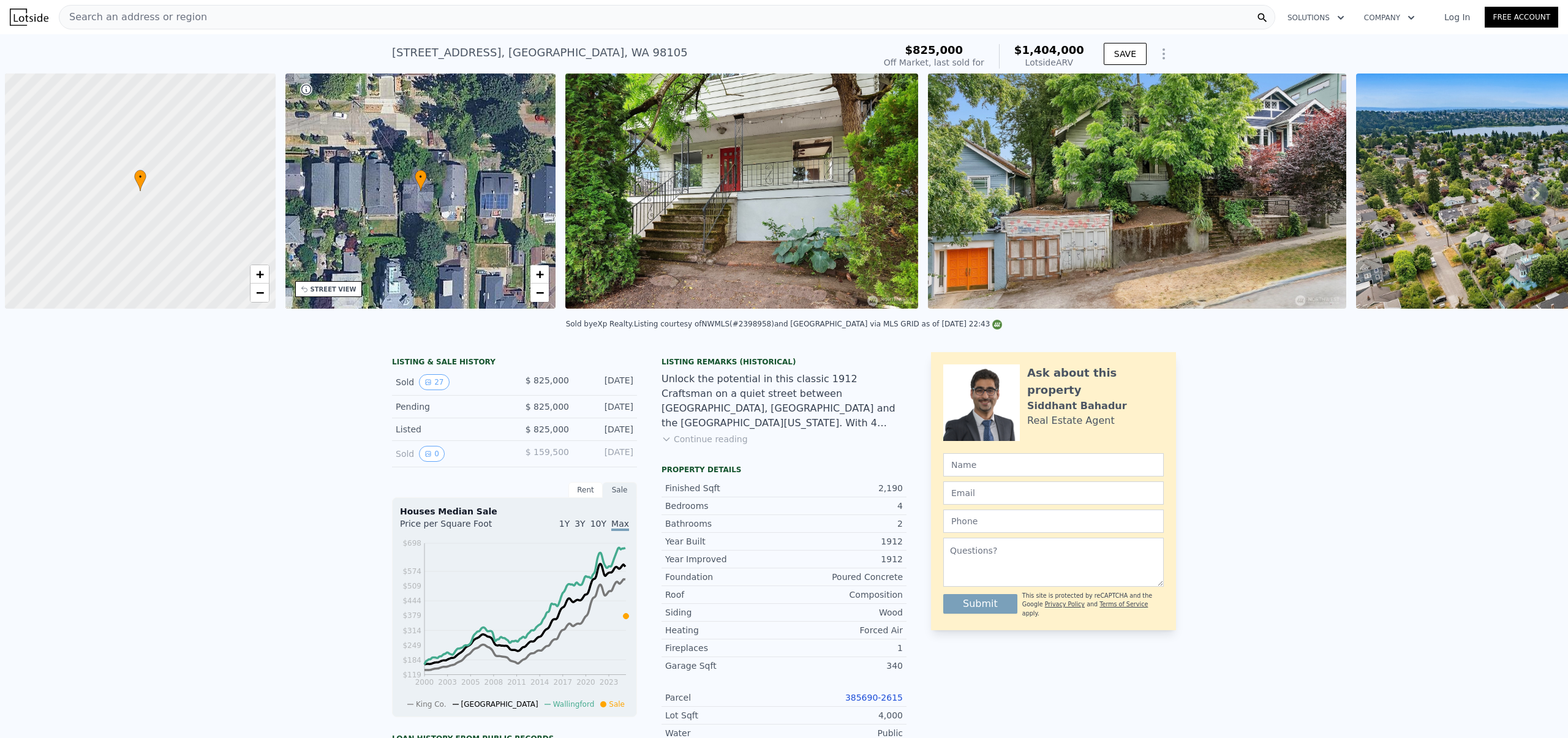
scroll to position [0, 5]
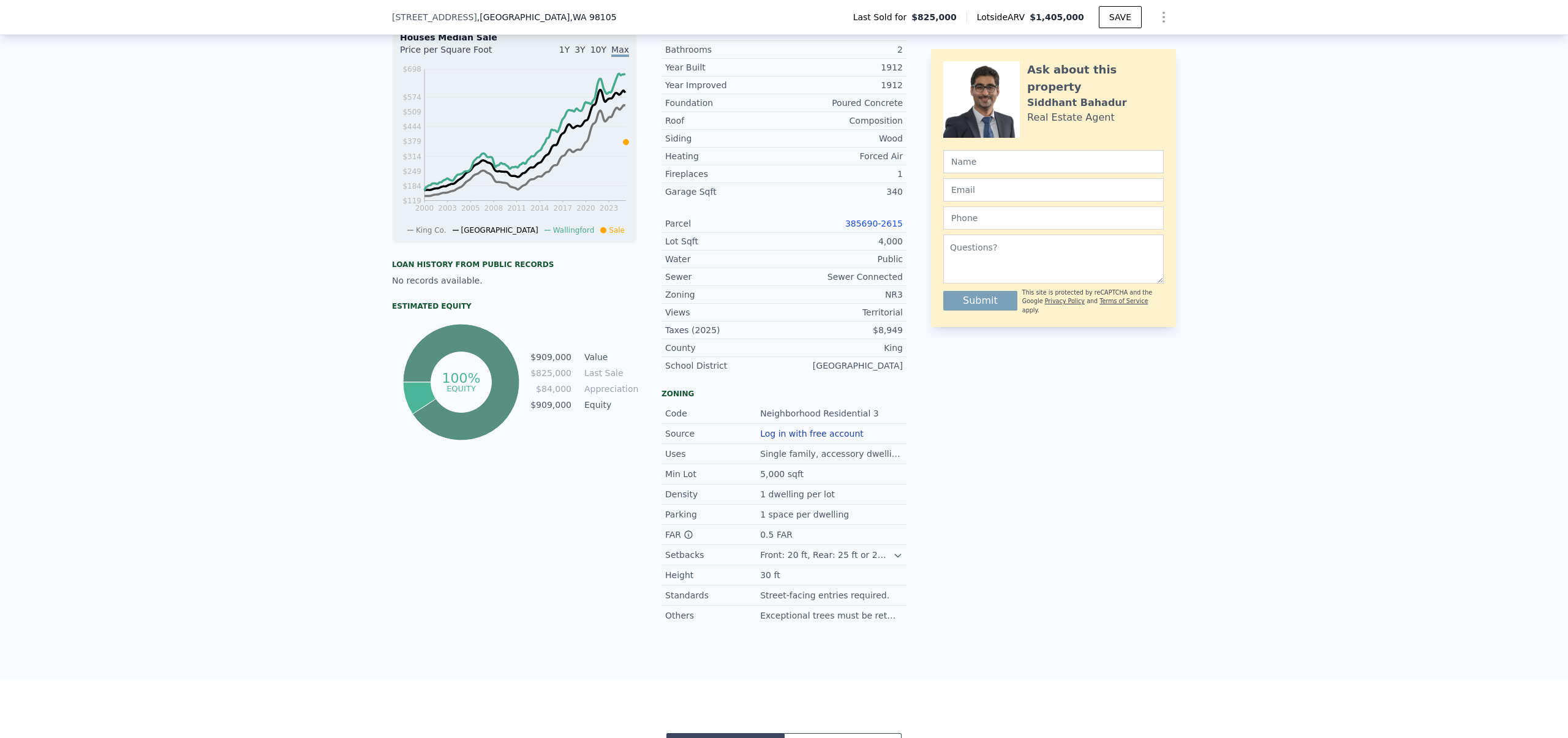
type input "5"
type input "1"
type input "3"
type input "1590"
type input "2420"
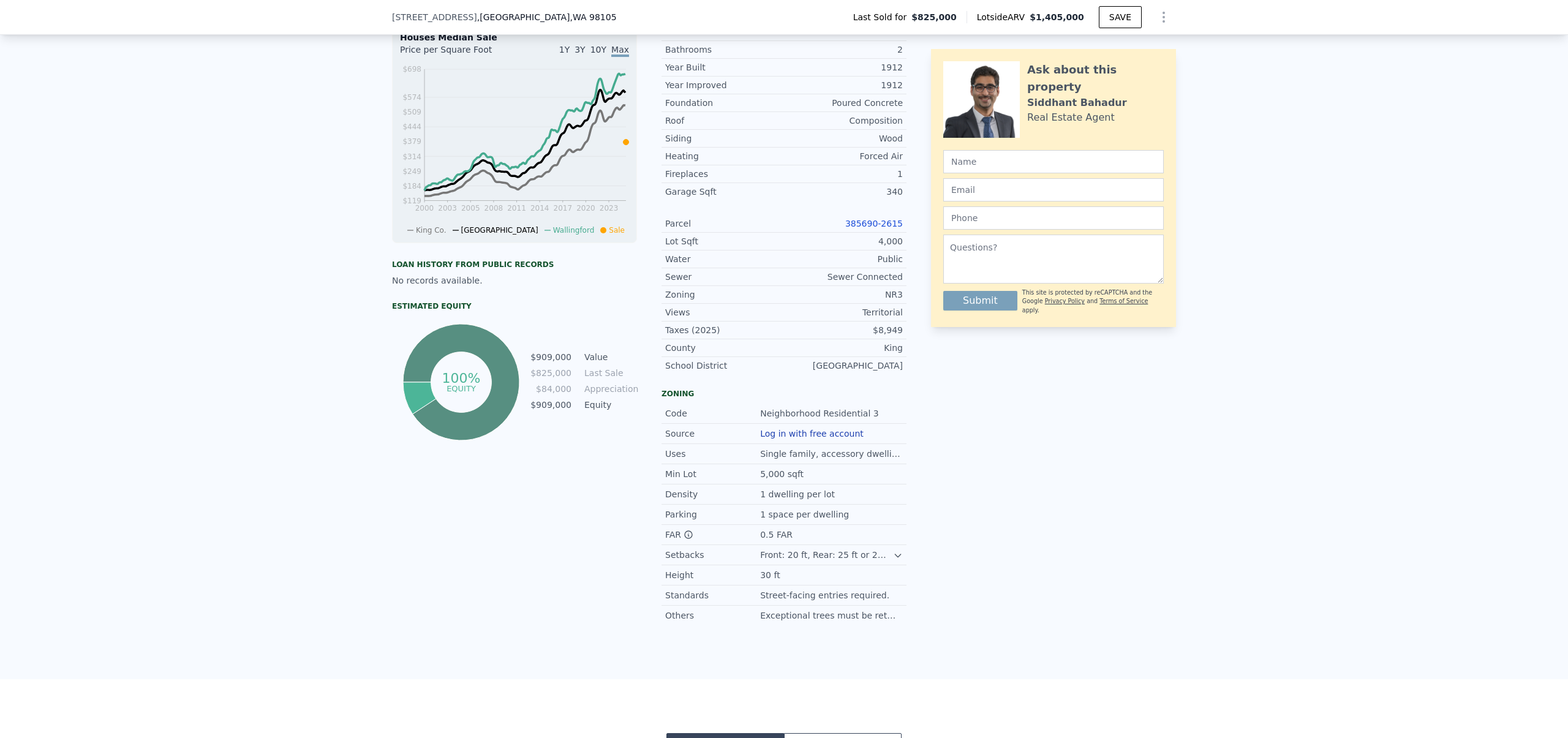
type input "$ 1,405,000"
type input "$ 399,336"
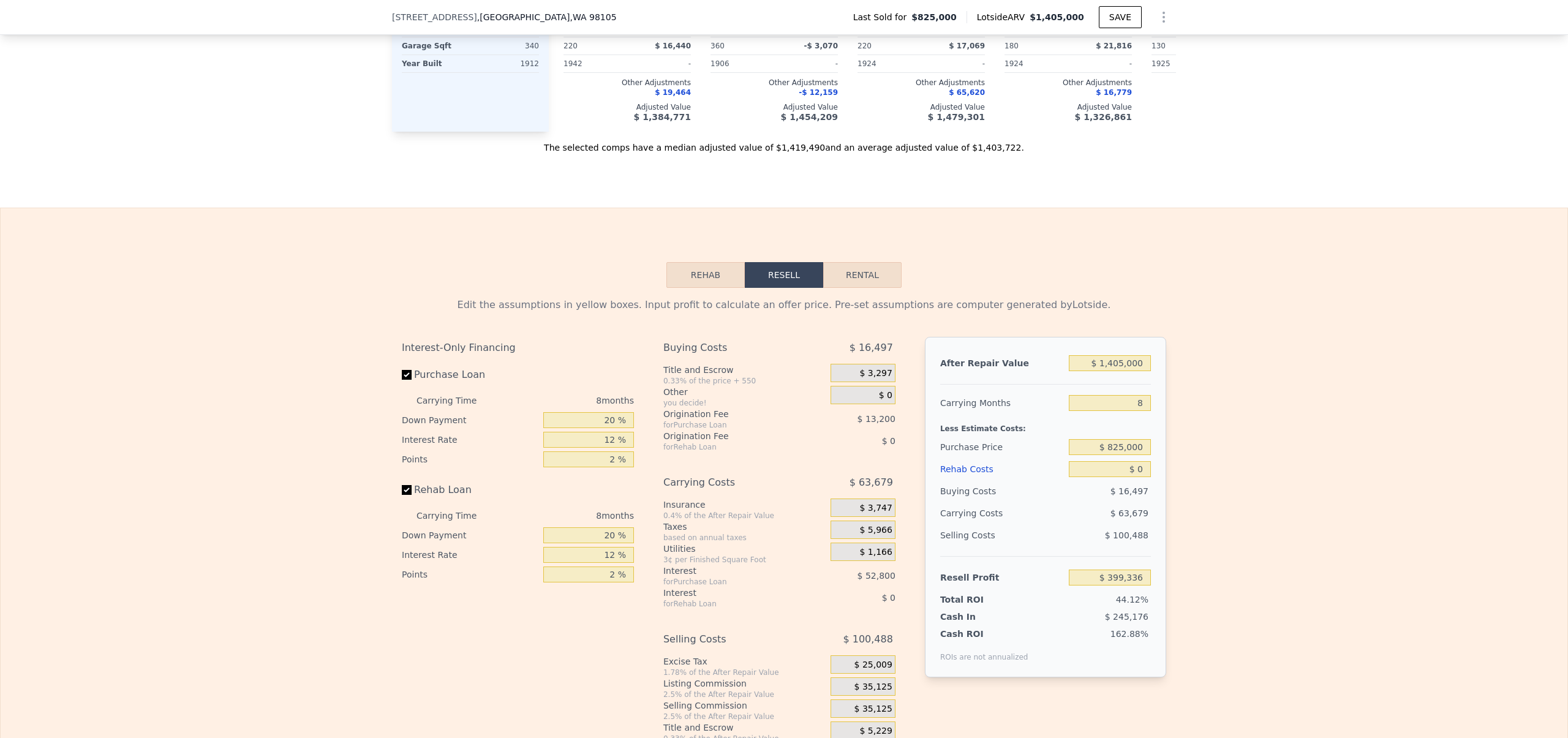
scroll to position [1777, 0]
click at [265, 356] on div "Edit the assumptions in yellow boxes. Input profit to calculate an offer price.…" at bounding box center [784, 515] width 1567 height 456
